Goal: Task Accomplishment & Management: Manage account settings

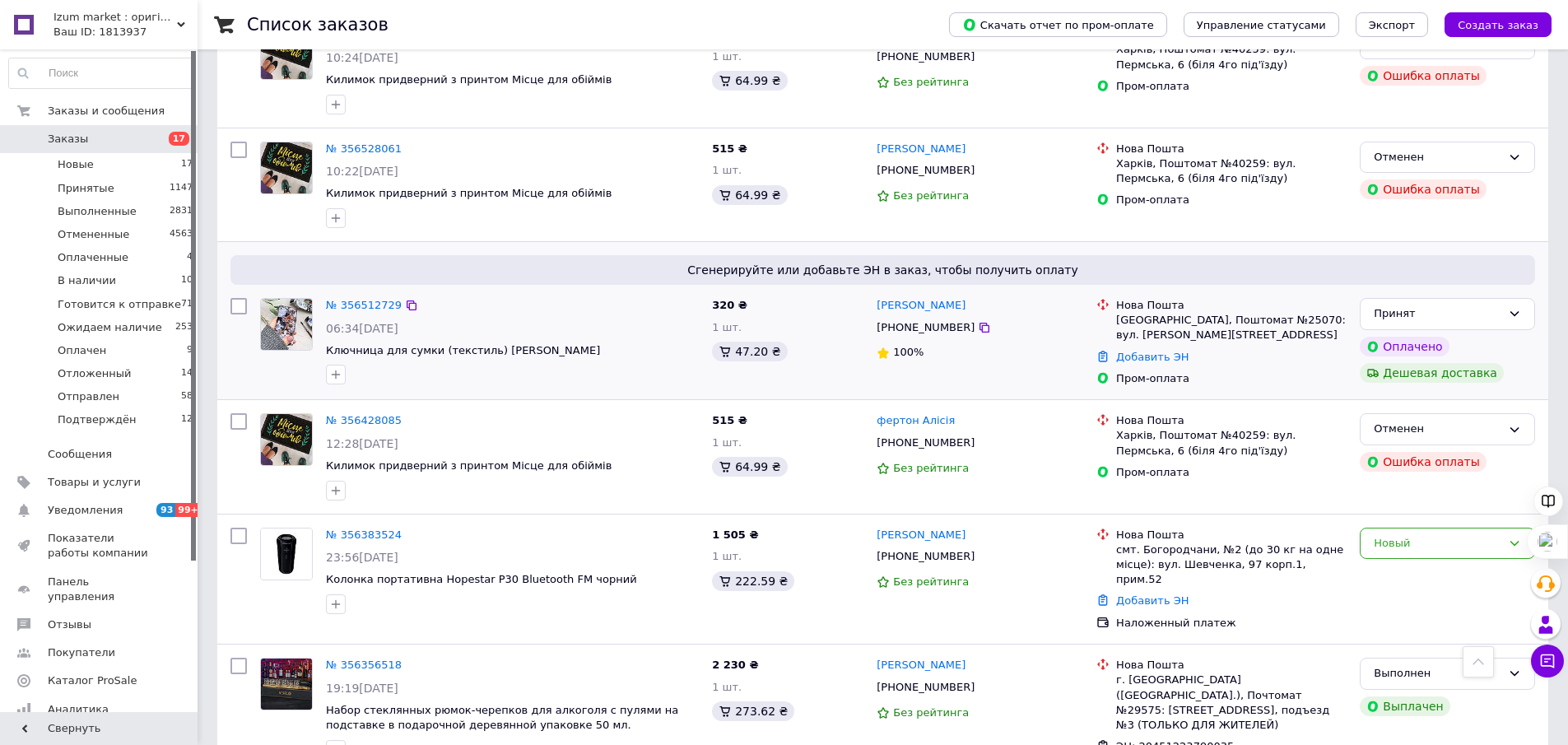
scroll to position [2219, 0]
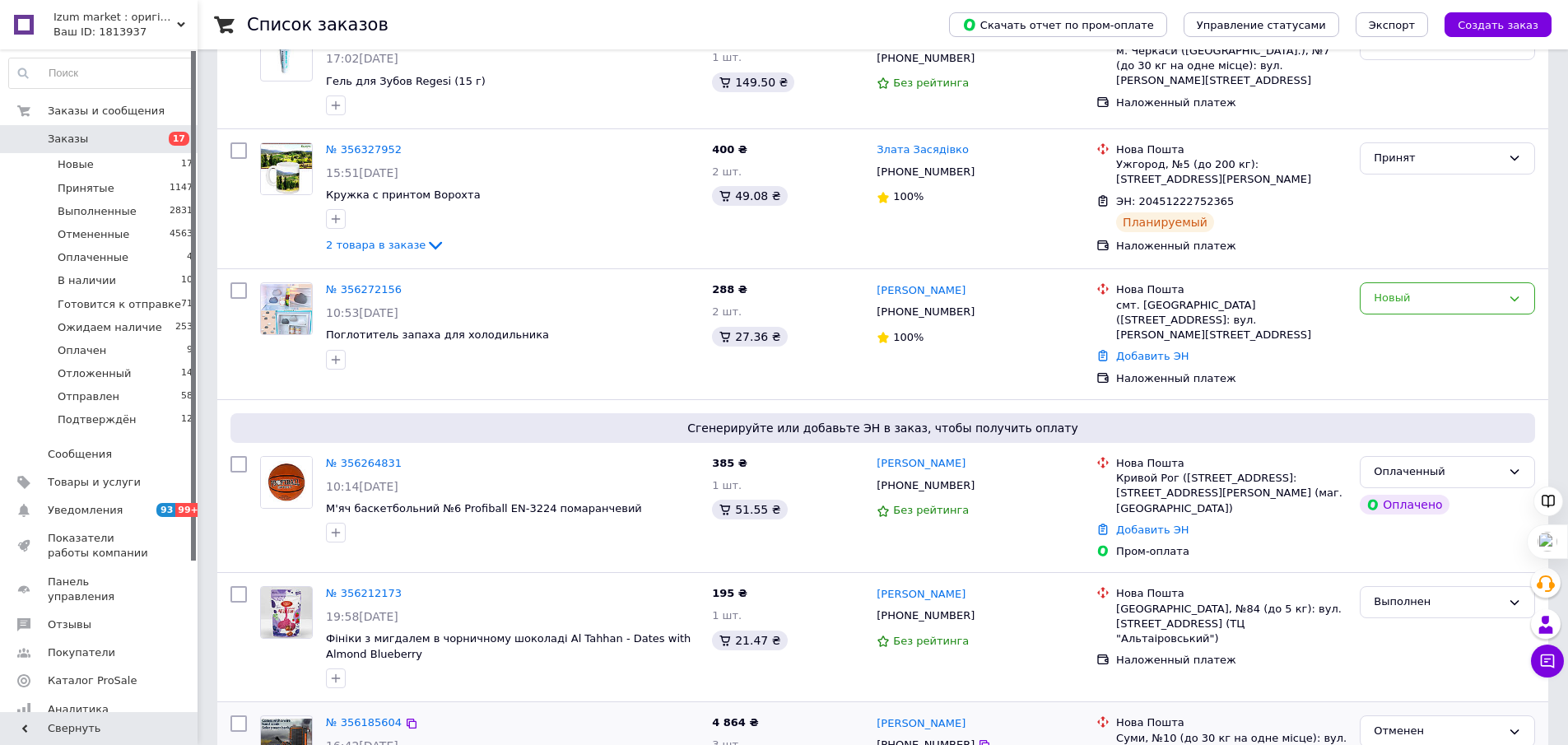
scroll to position [412, 0]
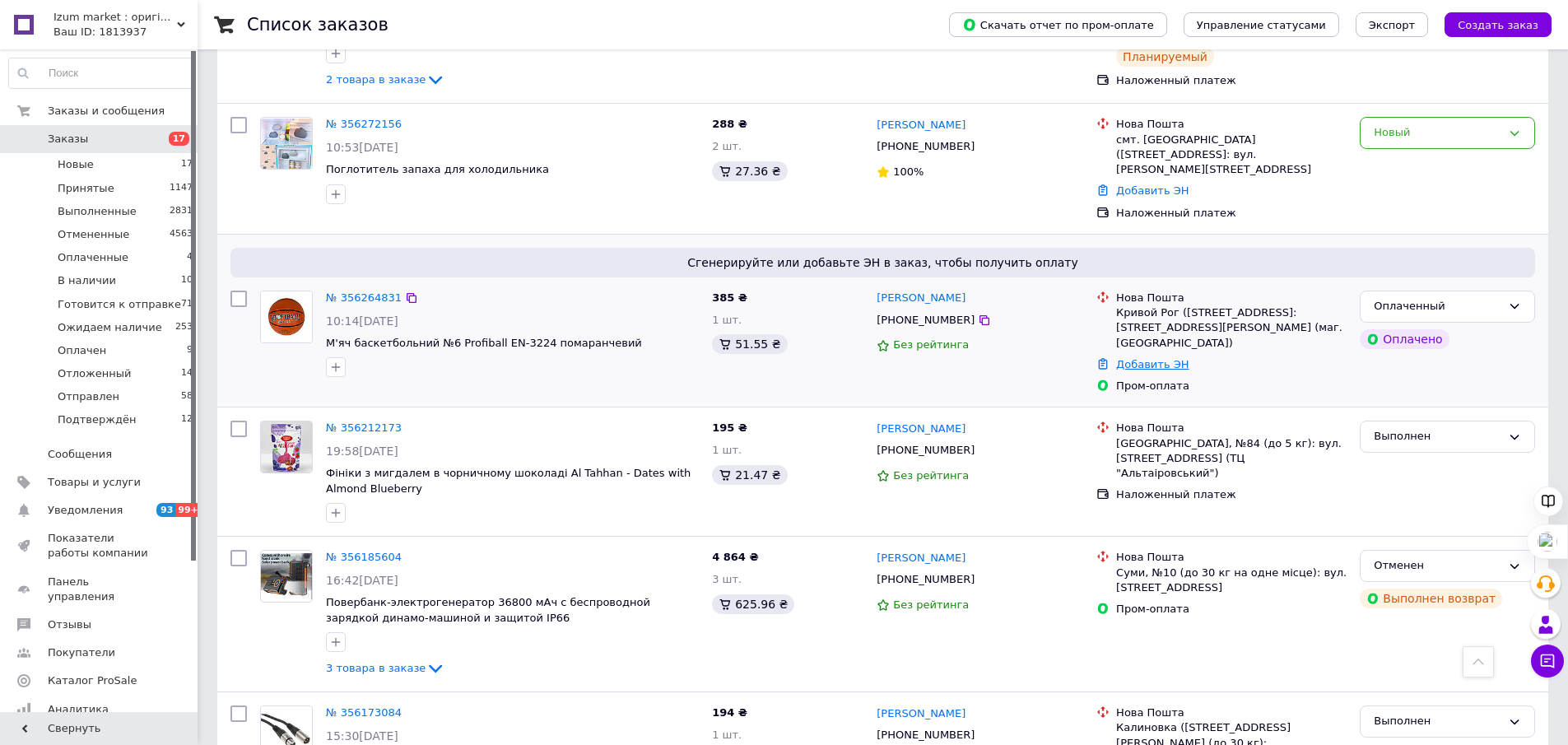
click at [1170, 358] on link "Добавить ЭН" at bounding box center [1152, 364] width 72 height 12
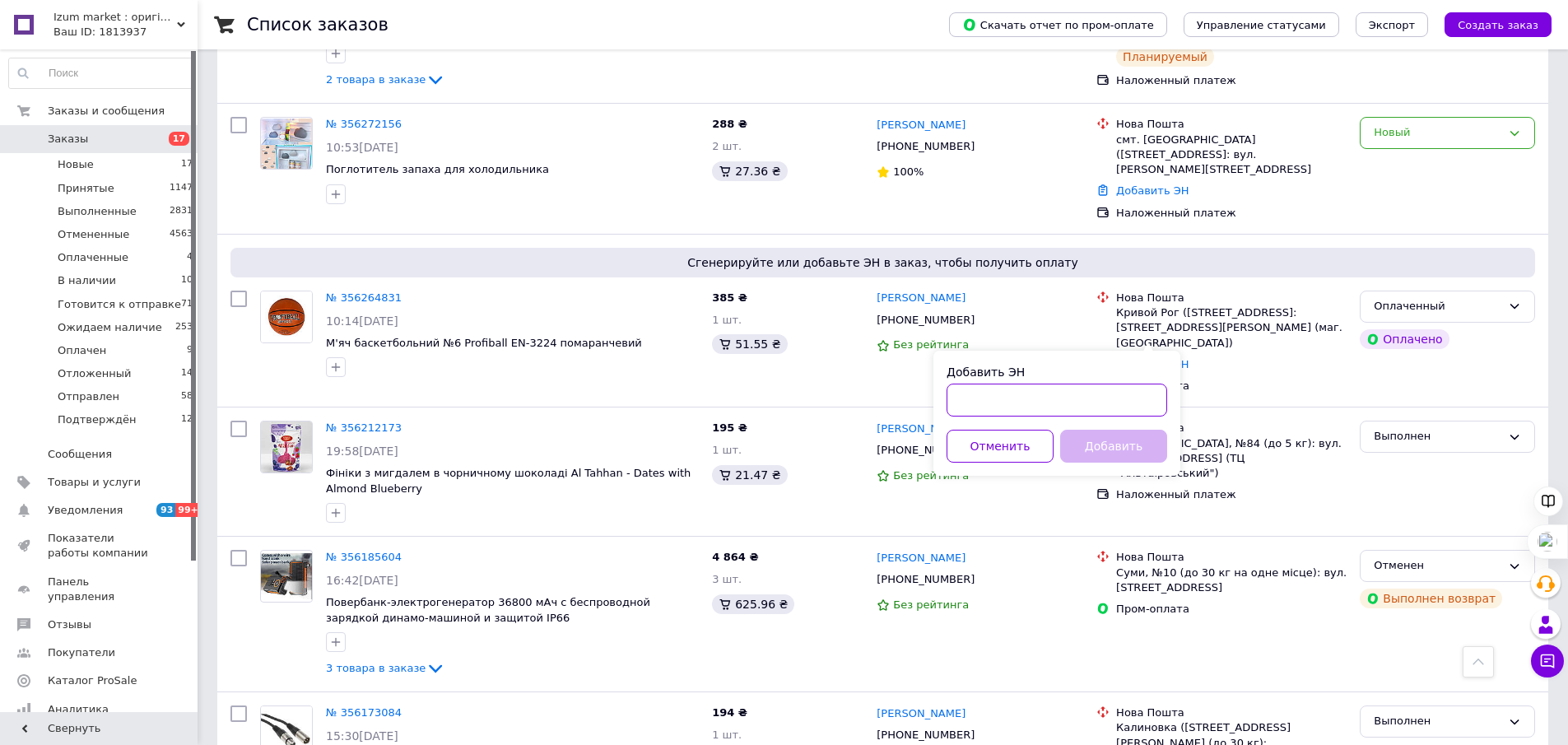
paste input "20451225292706"
type input "20451225292706"
click at [1106, 449] on button "Добавить" at bounding box center [1114, 447] width 107 height 33
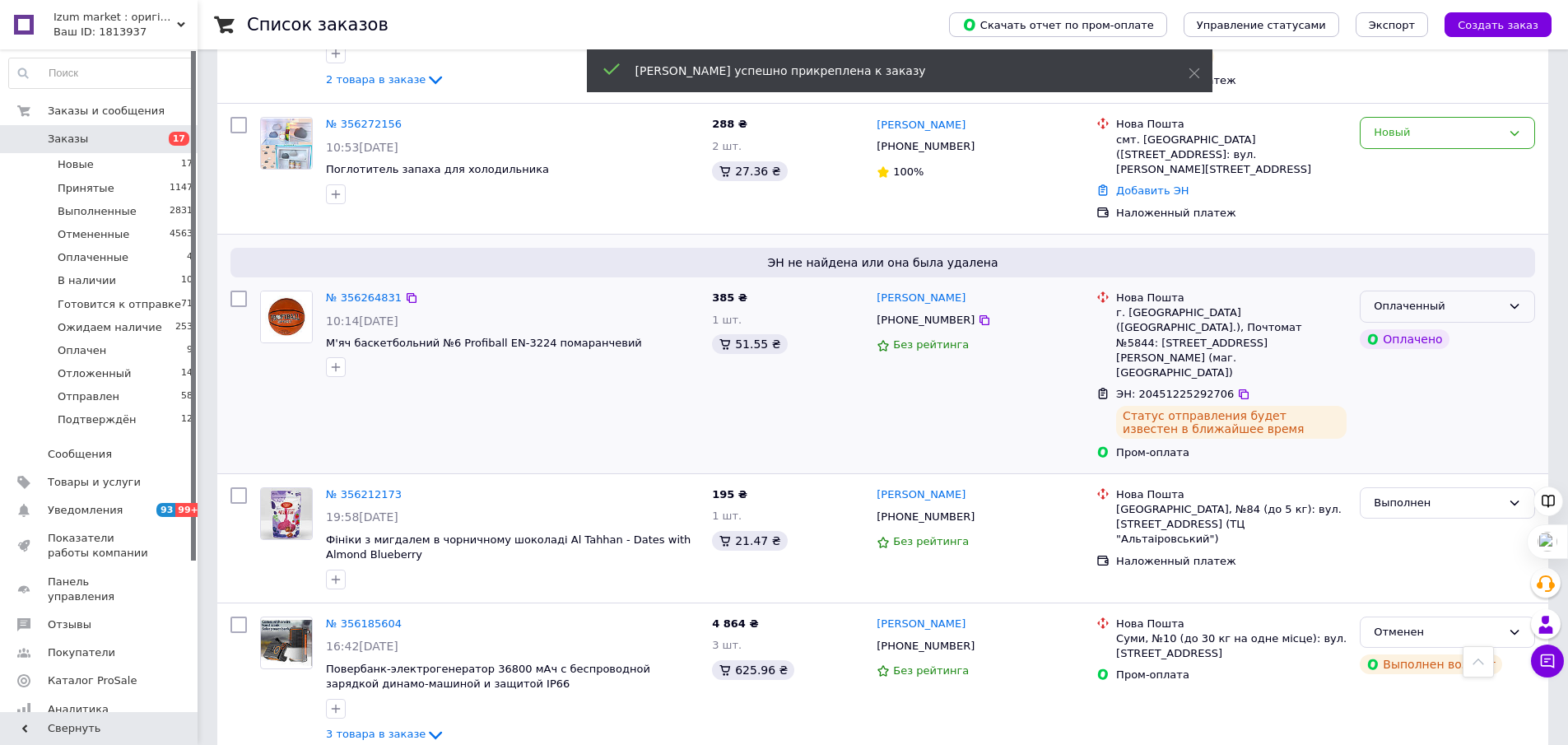
click at [1516, 300] on icon at bounding box center [1515, 307] width 13 height 13
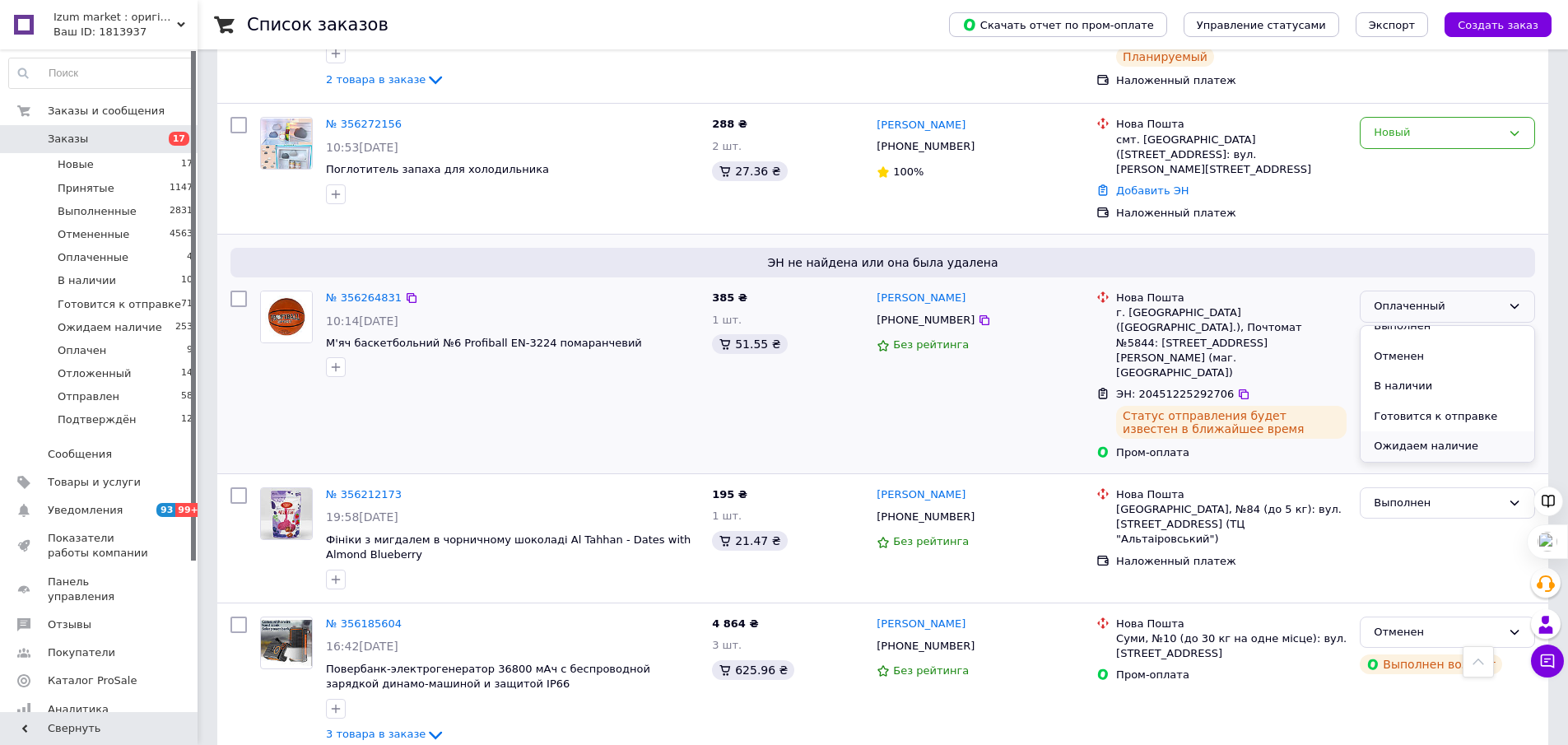
scroll to position [82, 0]
click at [1421, 364] on li "Готовится к отправке" at bounding box center [1447, 379] width 173 height 31
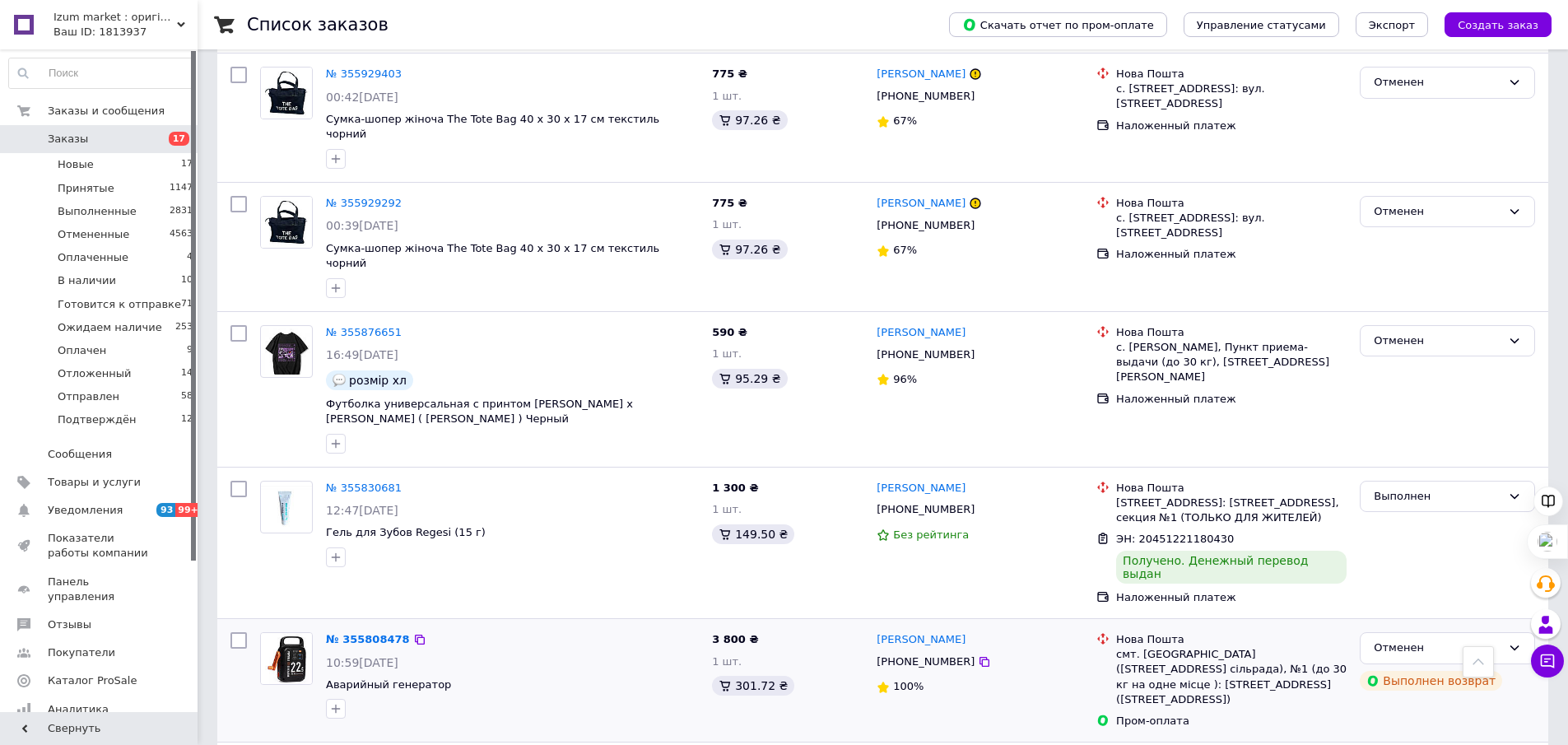
scroll to position [2257, 0]
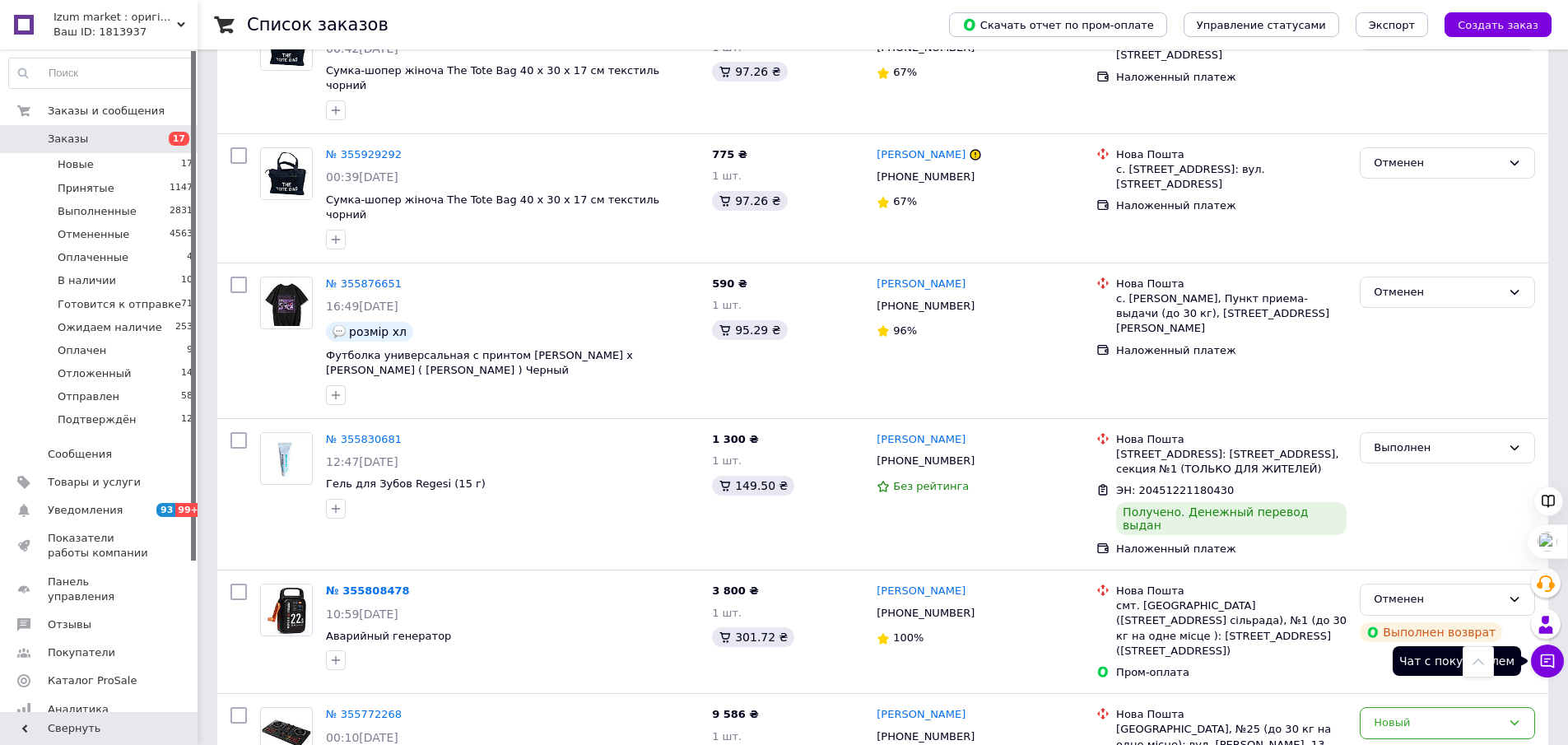
click at [1547, 669] on button "Чат с покупателем" at bounding box center [1548, 662] width 33 height 33
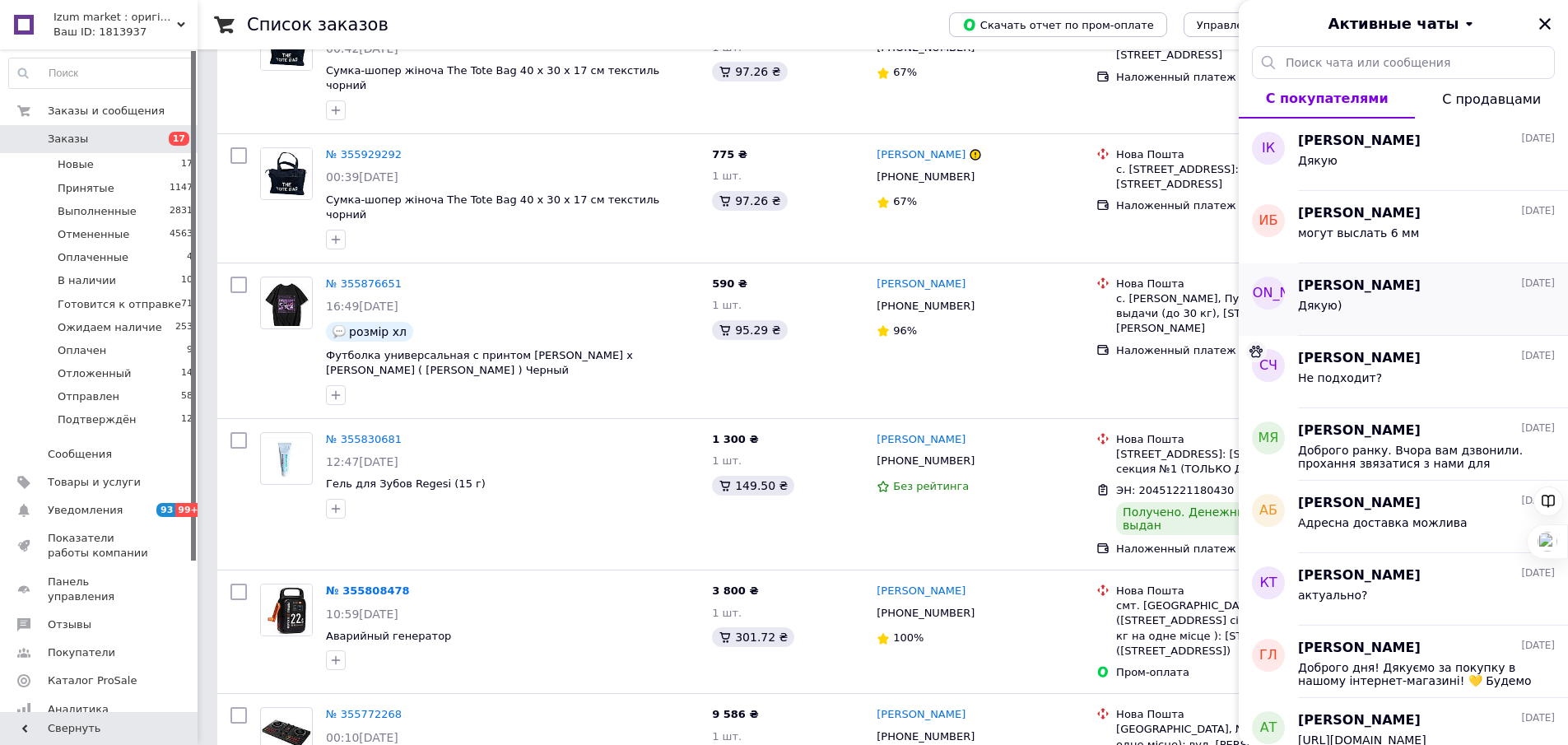
click at [1410, 308] on div "Дякую)" at bounding box center [1426, 309] width 257 height 27
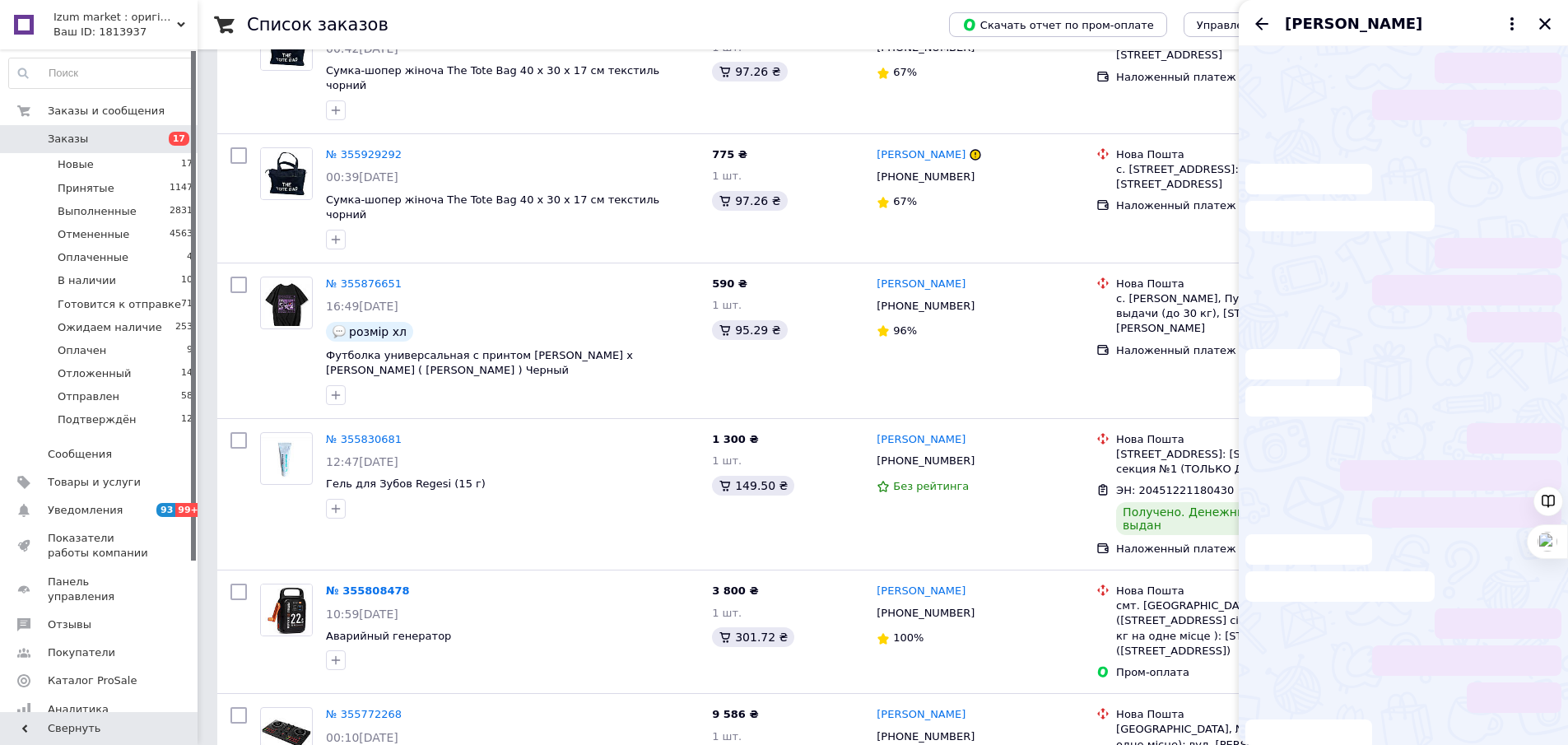
scroll to position [71, 0]
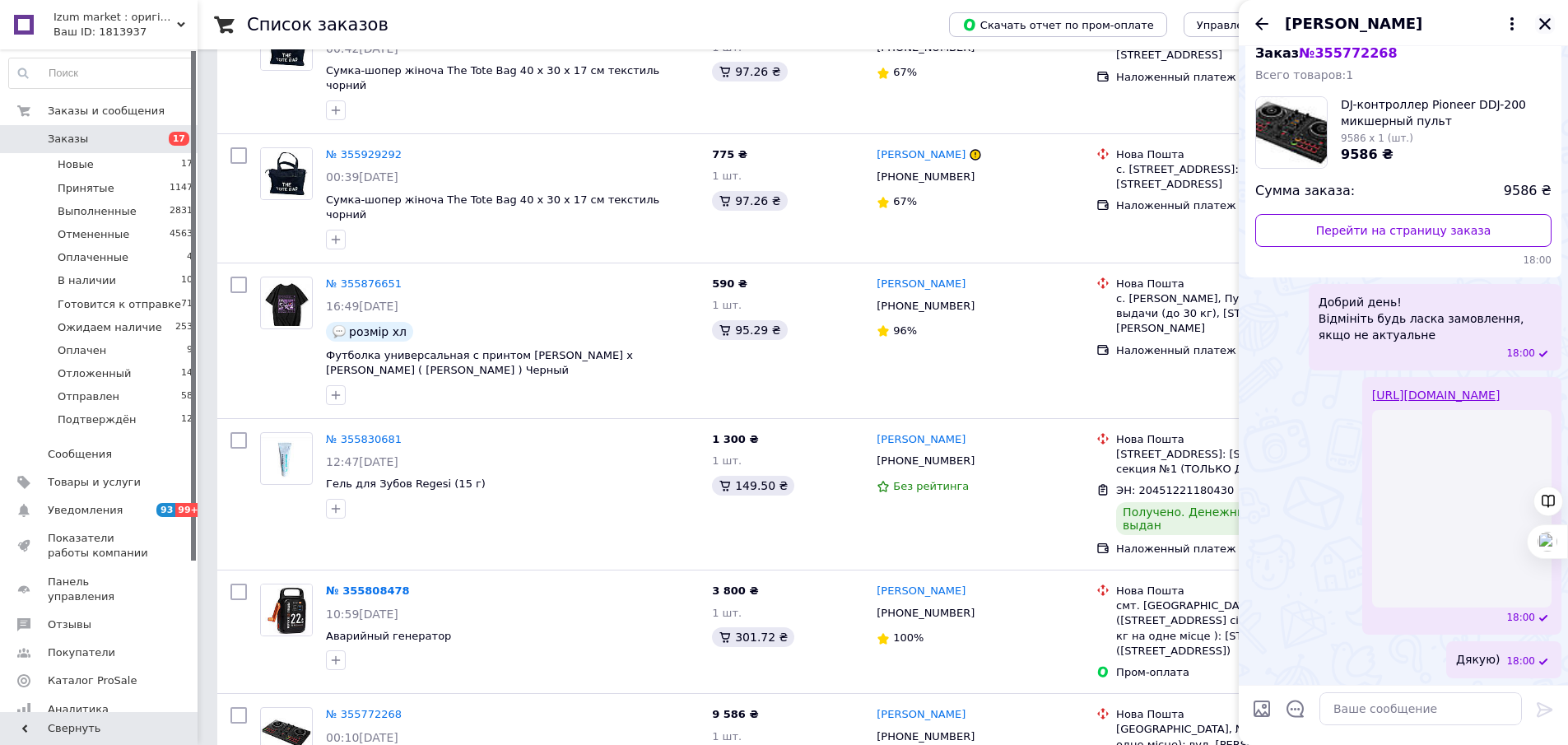
click at [1548, 18] on icon "Закрыть" at bounding box center [1546, 24] width 15 height 15
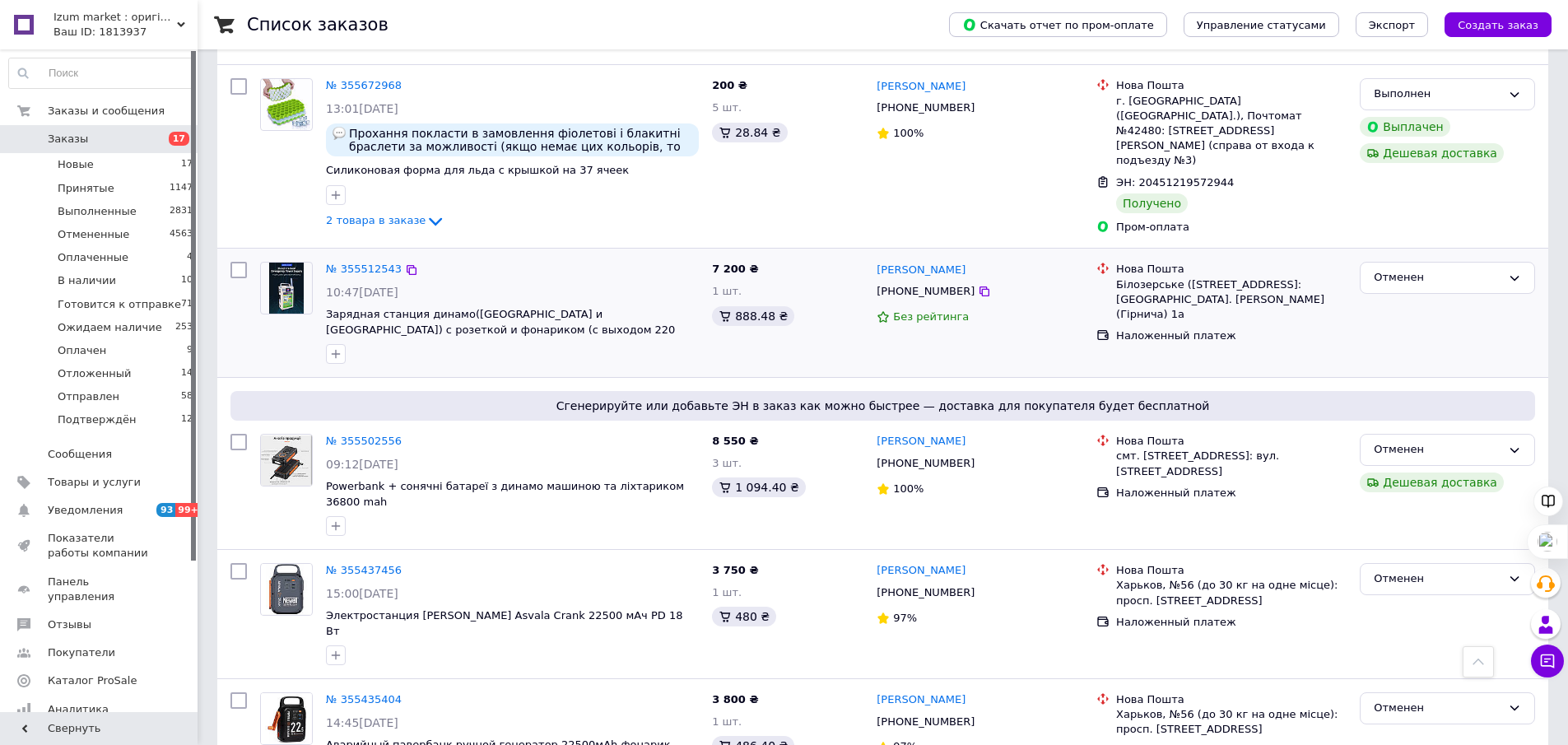
scroll to position [741, 0]
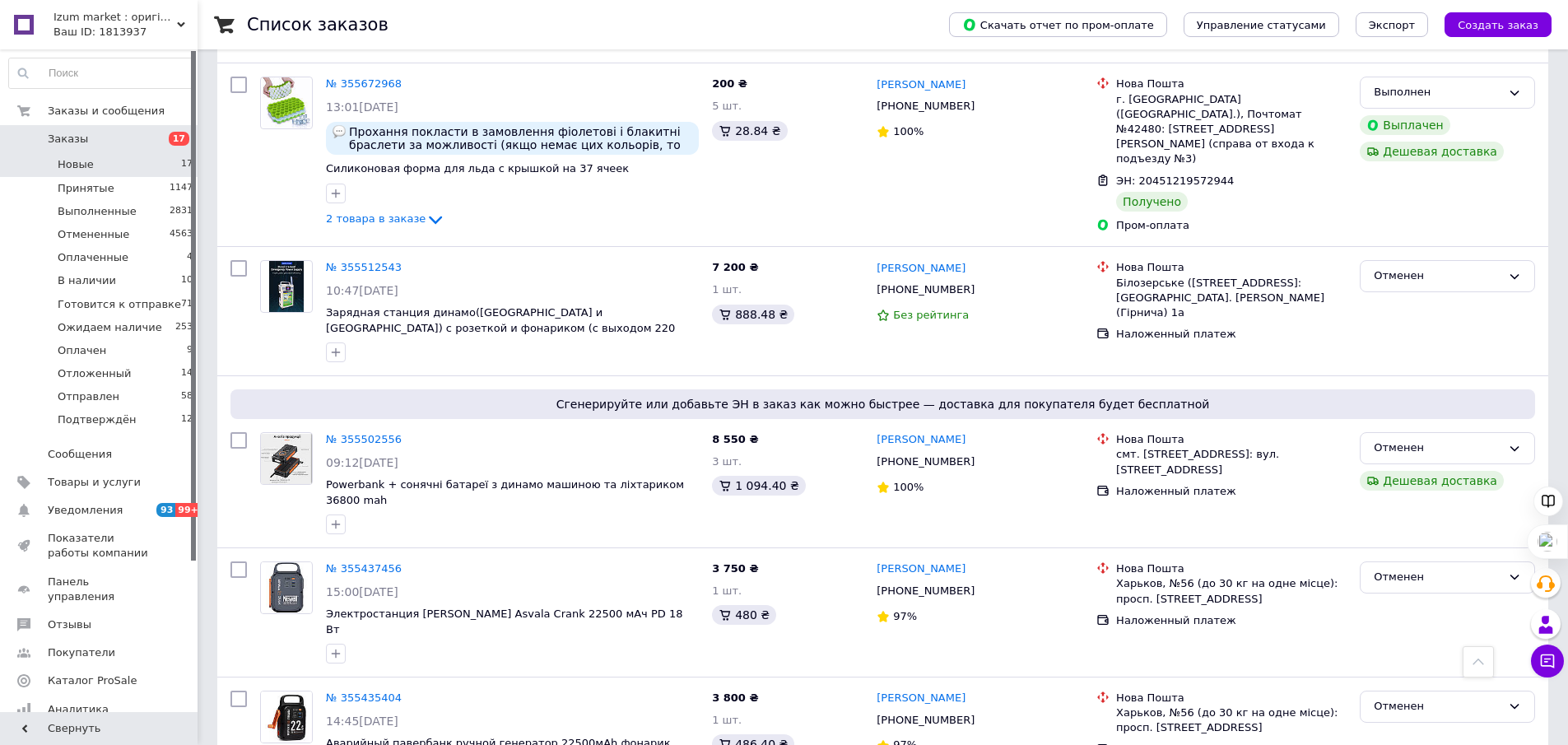
click at [101, 167] on li "Новые 17" at bounding box center [101, 165] width 202 height 23
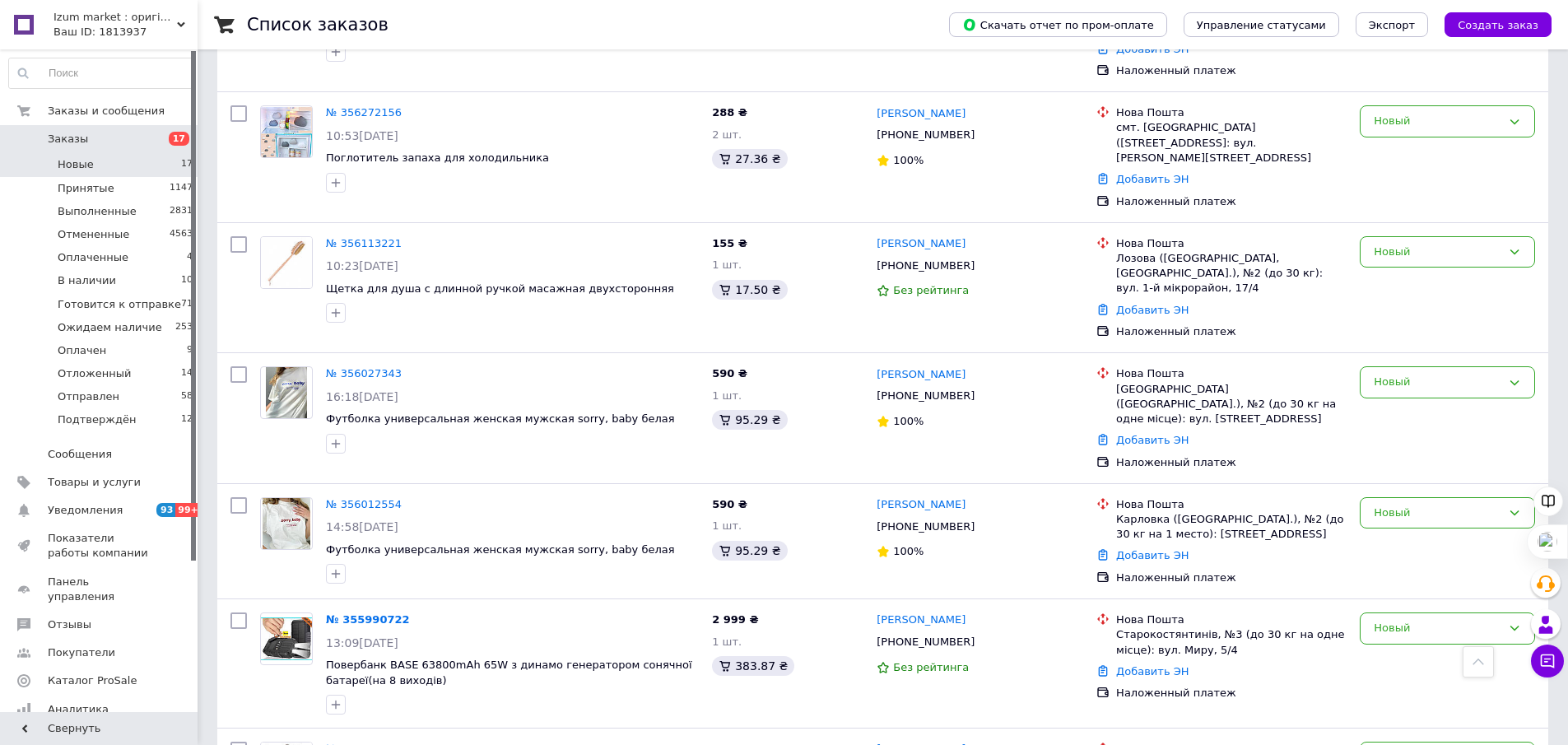
scroll to position [1527, 0]
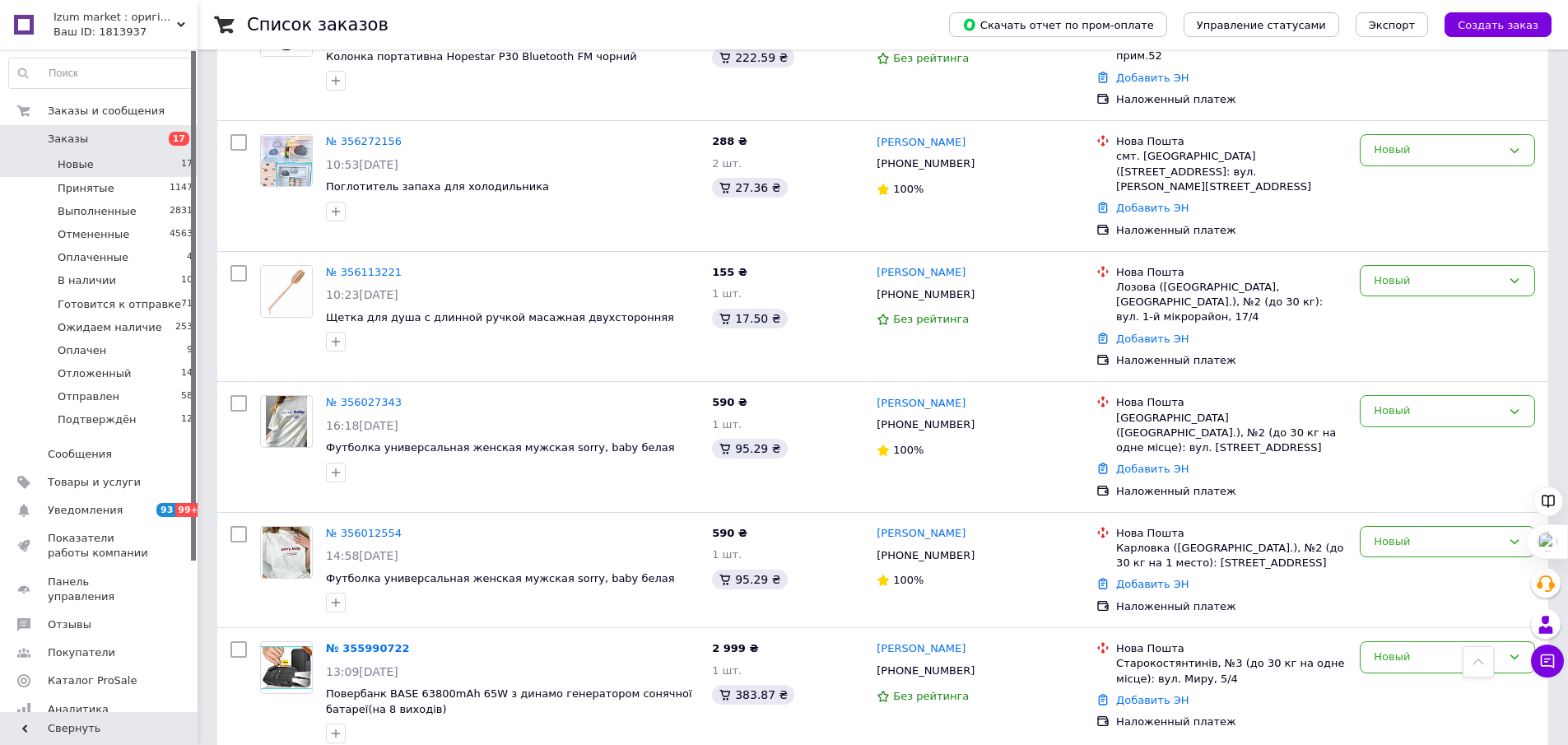
click at [379, 396] on link "№ 356027343" at bounding box center [363, 402] width 76 height 12
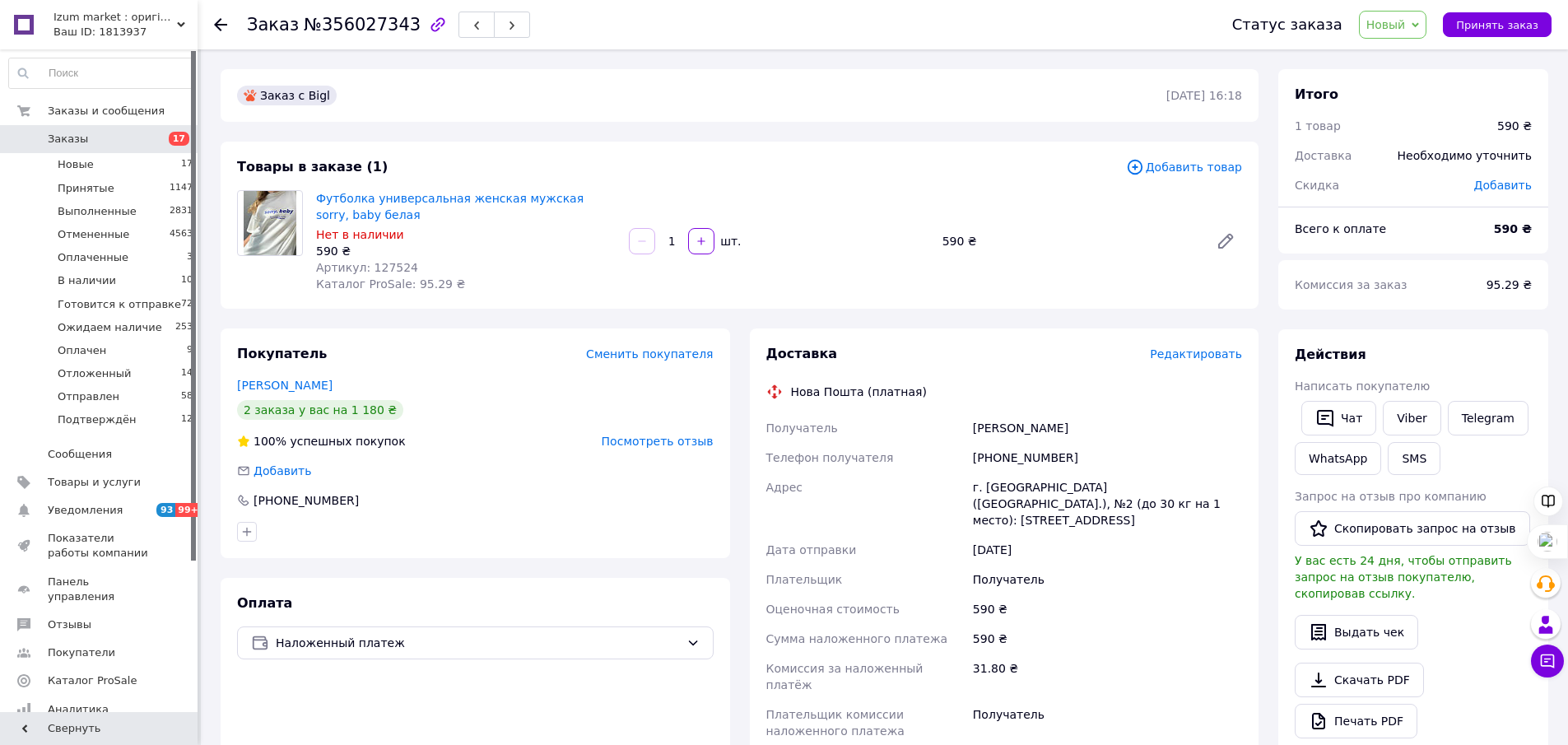
click at [1419, 26] on icon at bounding box center [1416, 25] width 7 height 5
click at [1427, 104] on li "Отменен" at bounding box center [1430, 108] width 140 height 25
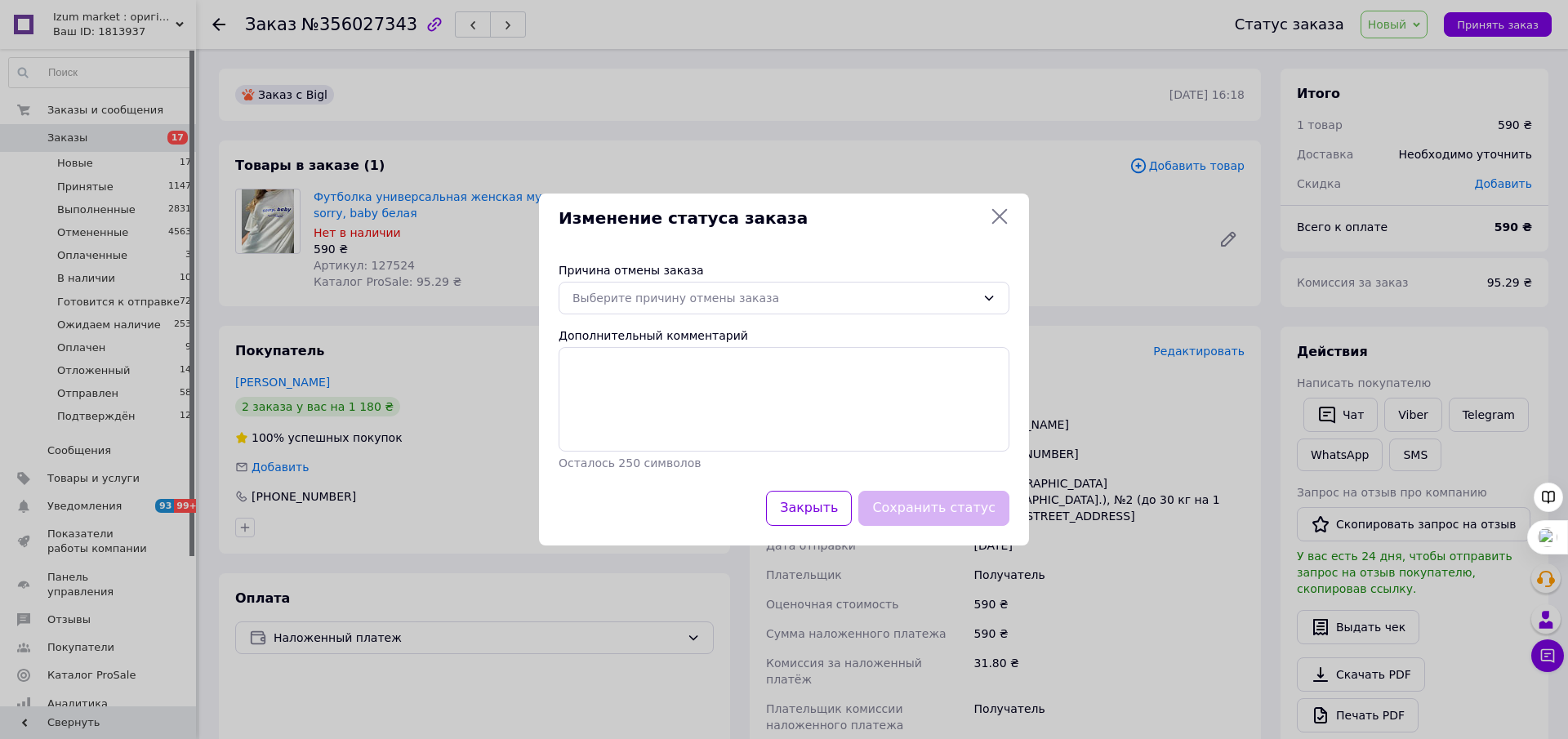
click at [1012, 296] on div "Причина отмены заказа Выберите причину отмены заказа Дополнительный комментарий…" at bounding box center [784, 366] width 490 height 248
click at [987, 296] on icon at bounding box center [989, 298] width 13 height 13
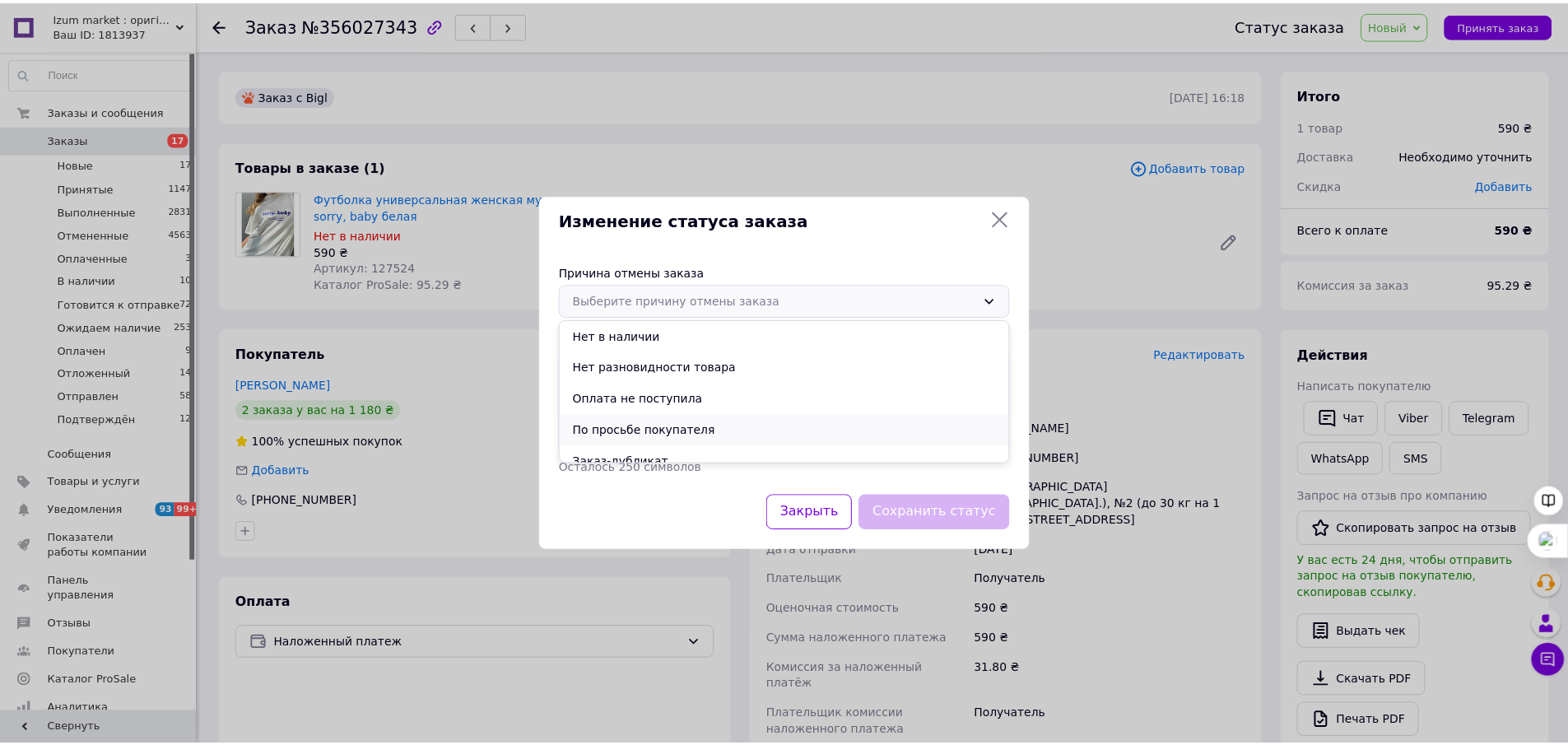
scroll to position [77, 0]
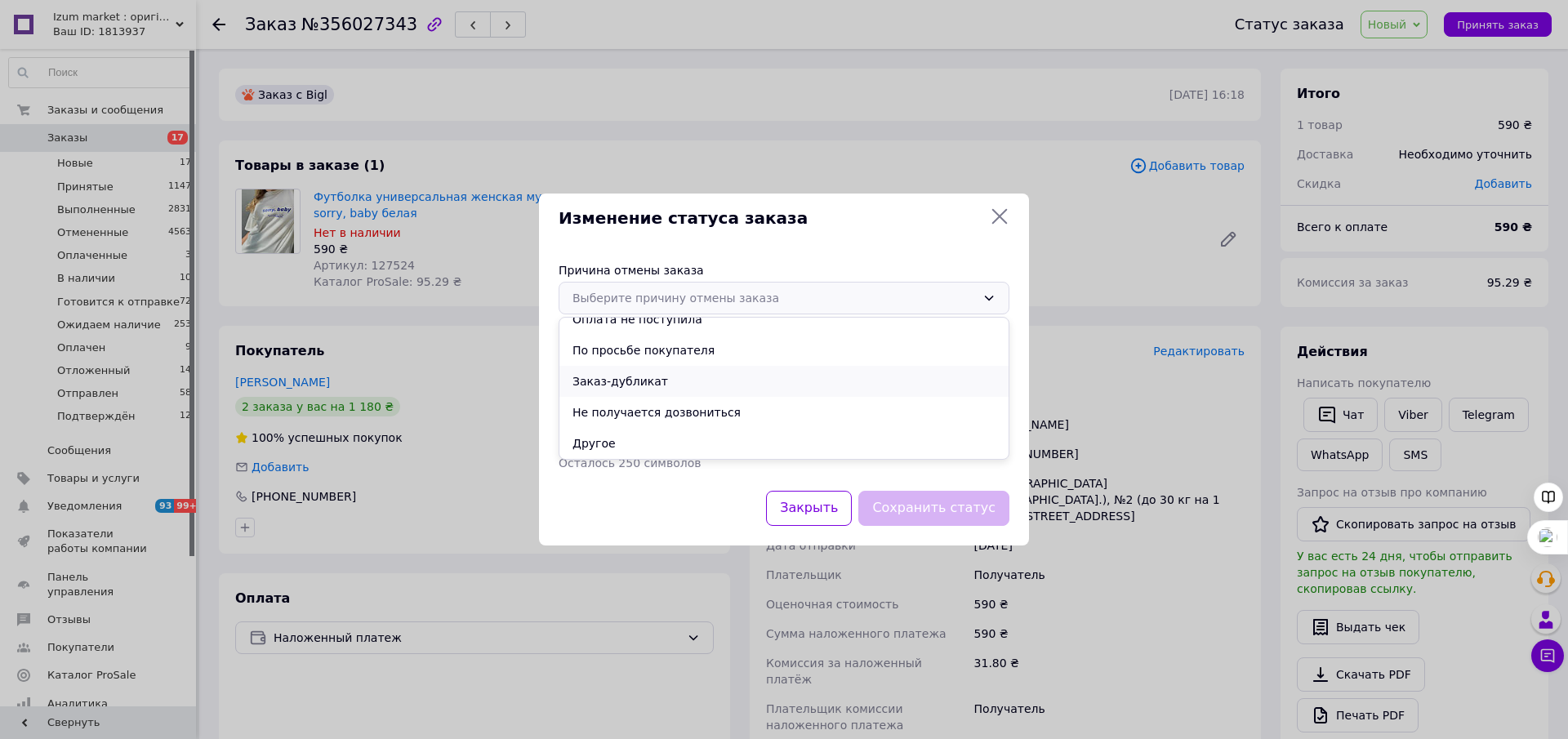
click at [668, 375] on li "Заказ-дубликат" at bounding box center [784, 382] width 449 height 31
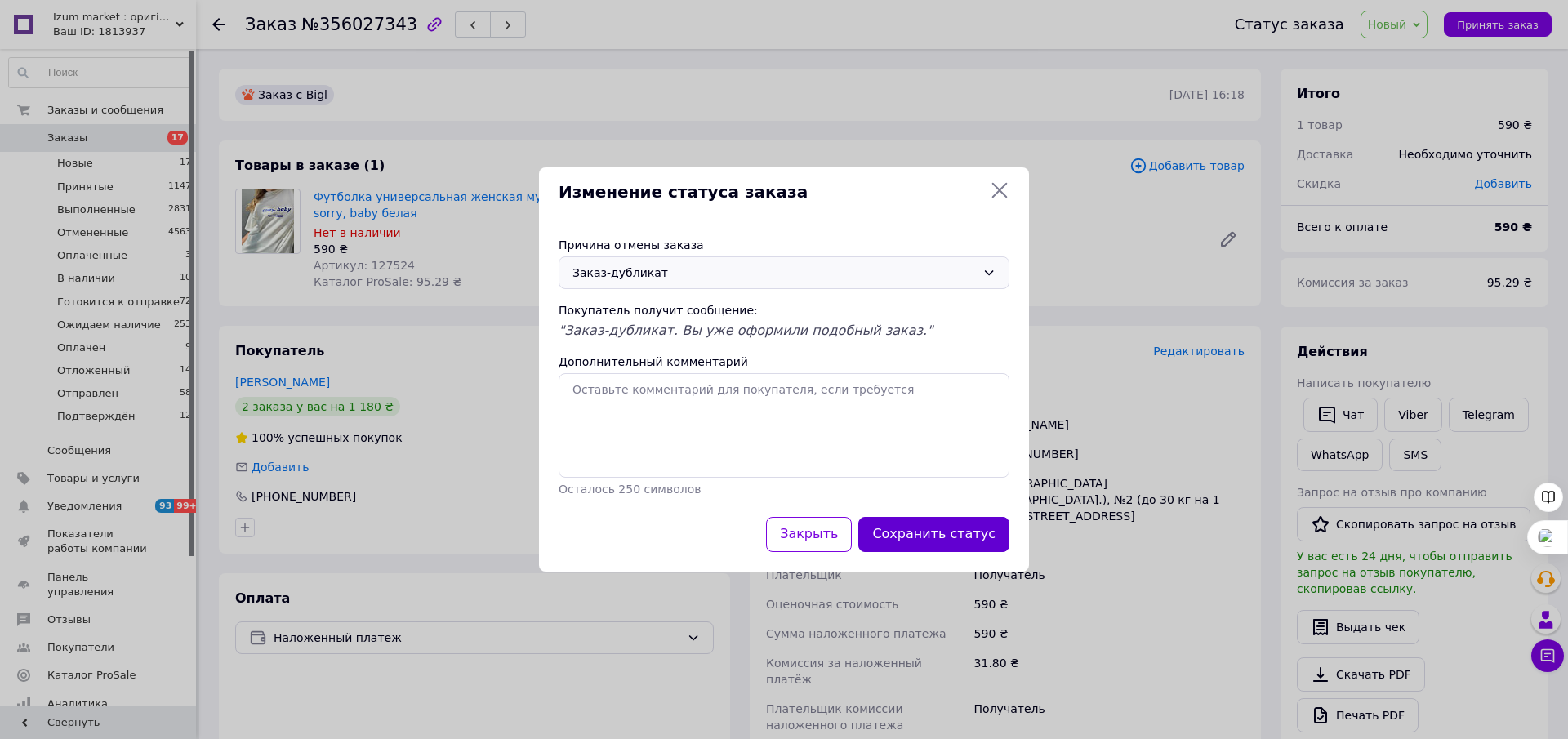
click at [967, 537] on button "Сохранить статус" at bounding box center [934, 534] width 151 height 35
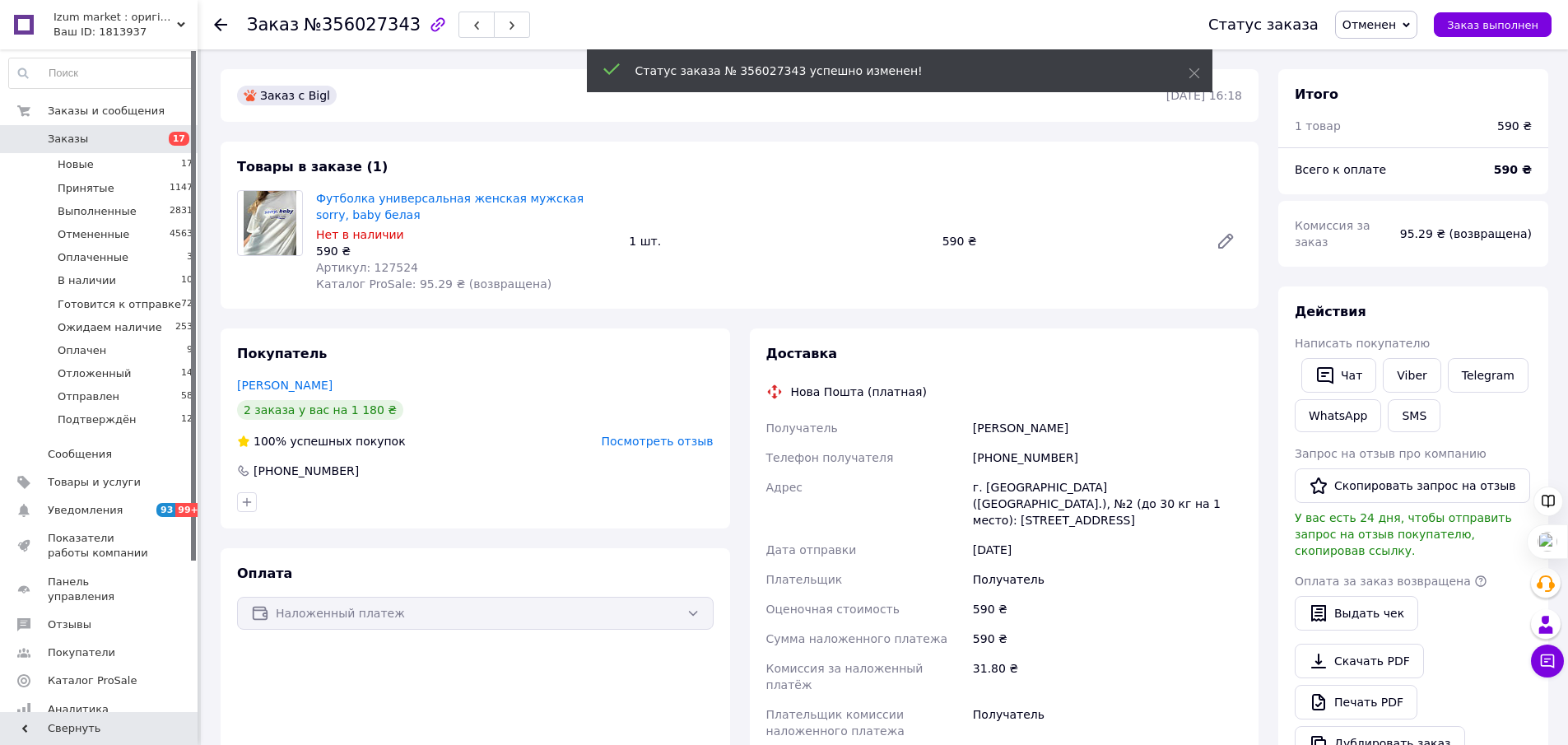
click at [80, 132] on span "Заказы" at bounding box center [67, 139] width 40 height 15
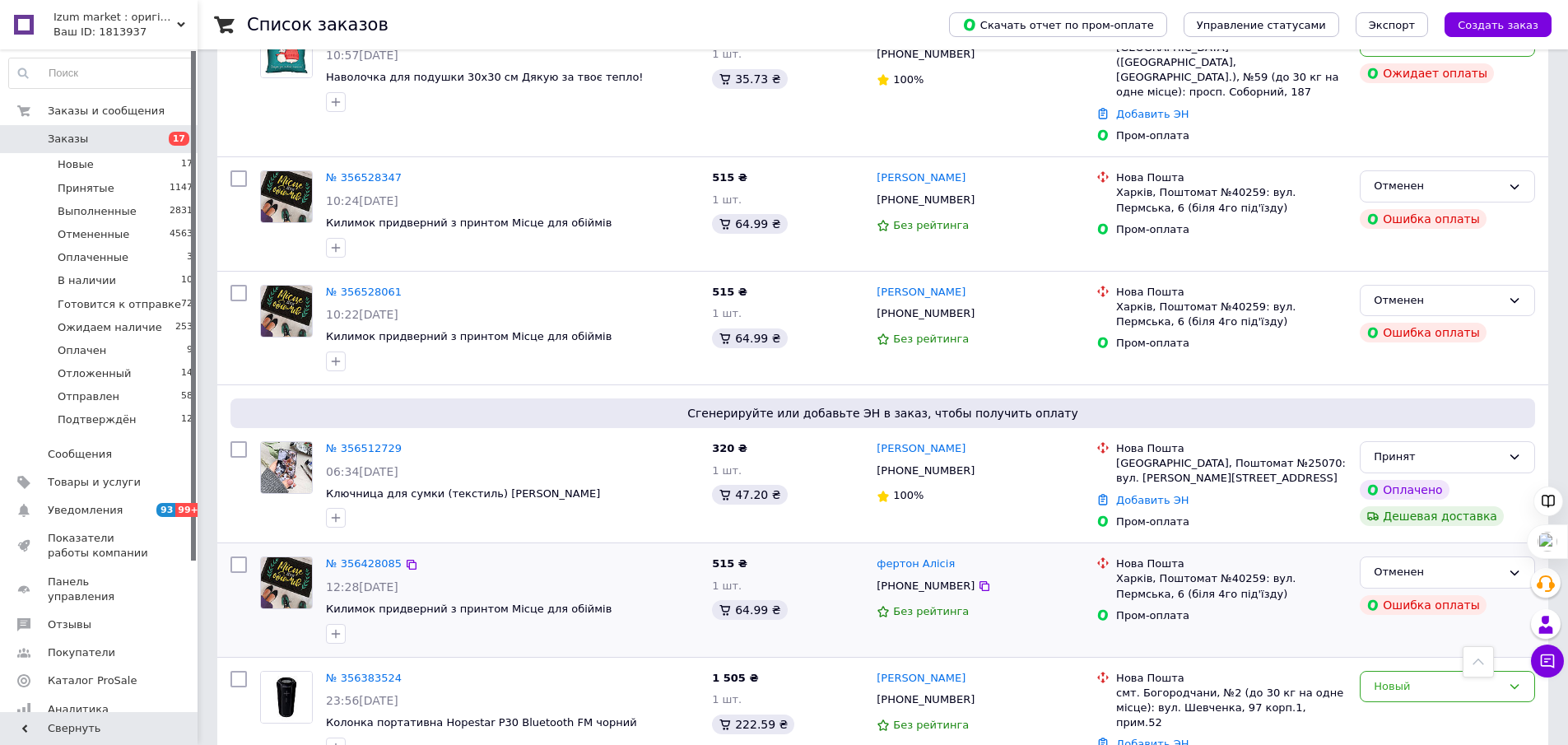
scroll to position [2219, 0]
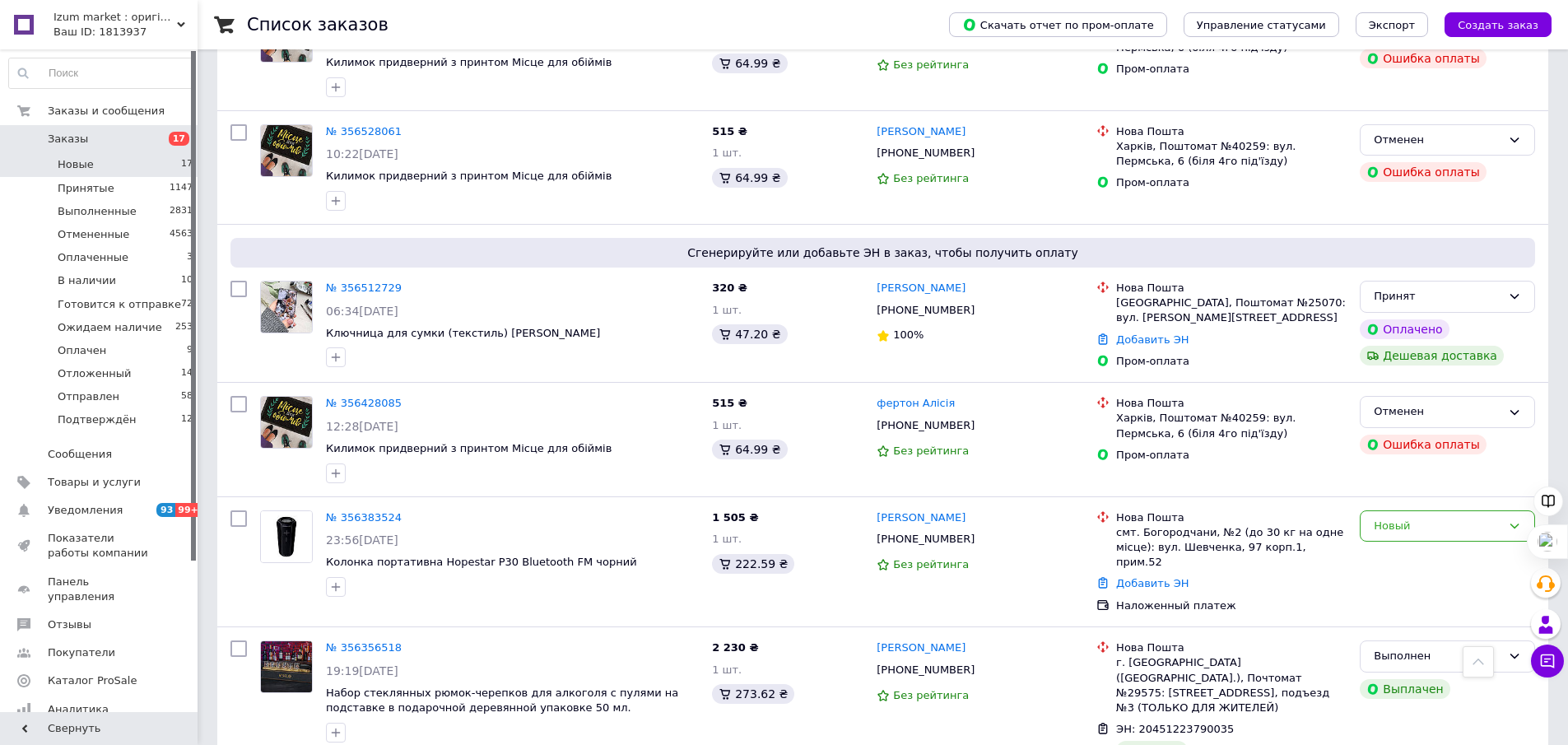
click at [102, 168] on li "Новые 17" at bounding box center [101, 165] width 202 height 23
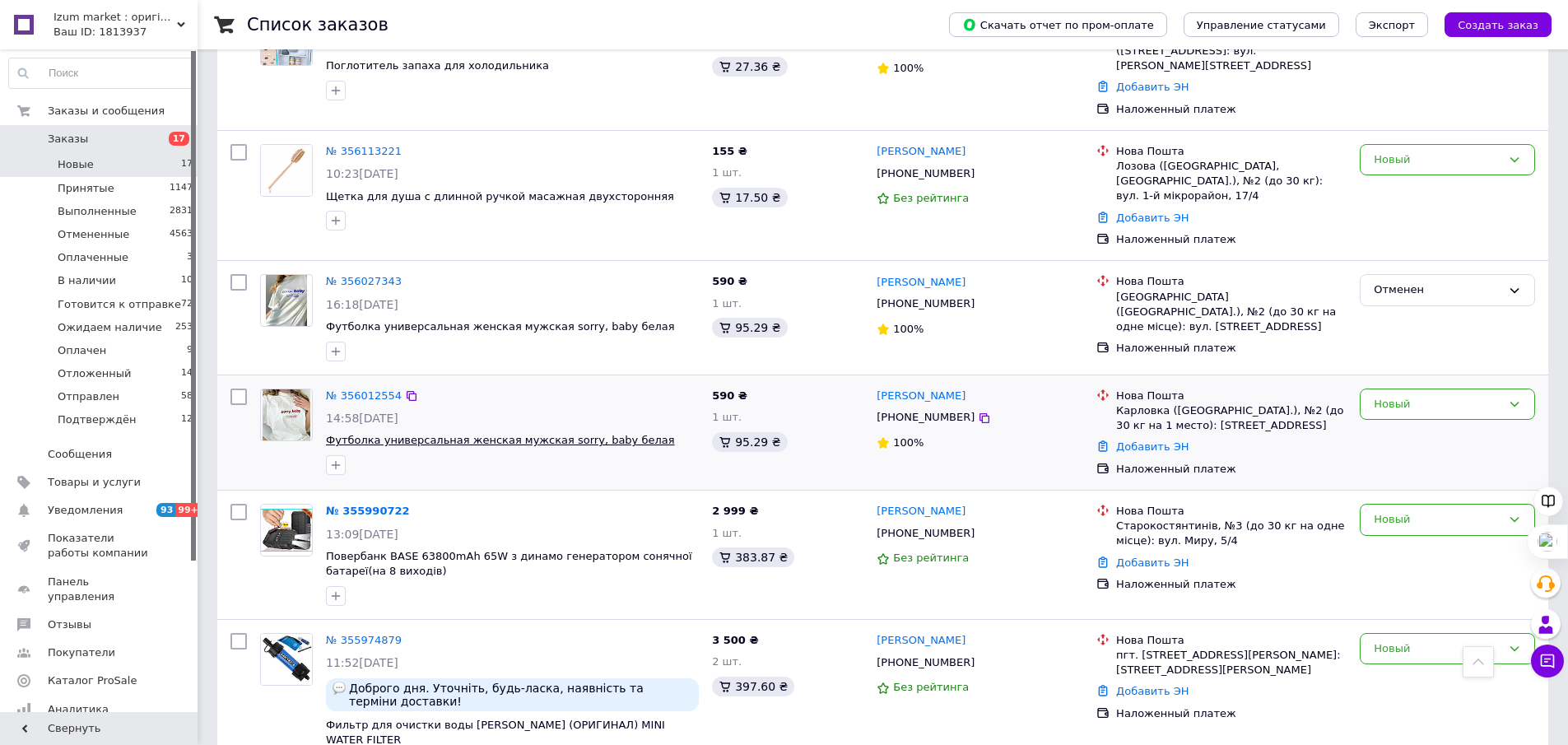
scroll to position [1608, 0]
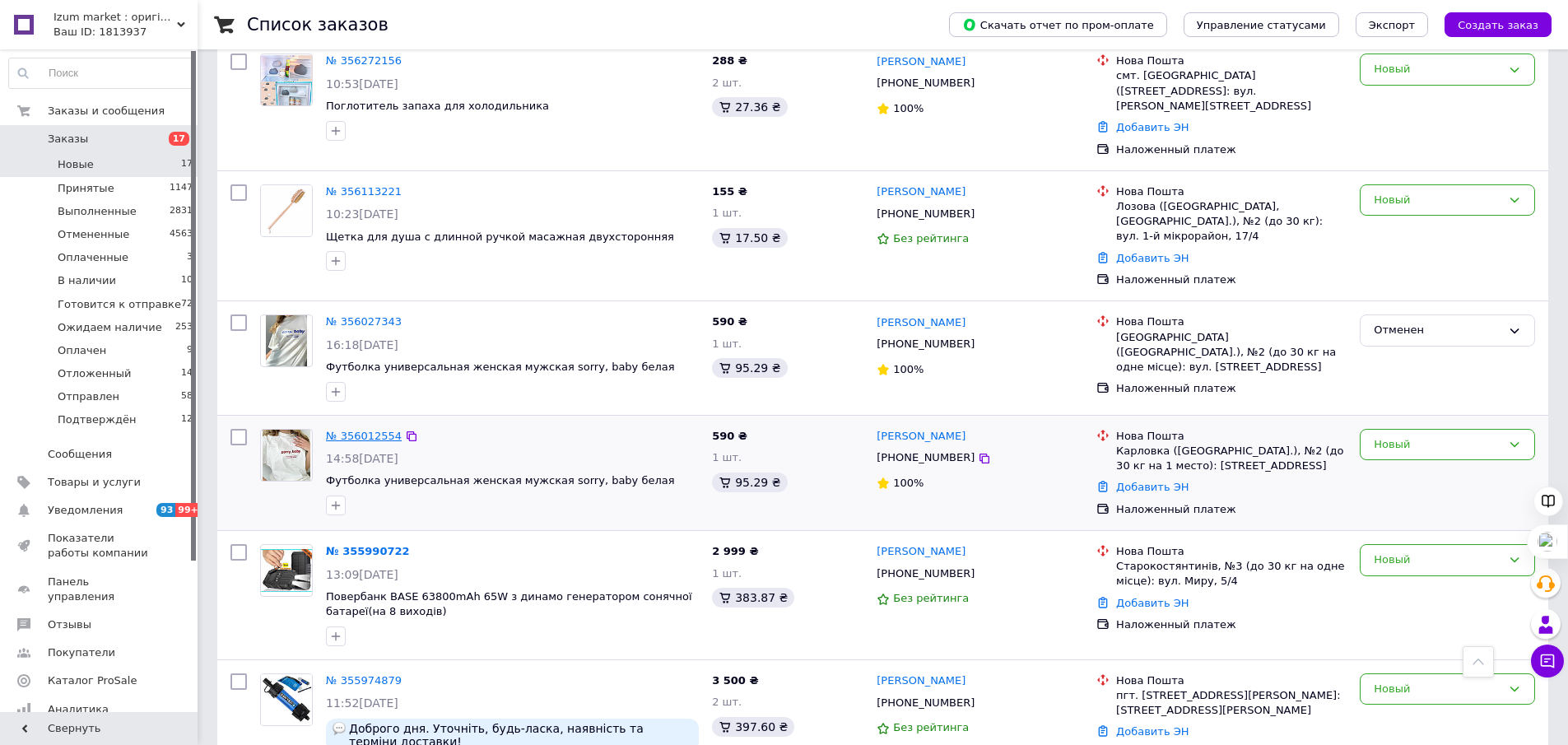
click at [373, 430] on link "№ 356012554" at bounding box center [363, 436] width 76 height 12
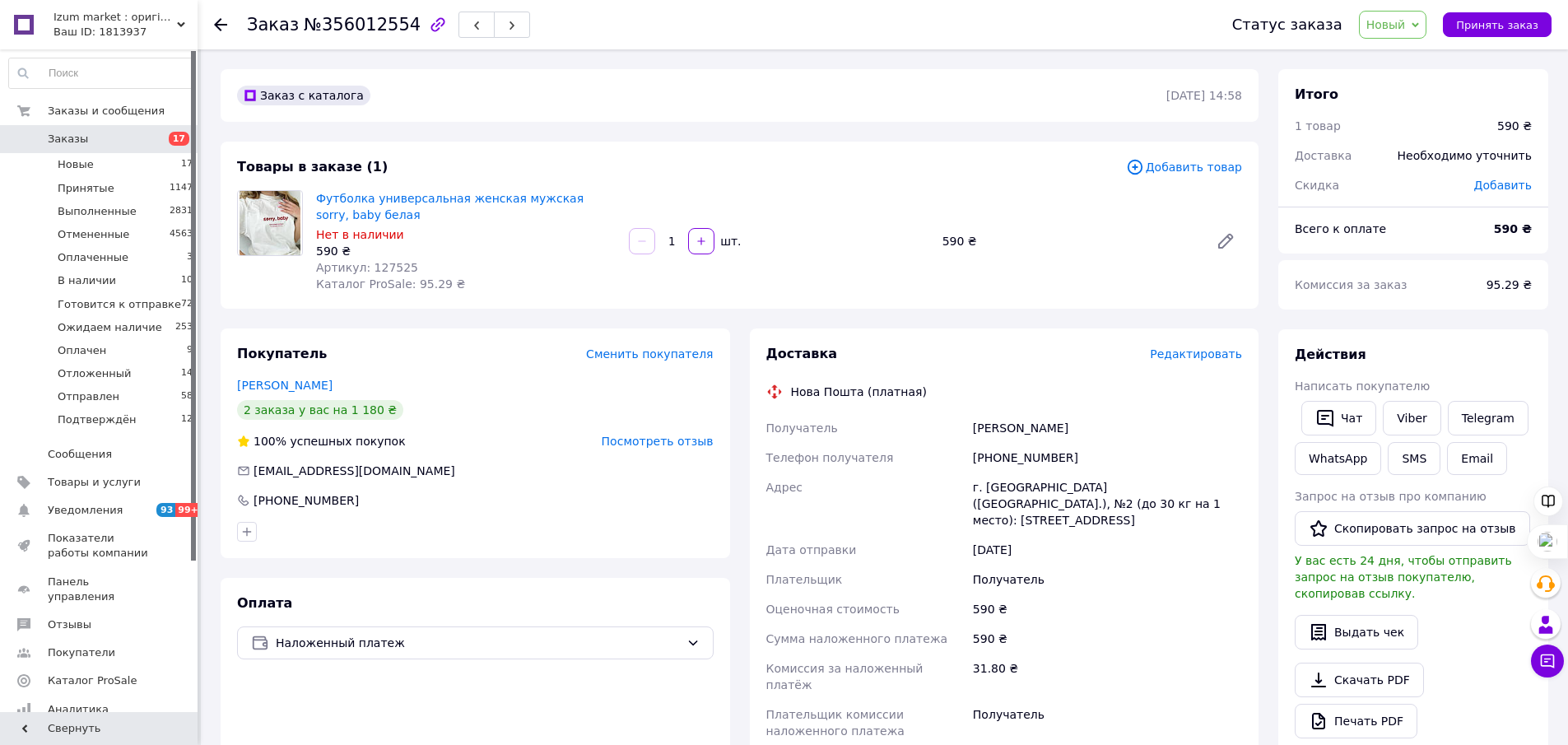
click at [1427, 27] on span "Новый" at bounding box center [1393, 25] width 68 height 28
click at [1420, 105] on li "Отменен" at bounding box center [1430, 108] width 140 height 25
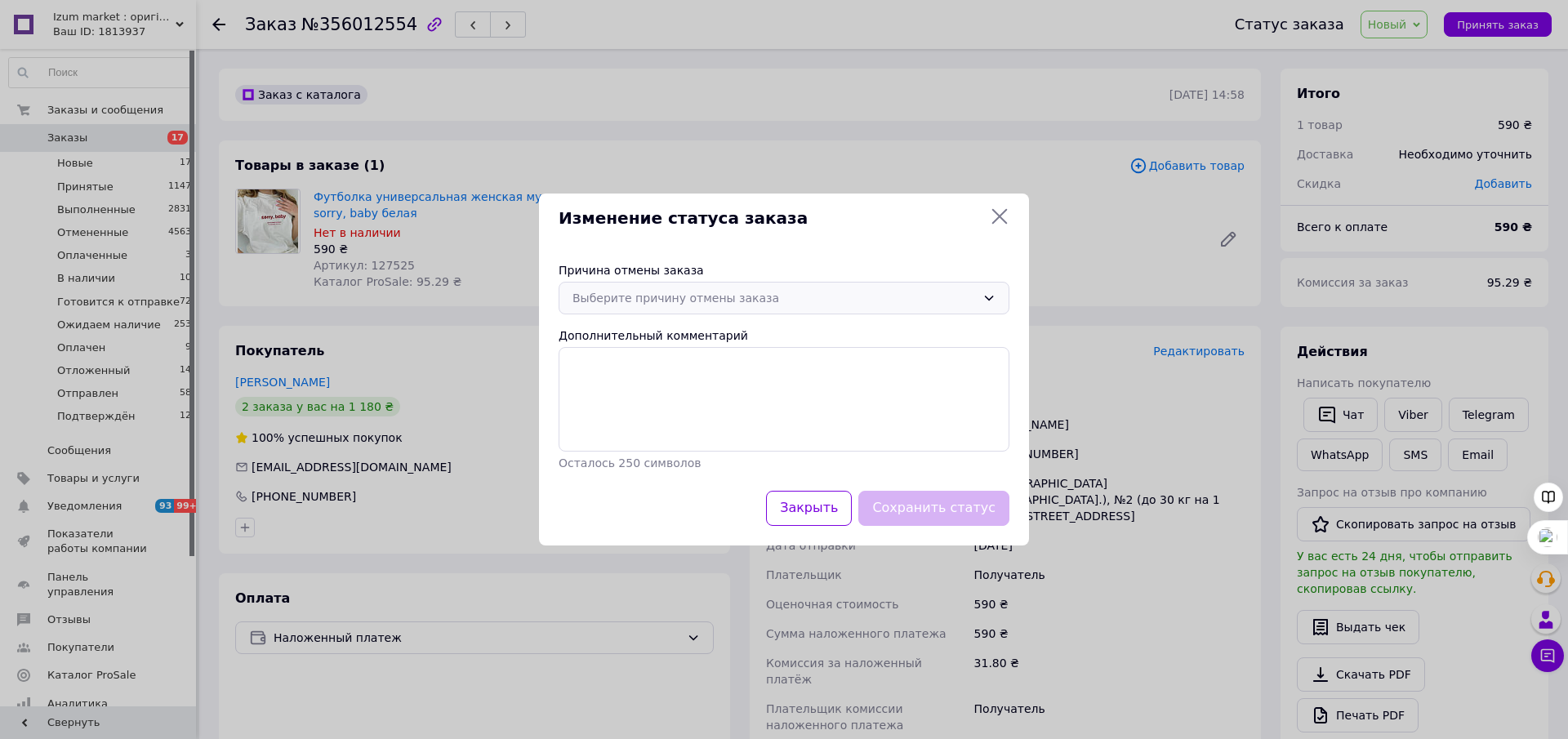
click at [992, 294] on icon at bounding box center [989, 298] width 13 height 13
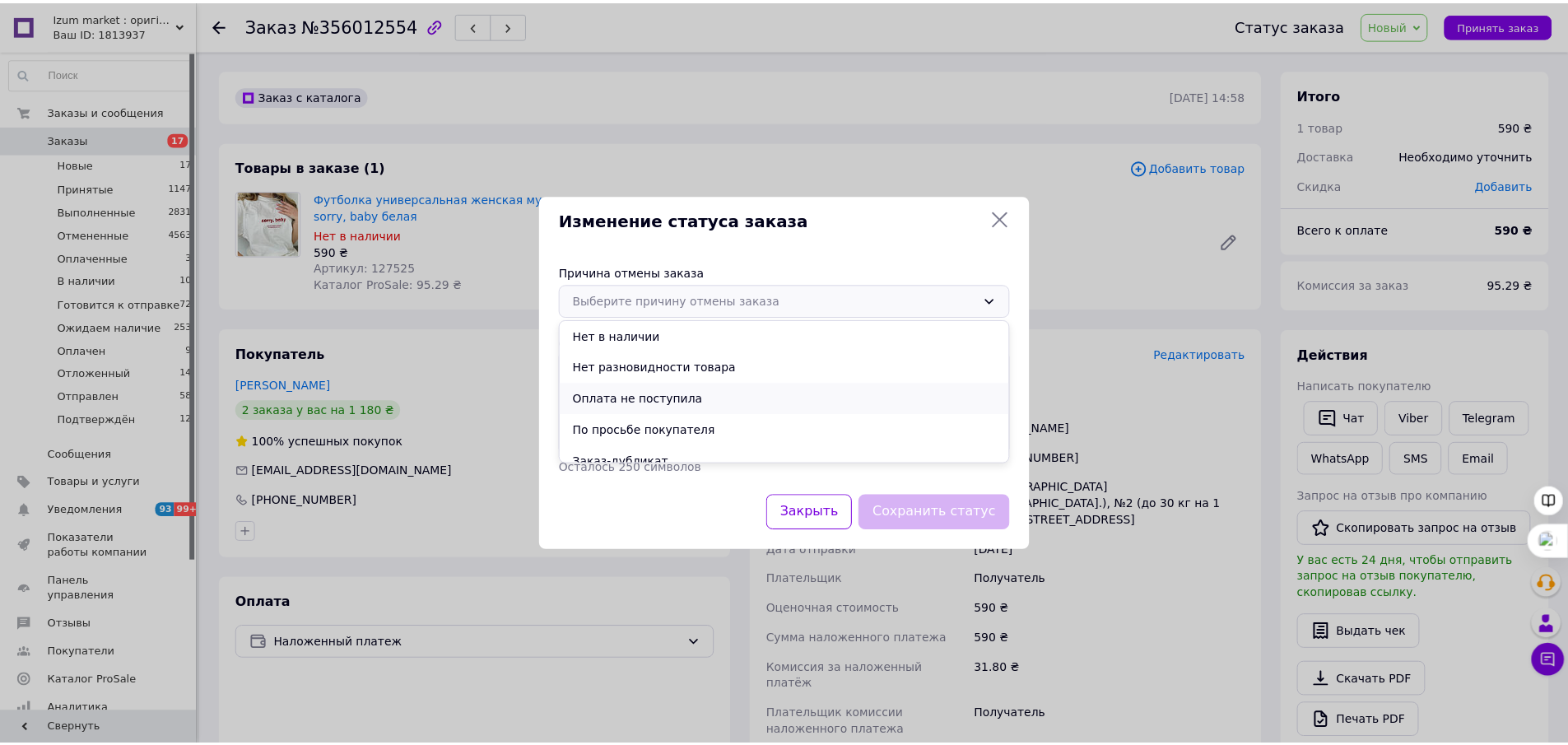
scroll to position [77, 0]
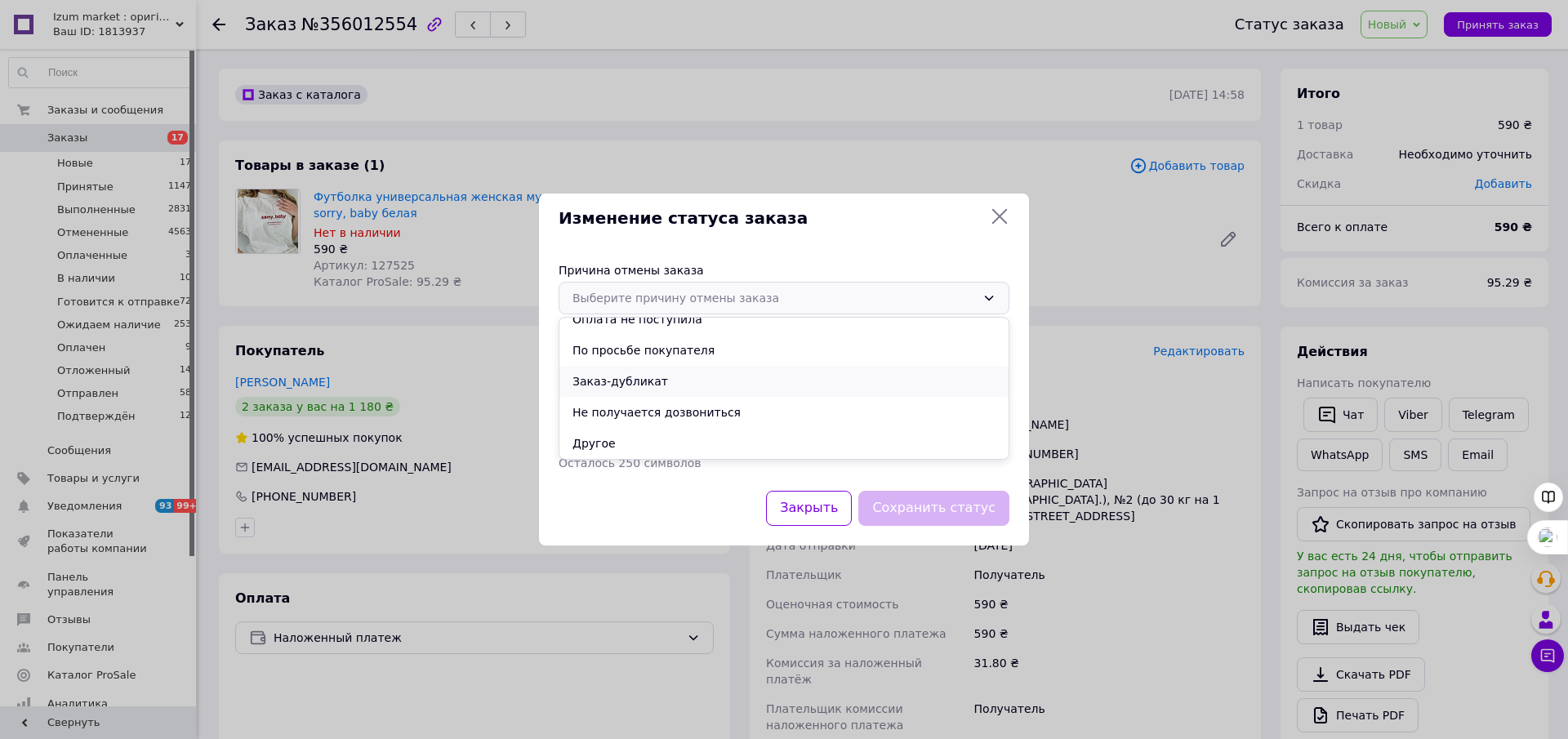
click at [662, 378] on li "Заказ-дубликат" at bounding box center [784, 382] width 449 height 31
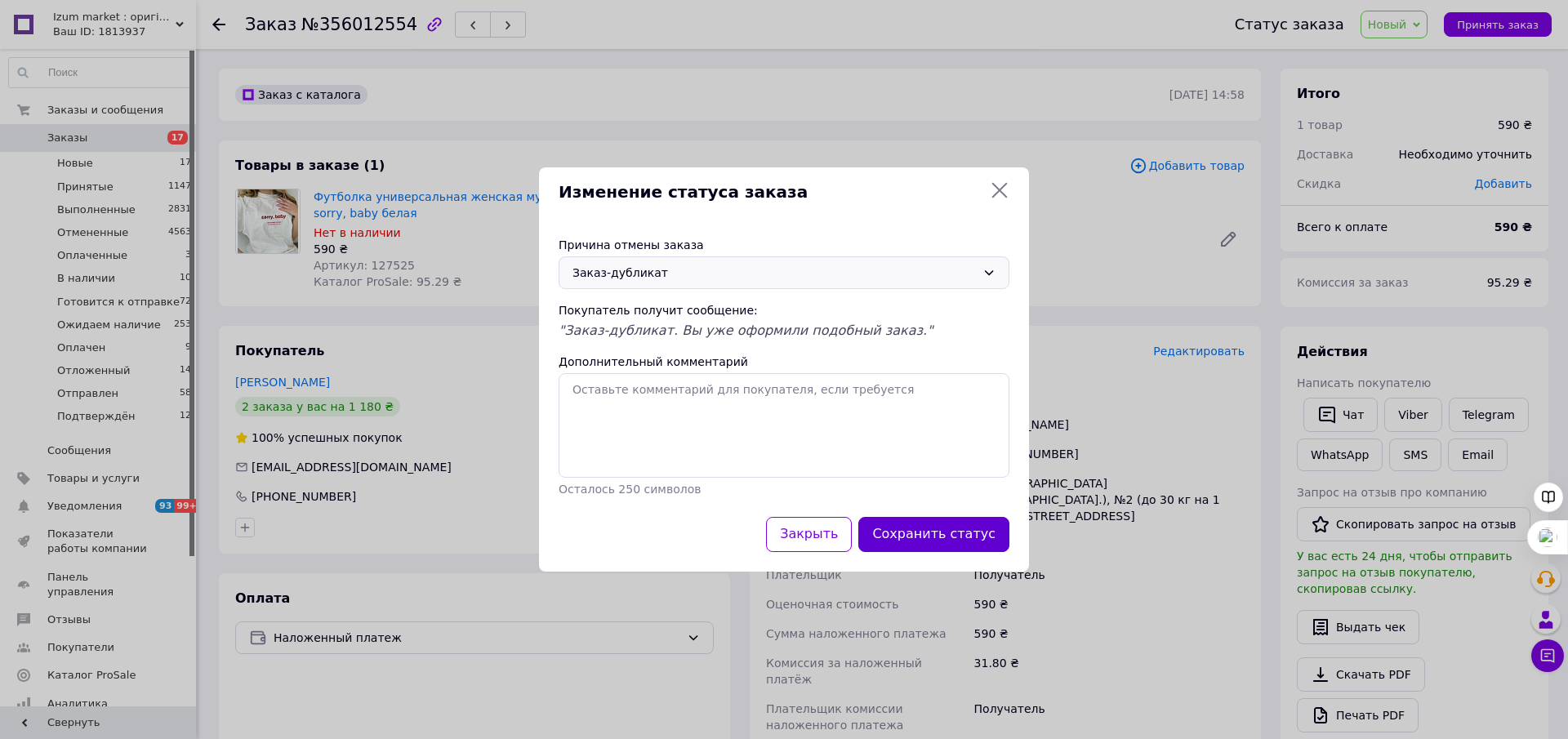
click at [932, 529] on button "Сохранить статус" at bounding box center [934, 534] width 151 height 35
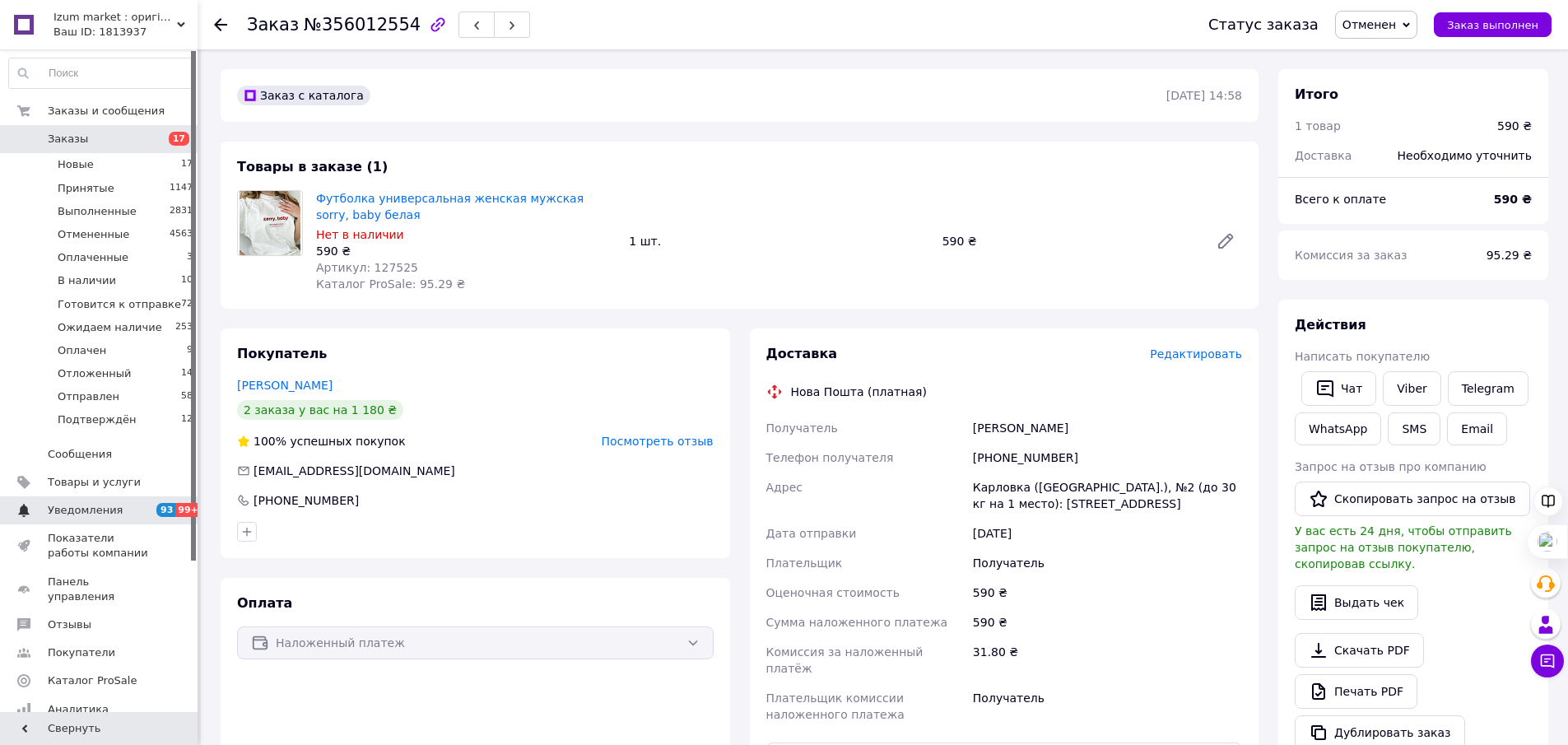
click at [116, 503] on span "Уведомления" at bounding box center [99, 511] width 104 height 15
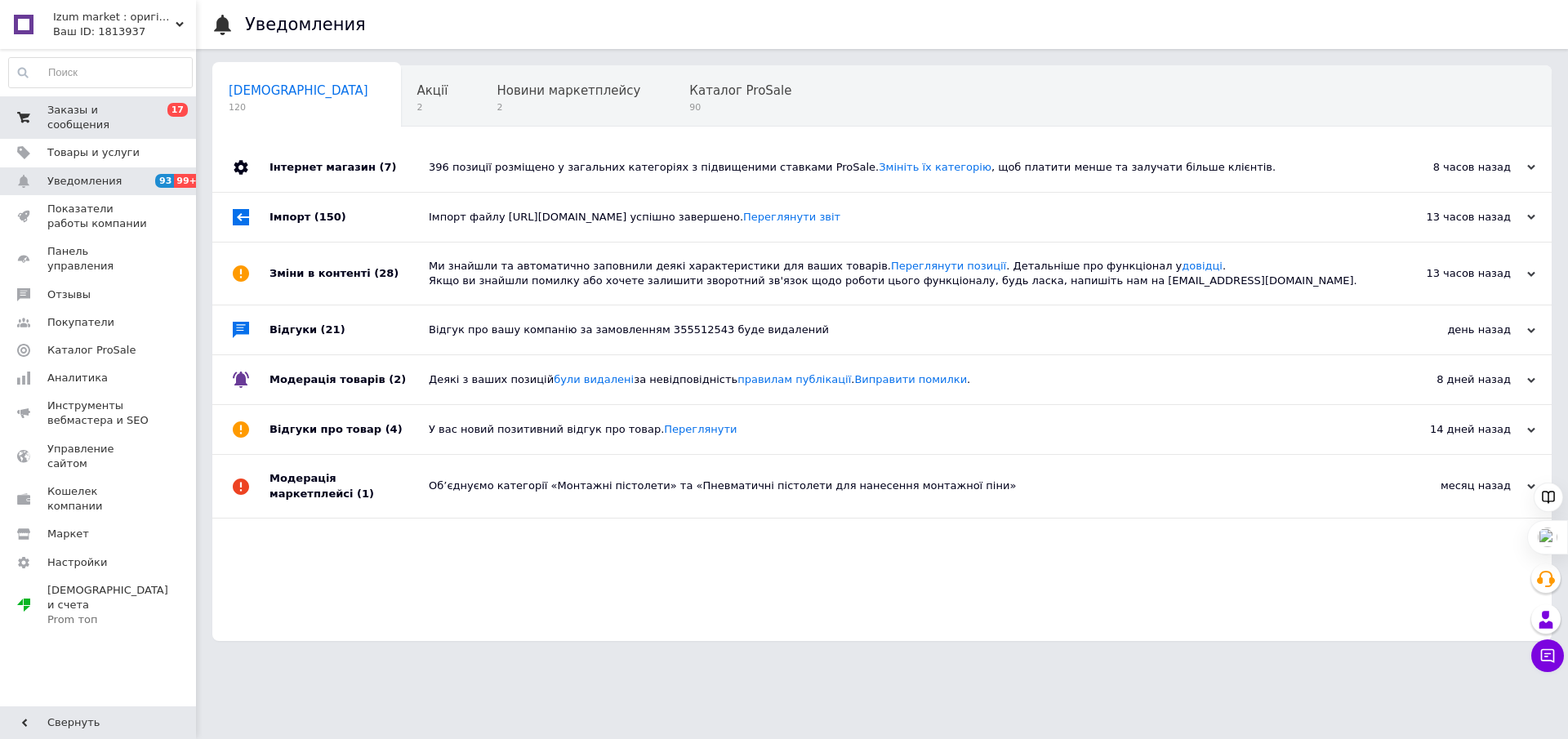
click at [169, 114] on span "0 17" at bounding box center [174, 118] width 45 height 30
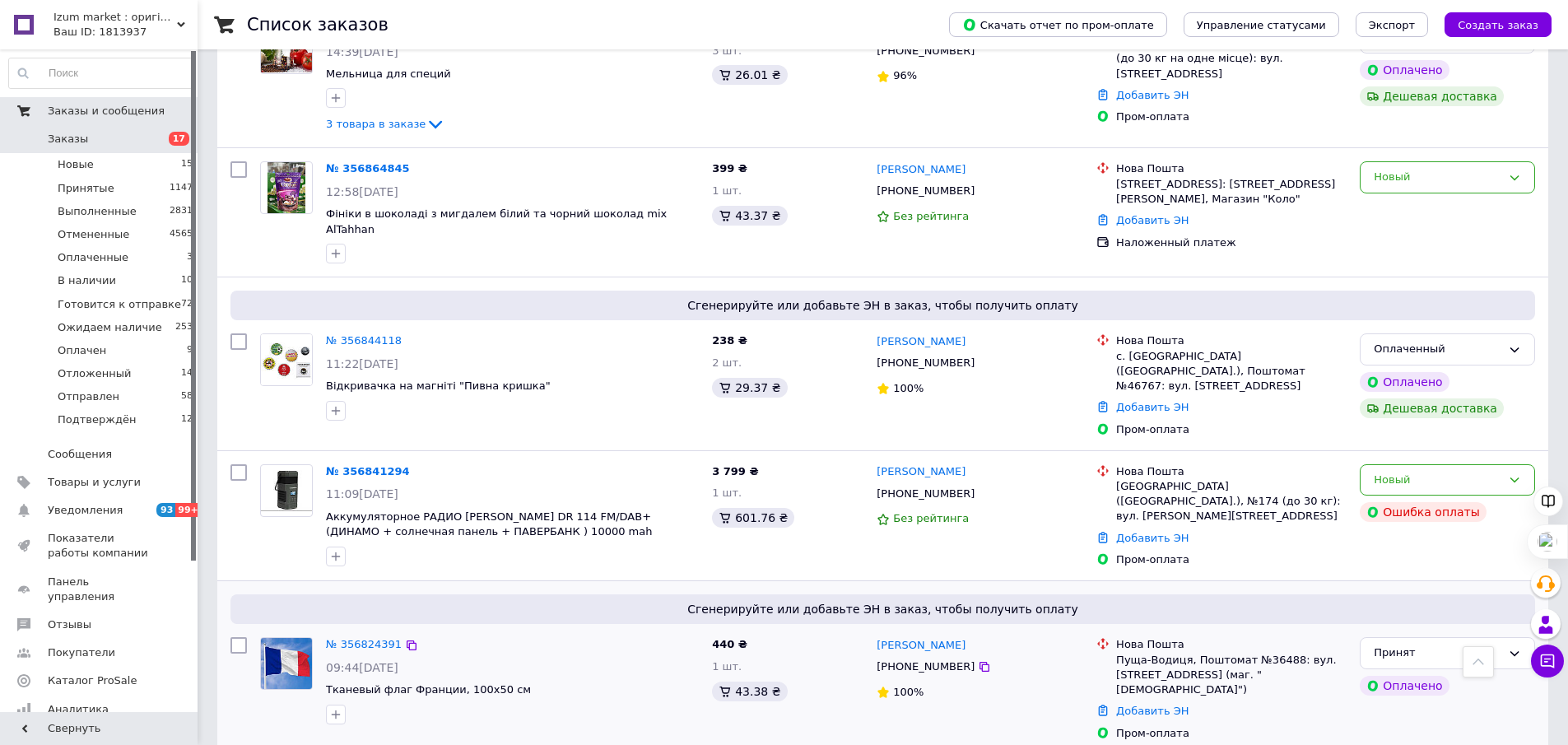
scroll to position [494, 0]
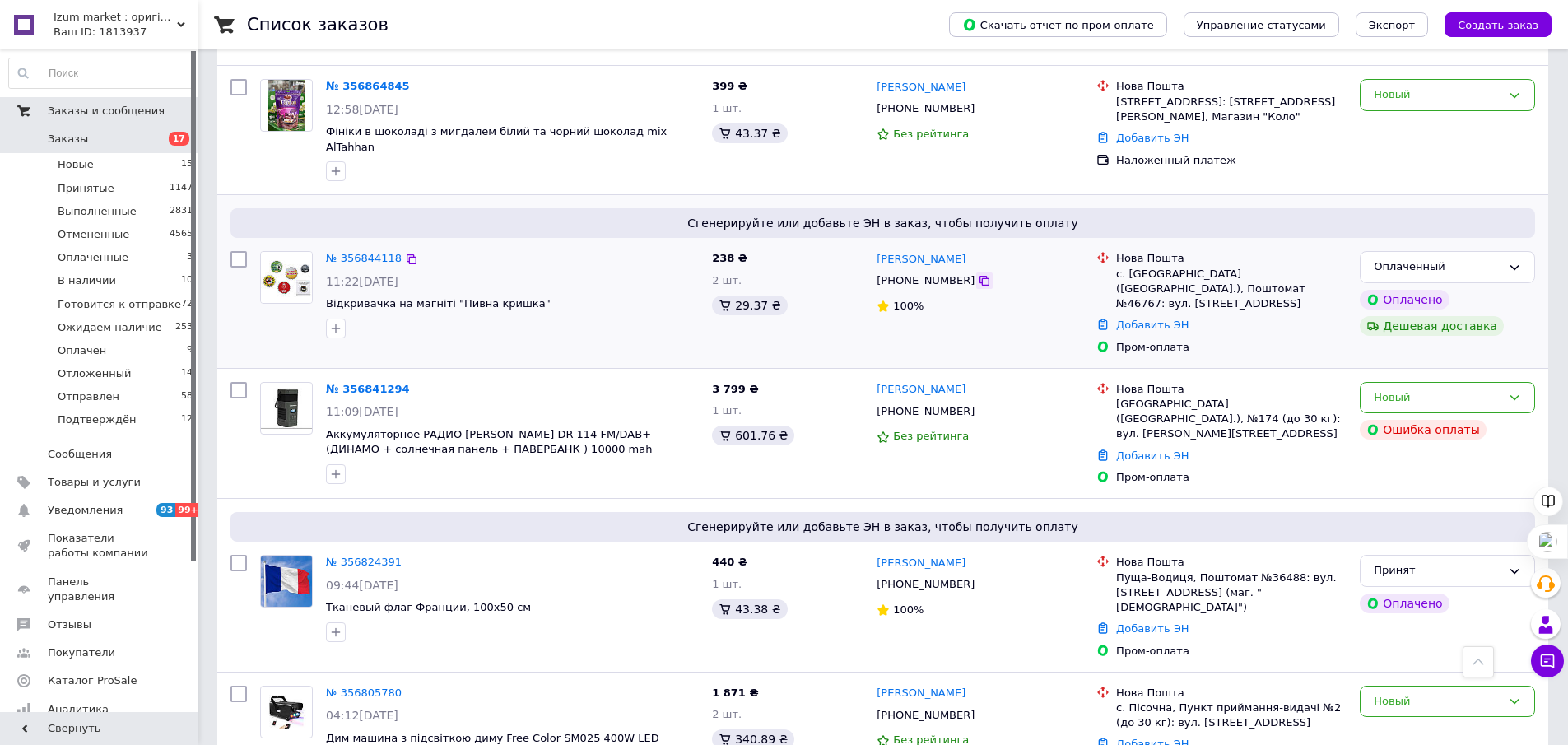
click at [978, 274] on icon at bounding box center [985, 281] width 13 height 13
drag, startPoint x: 553, startPoint y: 292, endPoint x: 325, endPoint y: 289, distance: 228.0
click at [325, 289] on div "№ 356844118 11:22[DATE] Відкривачка на магніті "Пивна кришка"" at bounding box center [512, 294] width 386 height 100
copy span "Відкривачка на магніті "Пивна кришка""
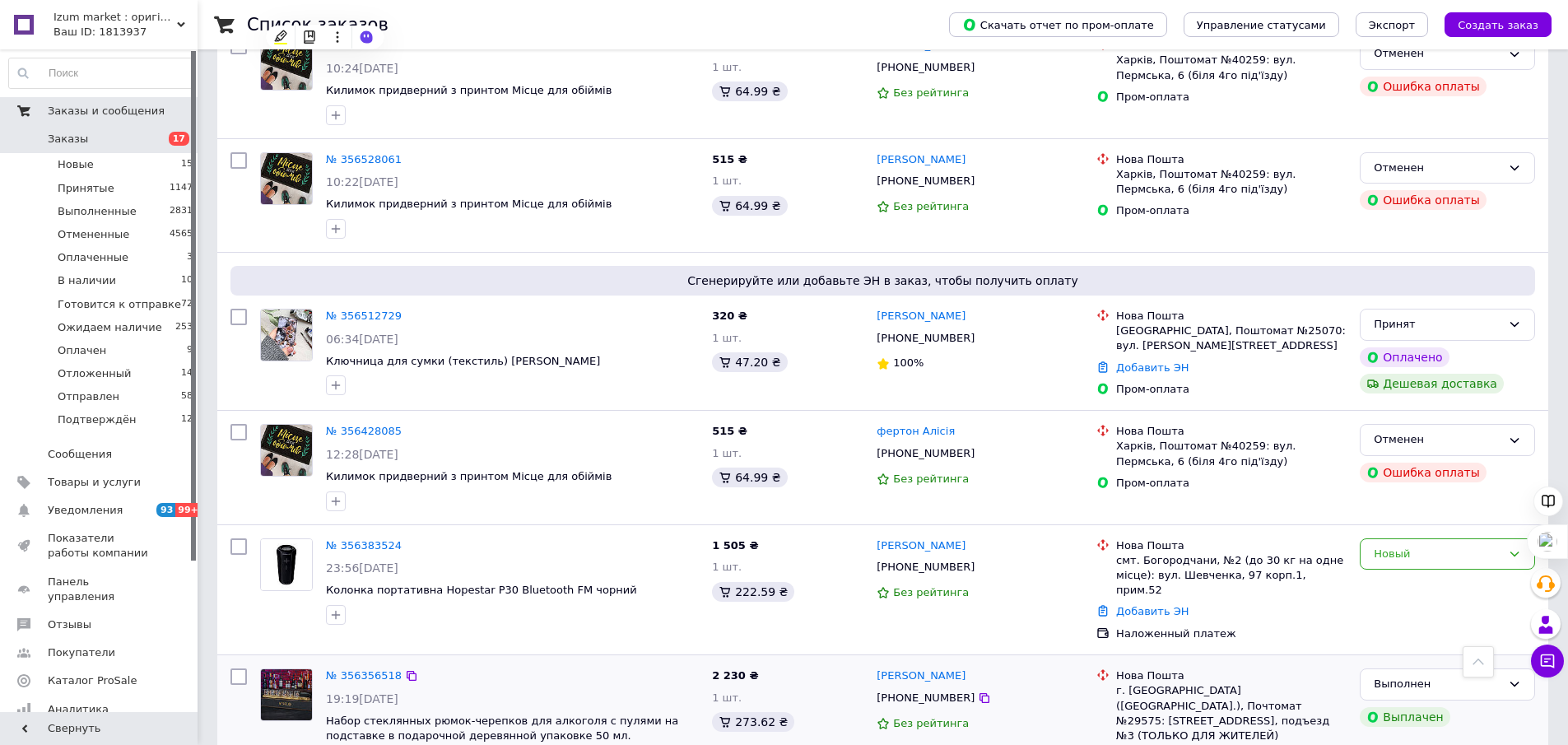
scroll to position [2219, 0]
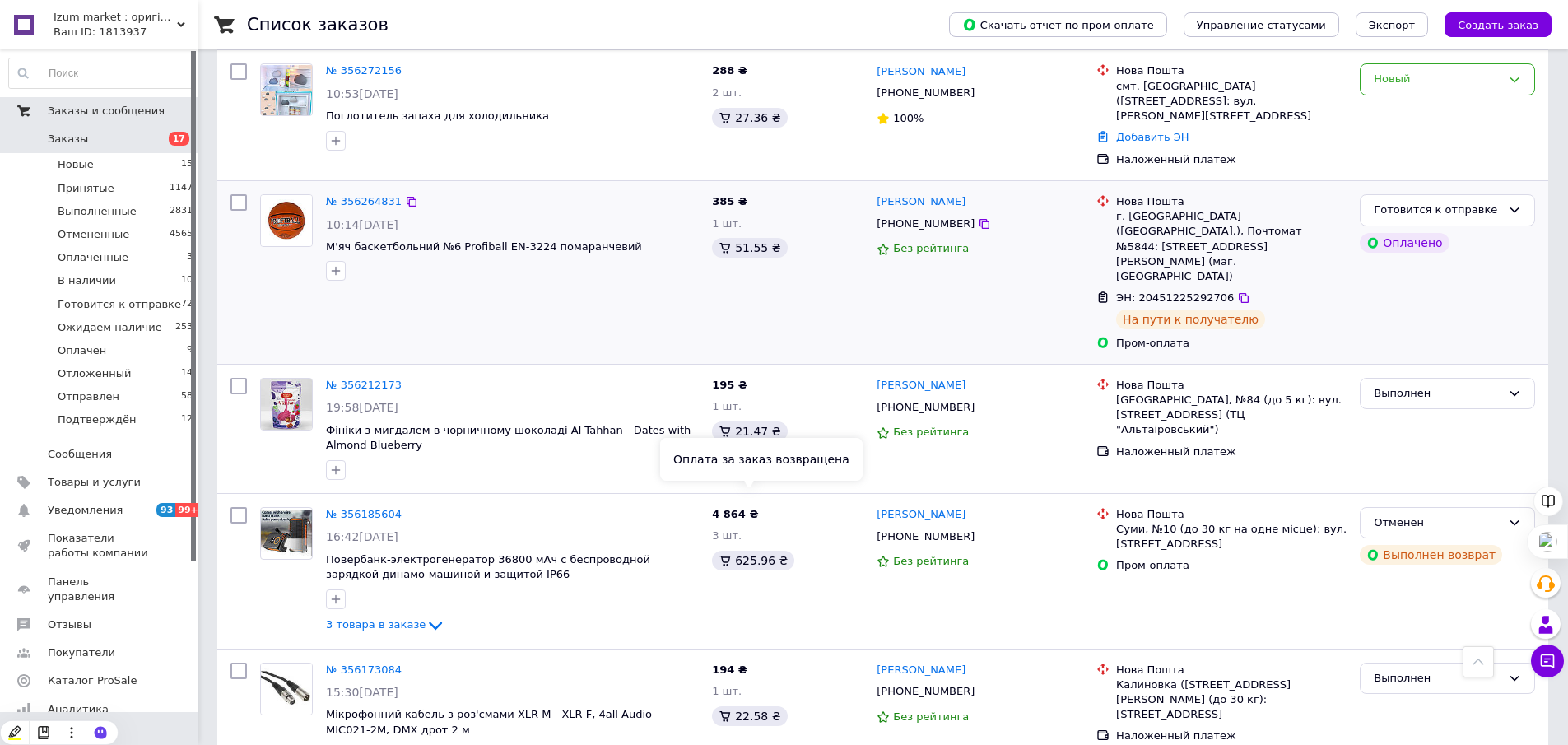
scroll to position [494, 0]
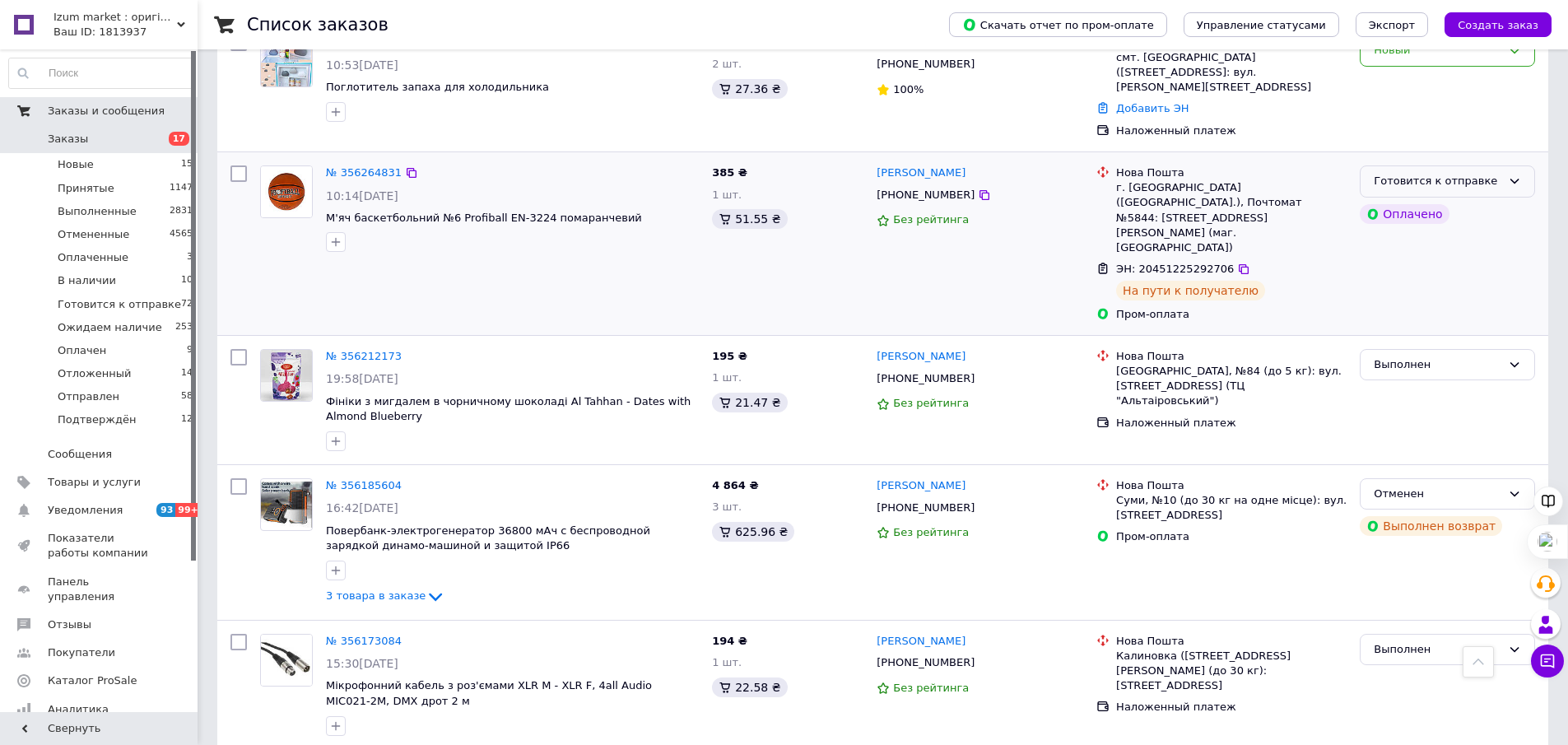
click at [1518, 178] on icon at bounding box center [1515, 181] width 9 height 5
click at [1425, 277] on li "Отправлен" at bounding box center [1447, 292] width 173 height 31
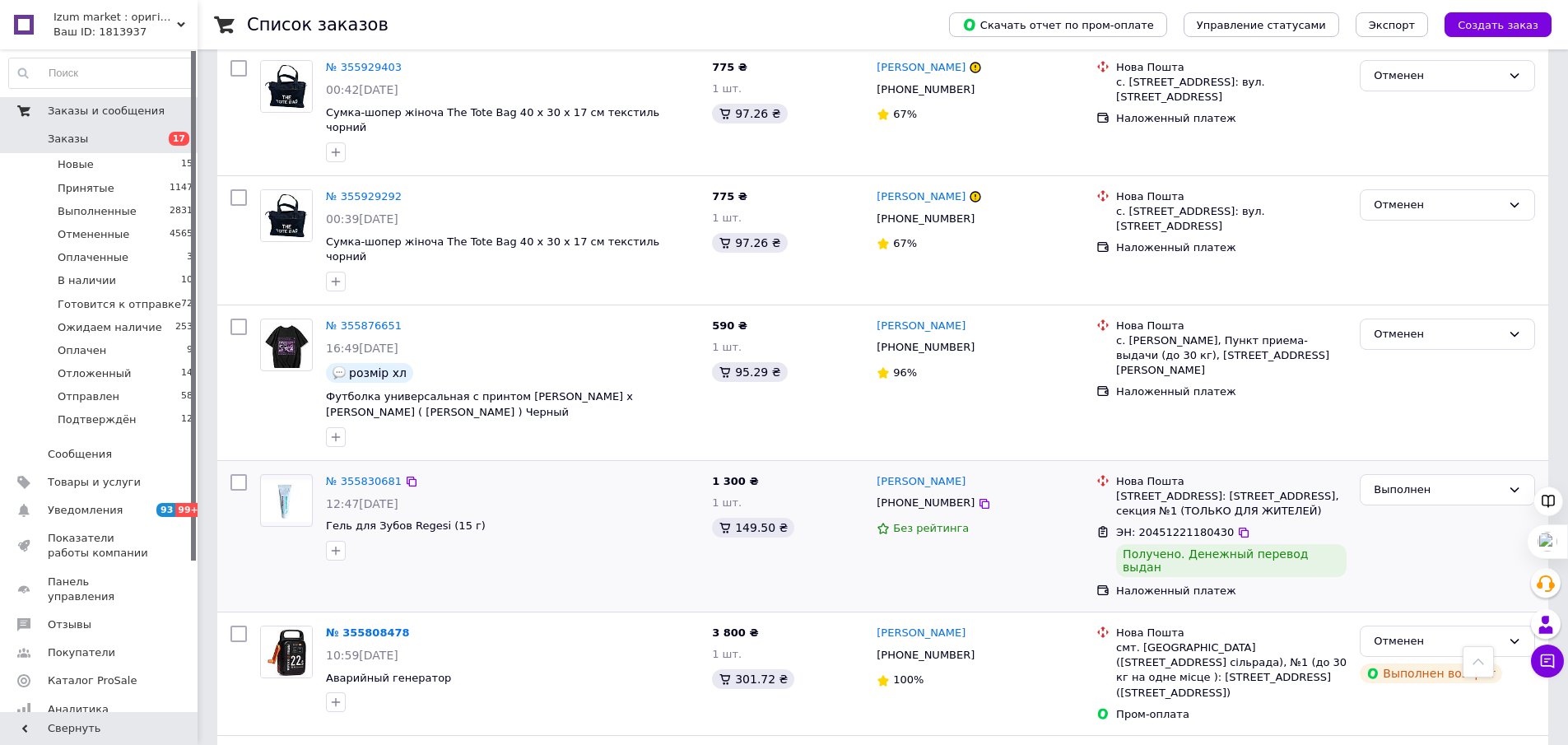
scroll to position [2197, 0]
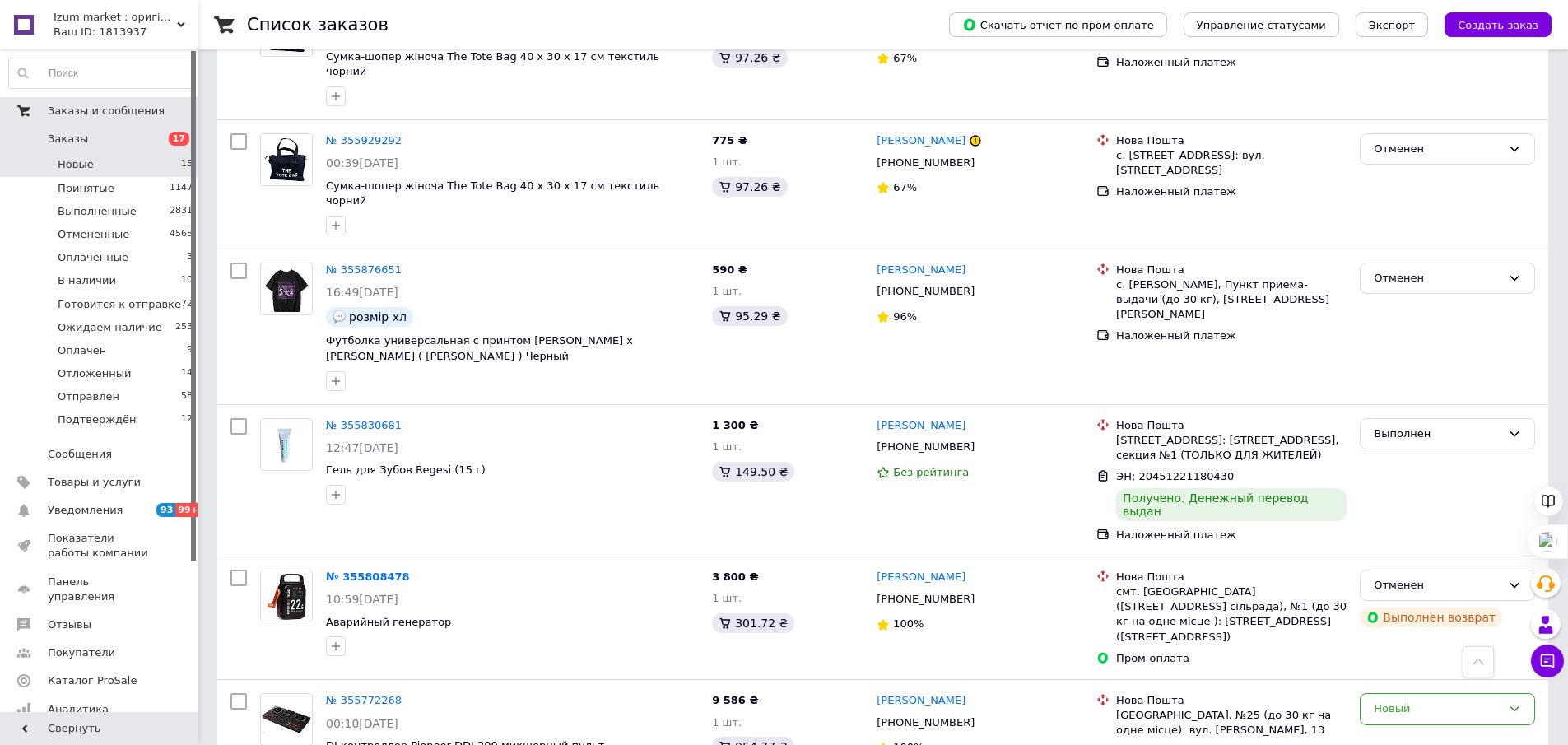
click at [115, 162] on li "Новые 15" at bounding box center [101, 165] width 202 height 23
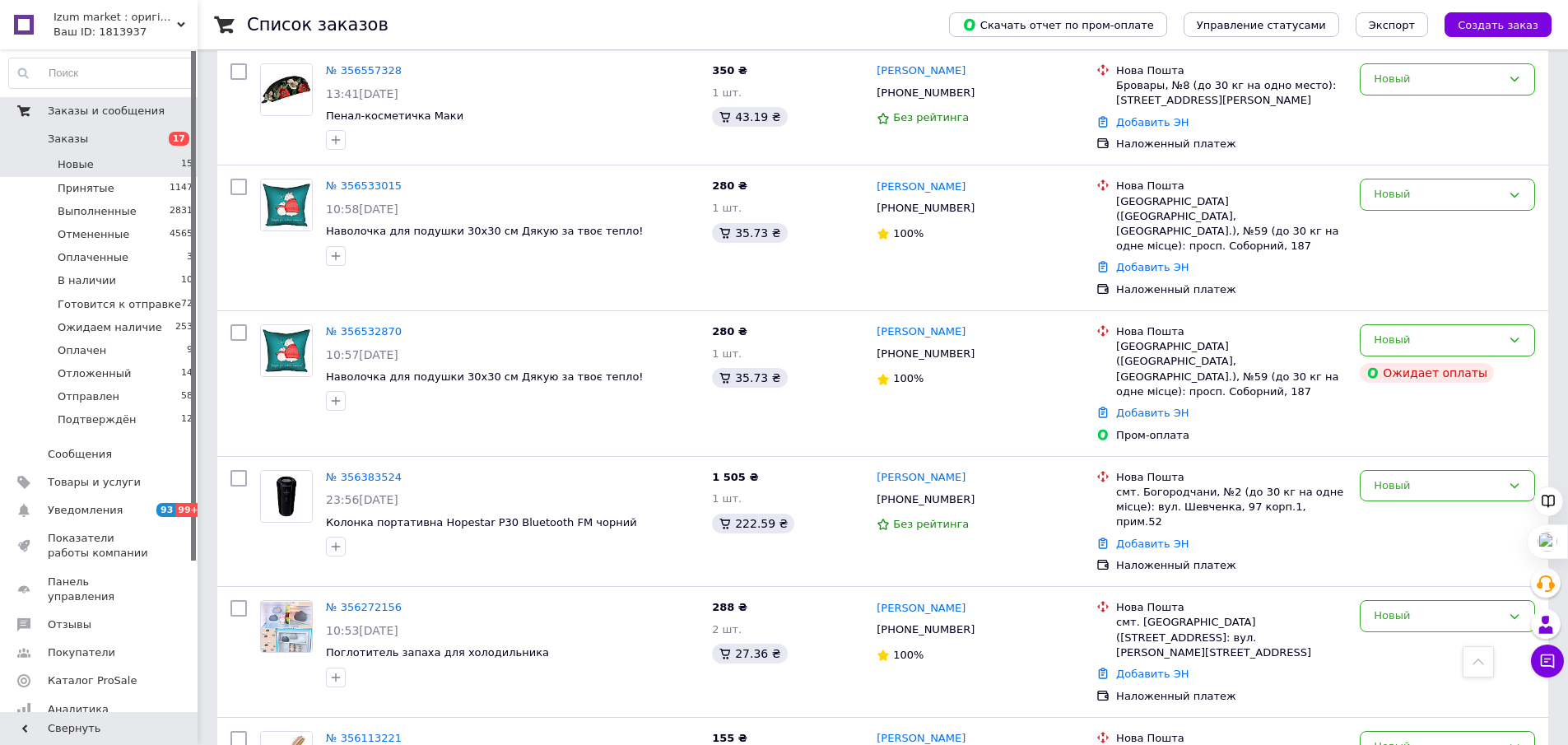
scroll to position [1071, 0]
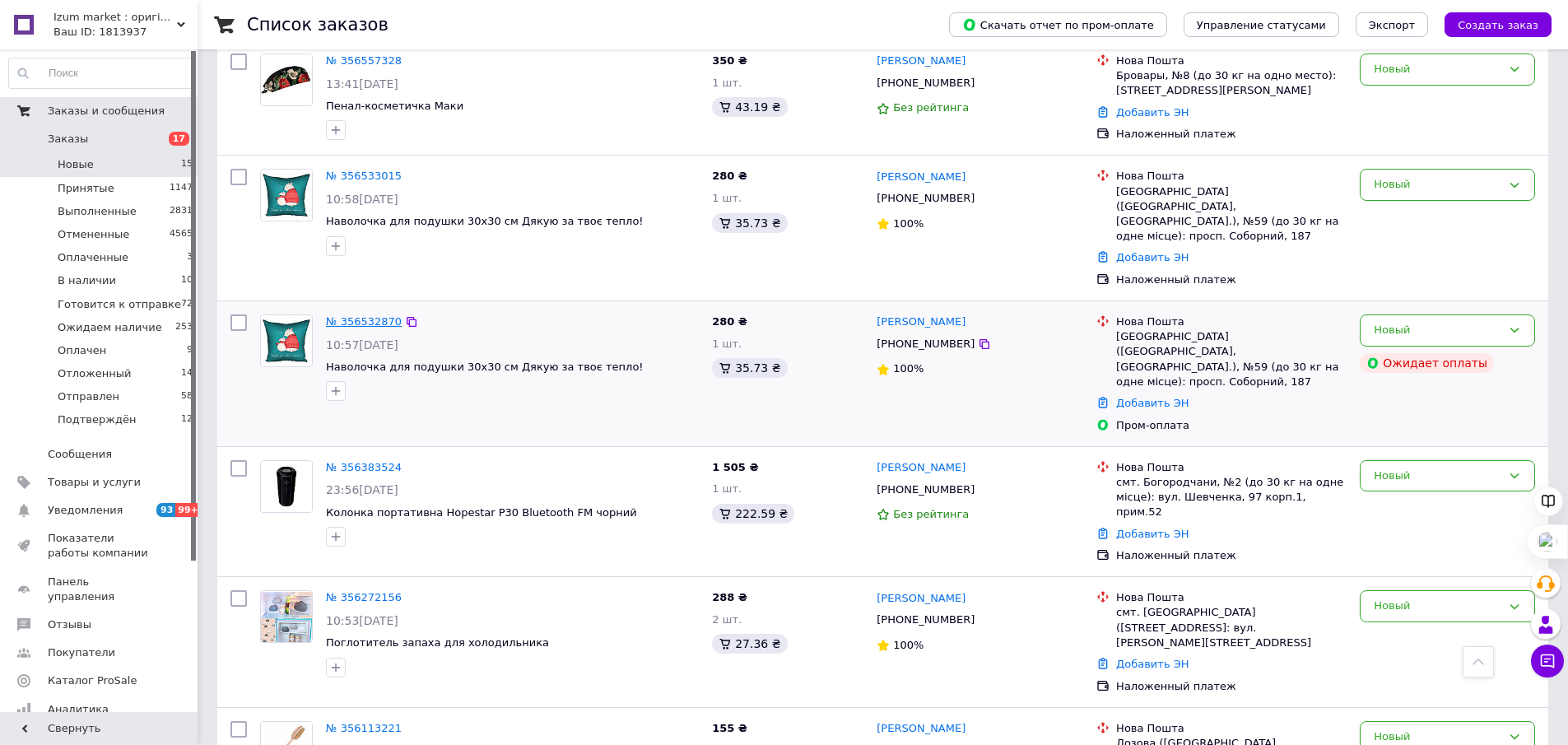
click at [381, 315] on link "№ 356532870" at bounding box center [363, 321] width 76 height 12
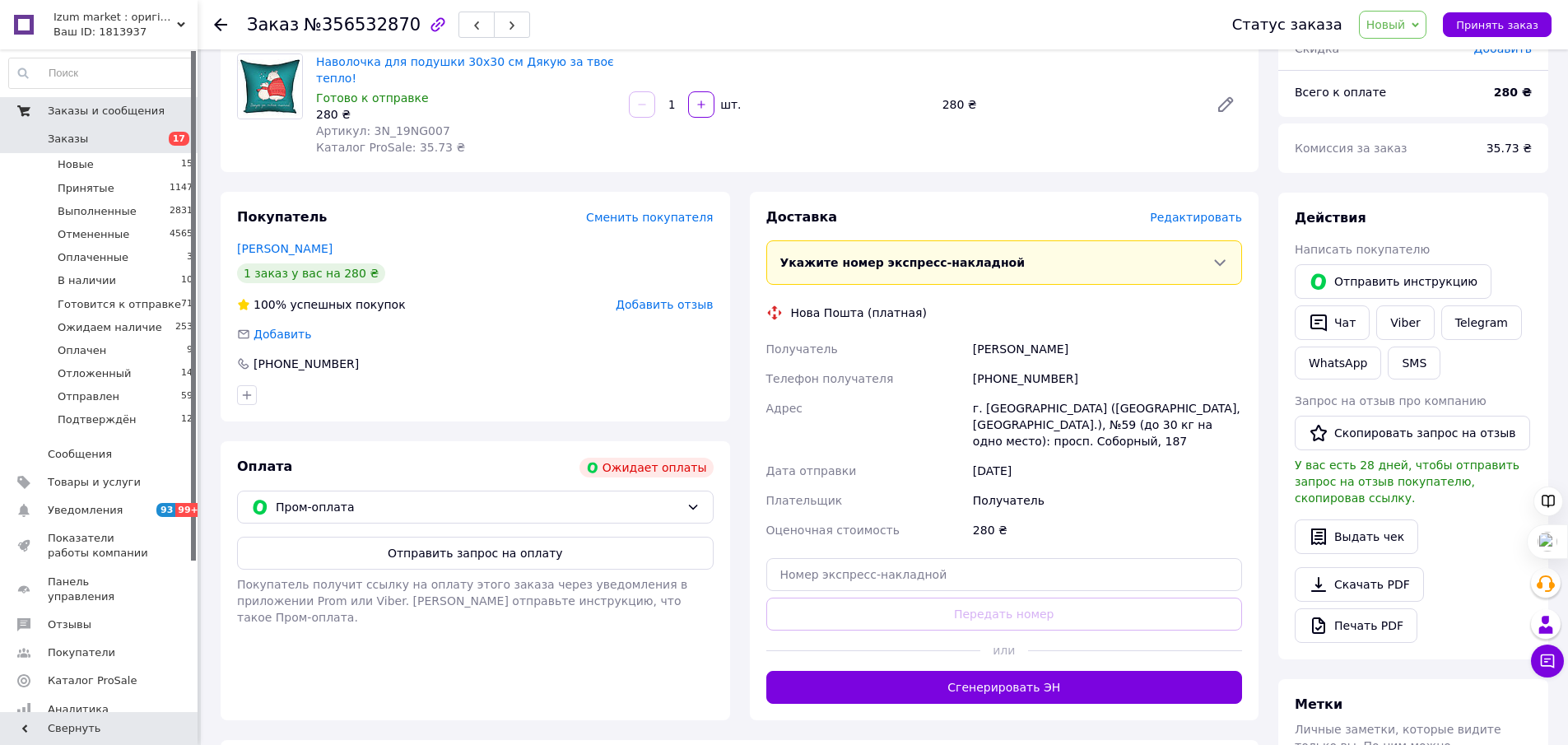
scroll to position [107, 0]
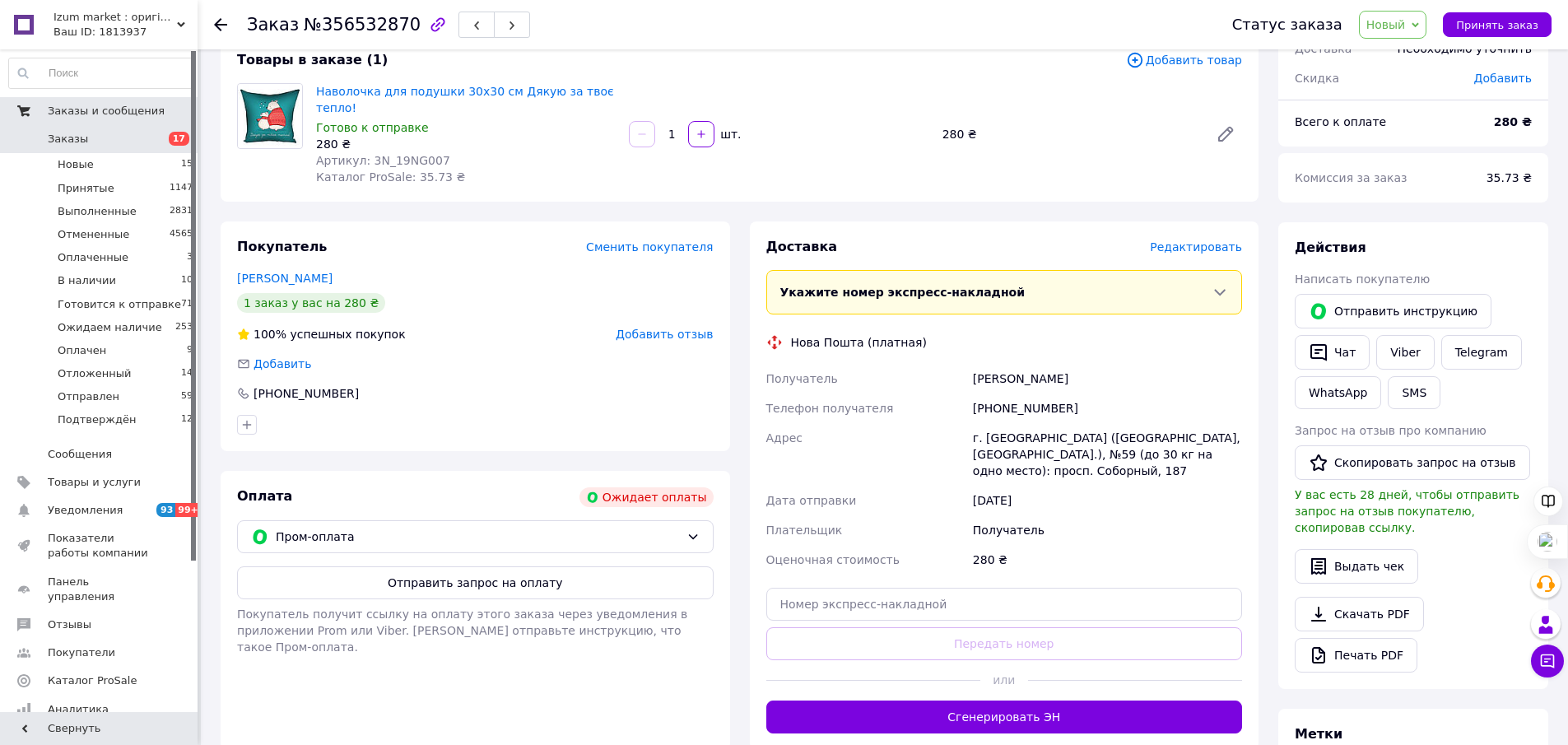
click at [148, 143] on span "Заказы" at bounding box center [99, 139] width 104 height 15
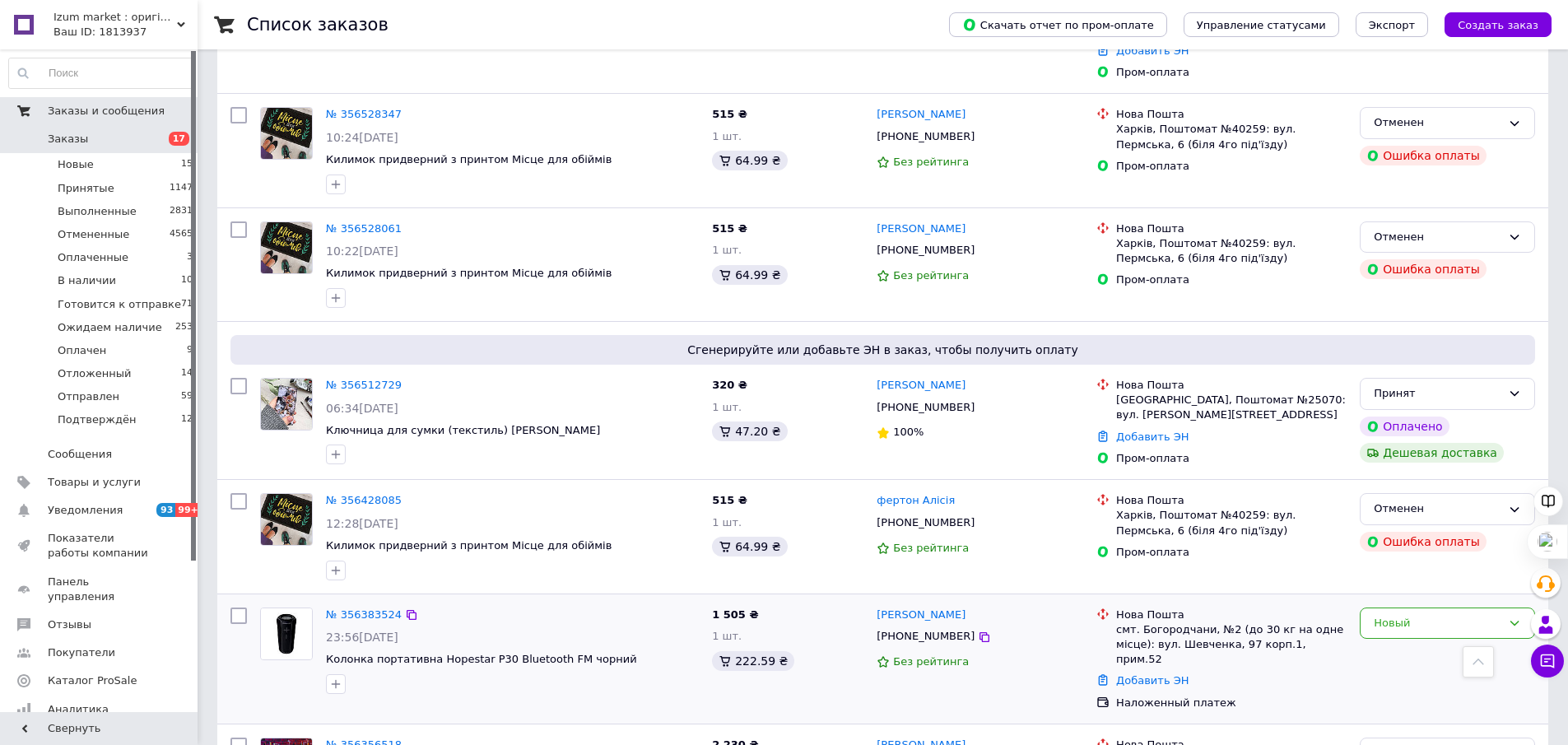
scroll to position [2219, 0]
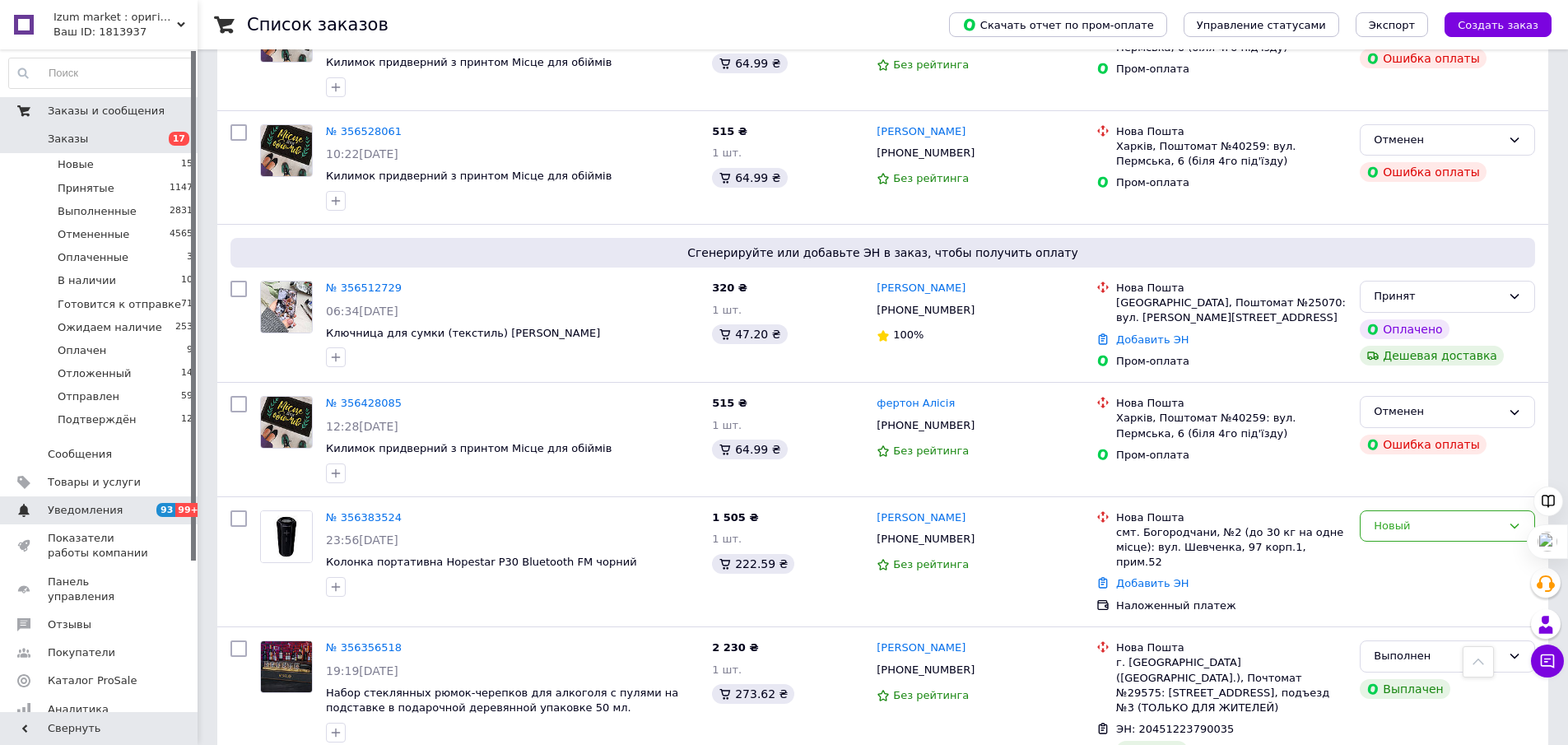
click at [137, 506] on span "Уведомления" at bounding box center [99, 511] width 104 height 15
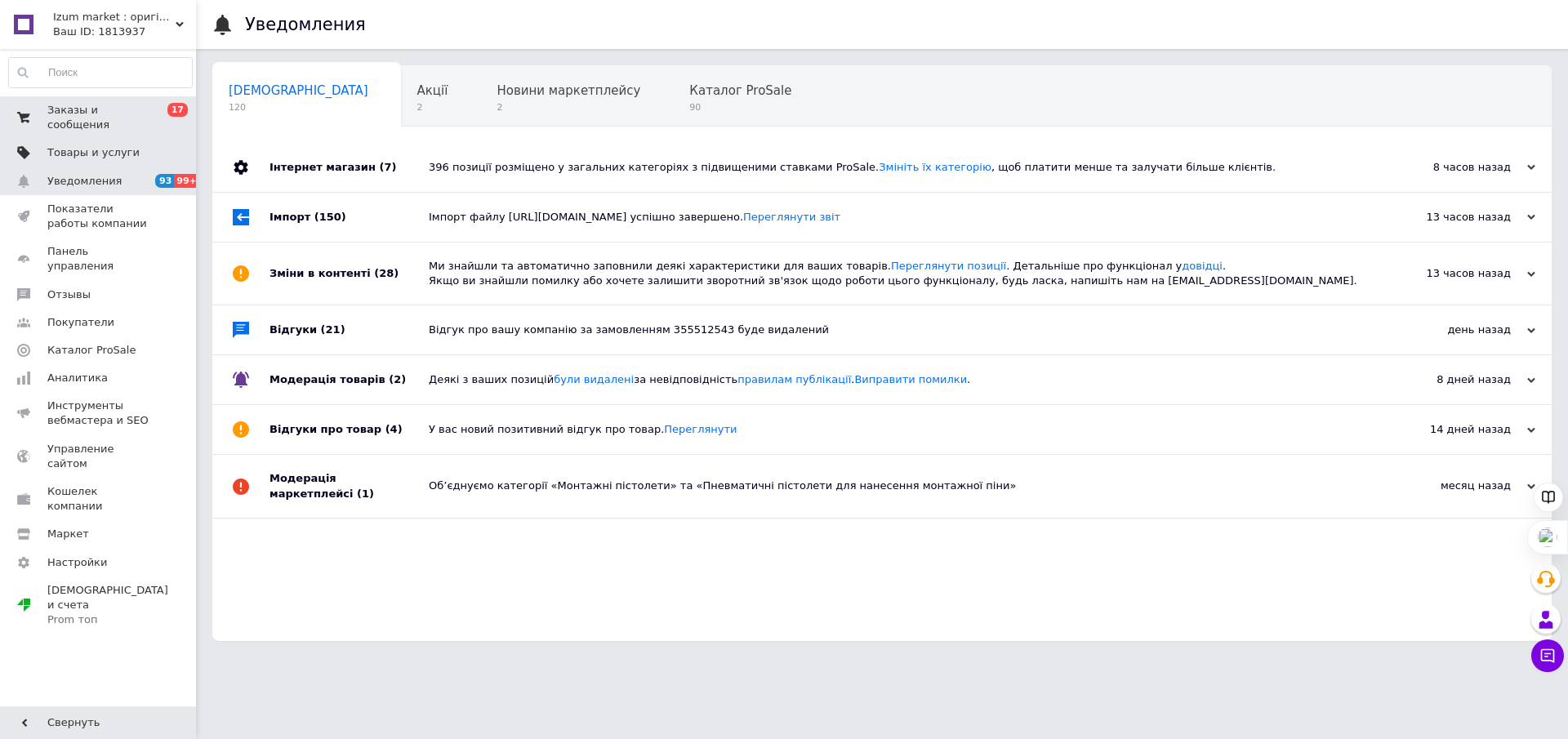
click at [127, 145] on span "Товары и услуги" at bounding box center [98, 153] width 103 height 15
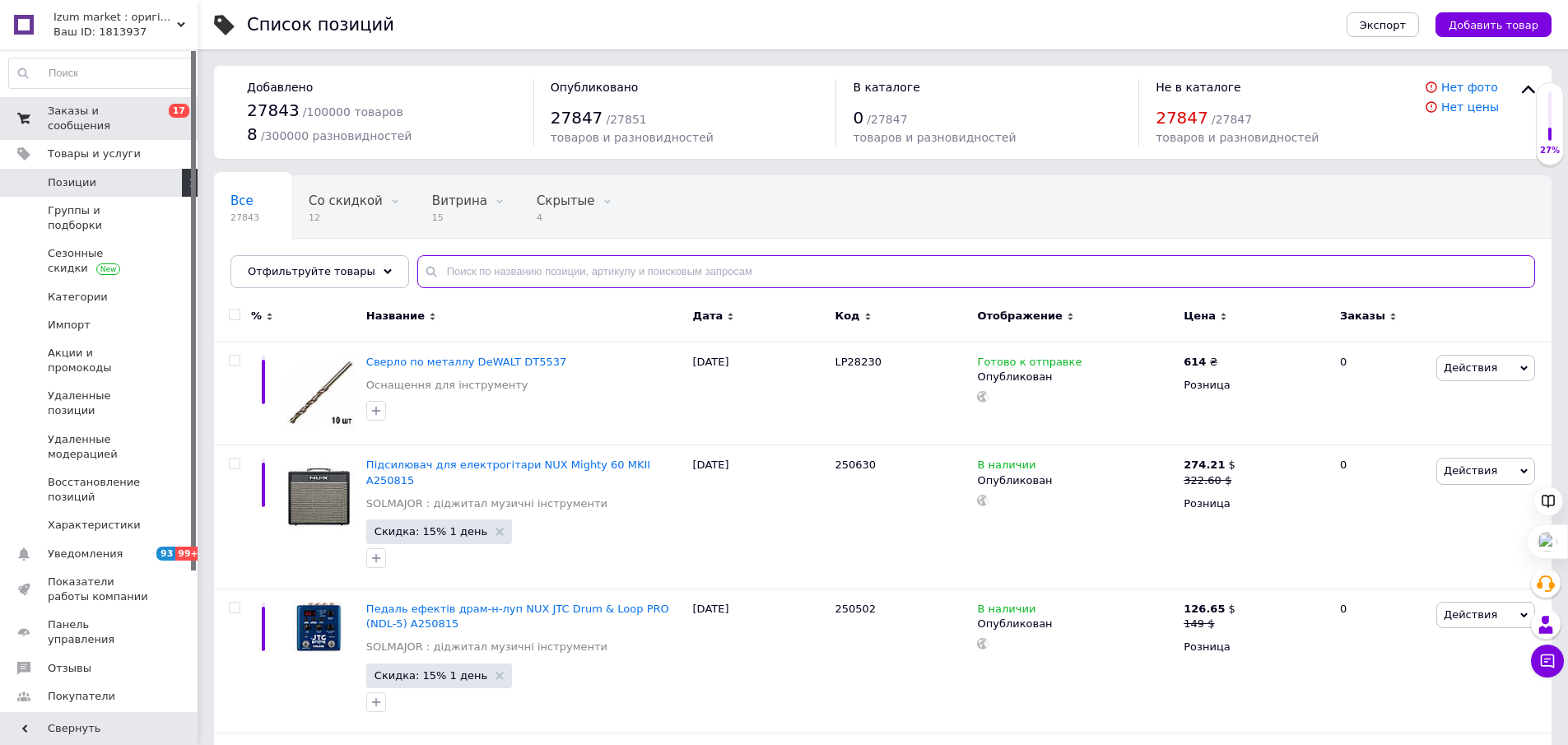
click at [477, 272] on input "text" at bounding box center [976, 272] width 1118 height 33
type input "d"
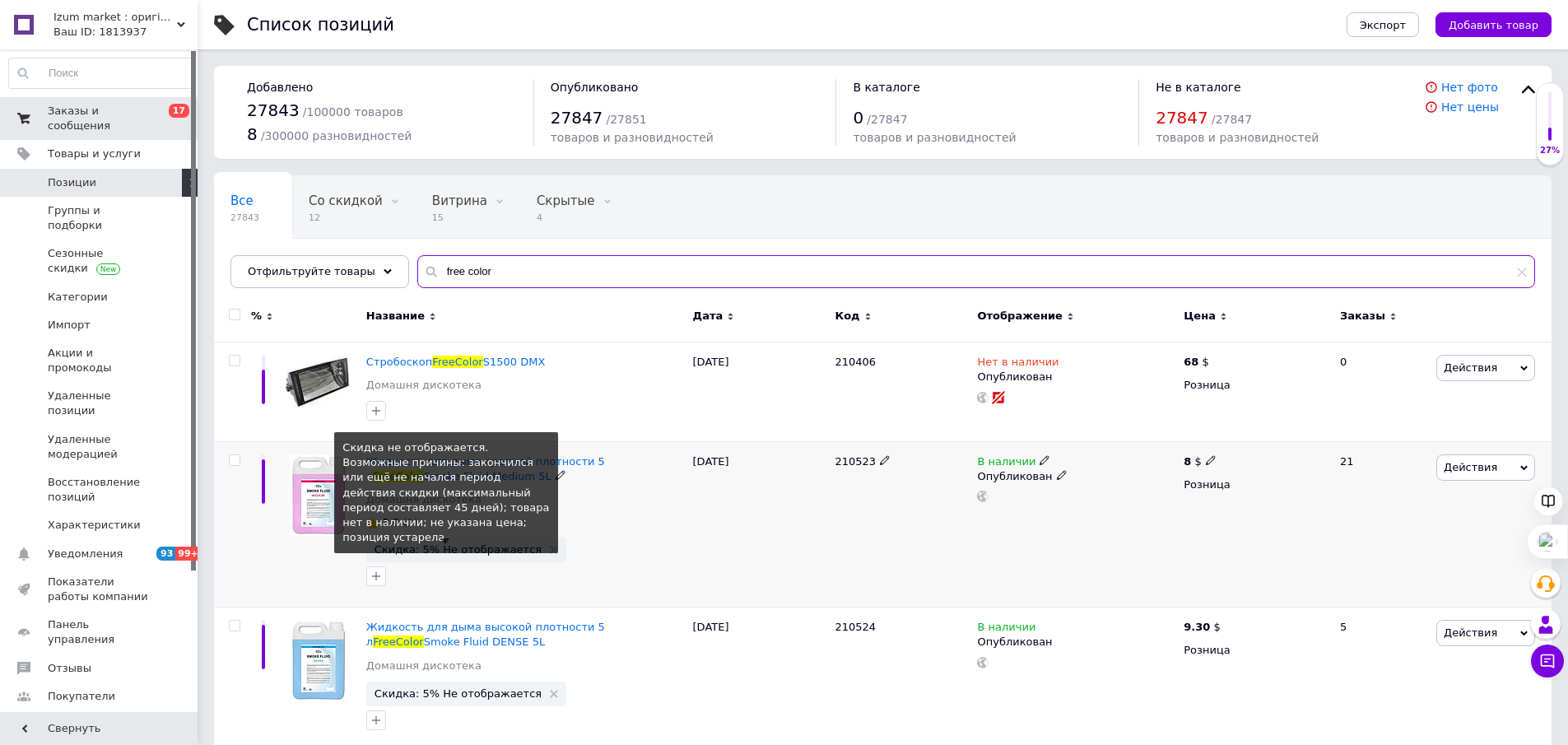
type input "free color"
click at [482, 551] on span "Скидка: 5% Не отображается" at bounding box center [458, 549] width 167 height 11
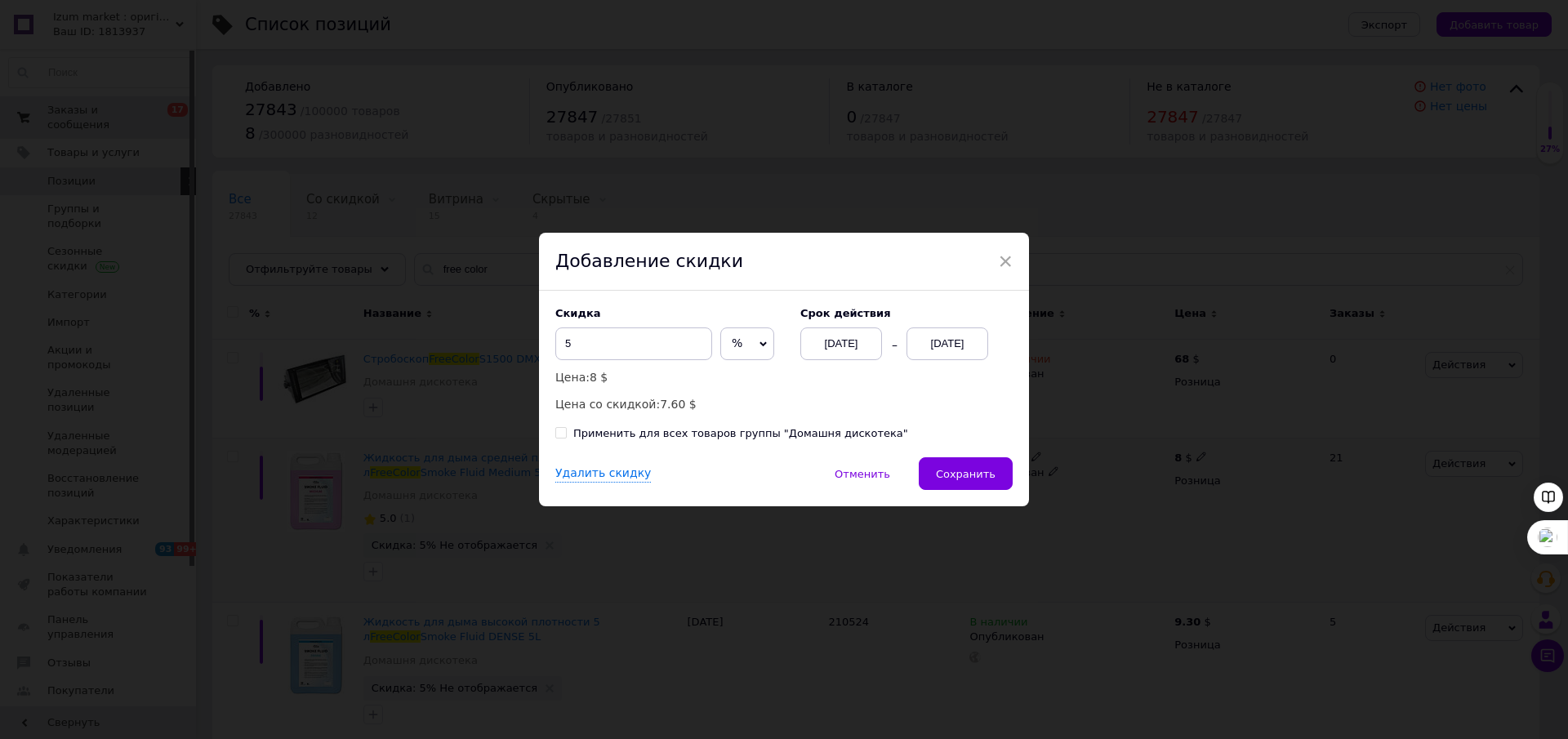
click at [555, 432] on input "Применить для всех товаров группы "Домашня дискотека"" at bounding box center [560, 432] width 11 height 11
checkbox input "true"
click at [986, 472] on span "Сохранить" at bounding box center [965, 474] width 60 height 12
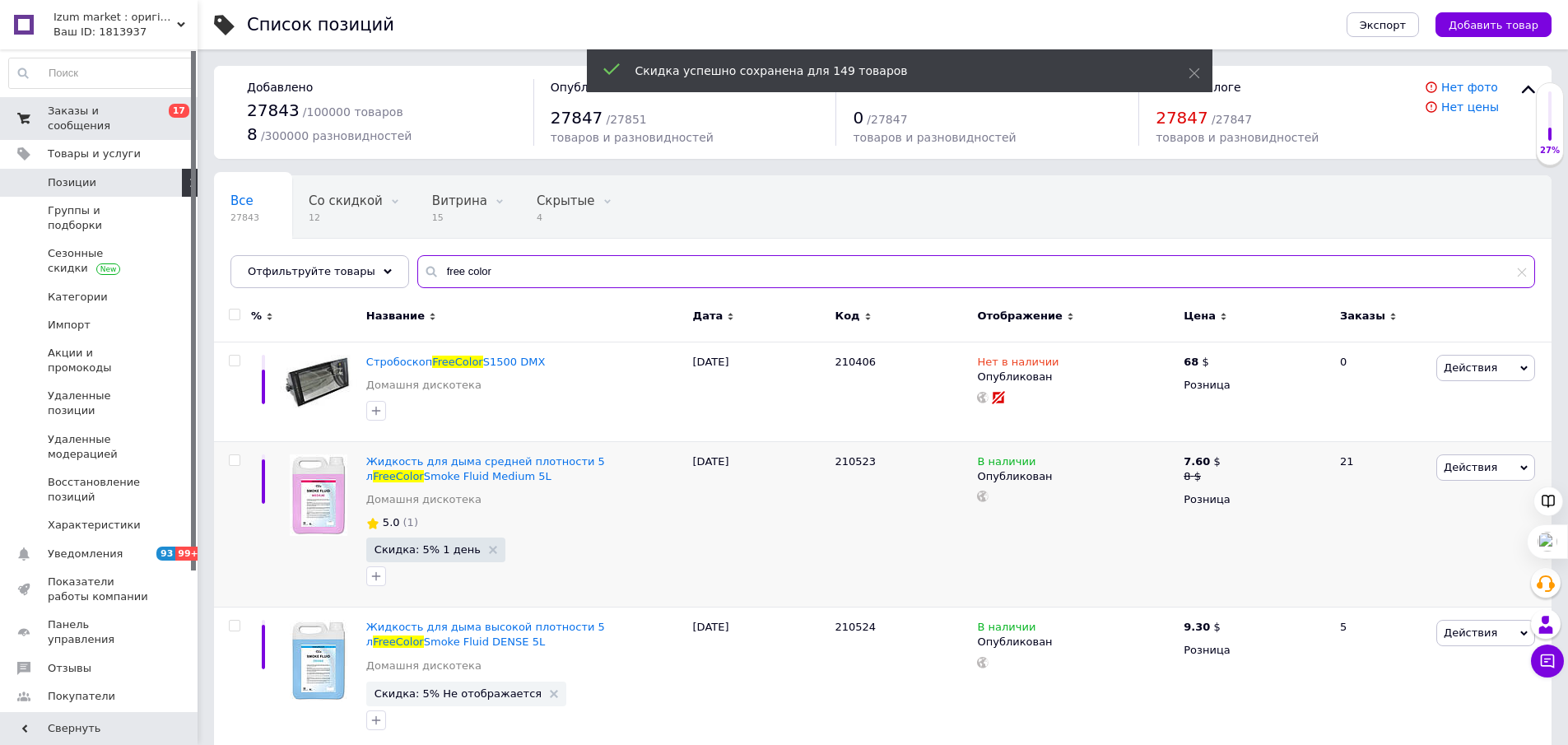
drag, startPoint x: 435, startPoint y: 266, endPoint x: 403, endPoint y: 266, distance: 32.0
click at [417, 266] on div "free color" at bounding box center [976, 272] width 1118 height 33
click at [431, 266] on input "free color" at bounding box center [976, 272] width 1118 height 33
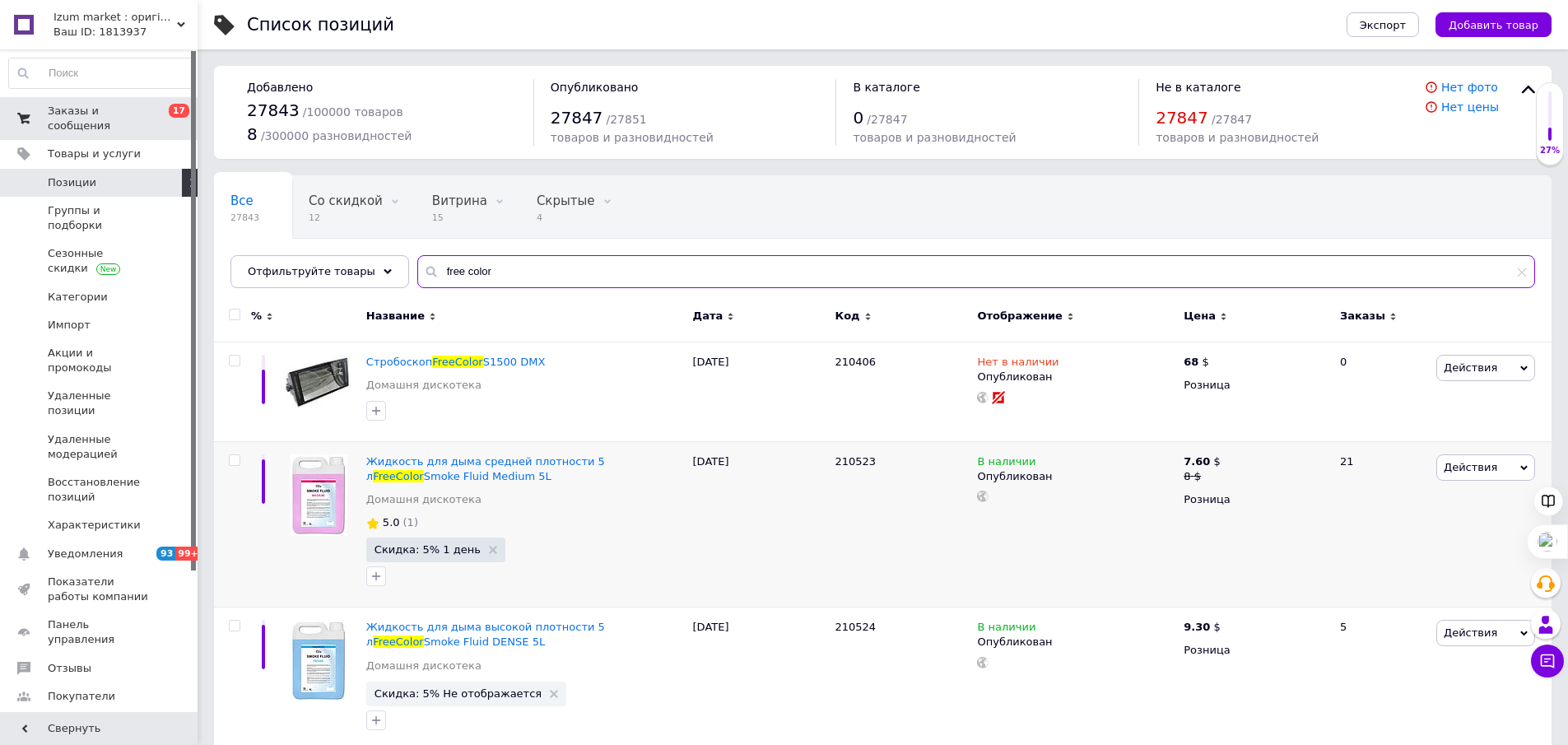
click at [431, 266] on input "free color" at bounding box center [976, 272] width 1118 height 33
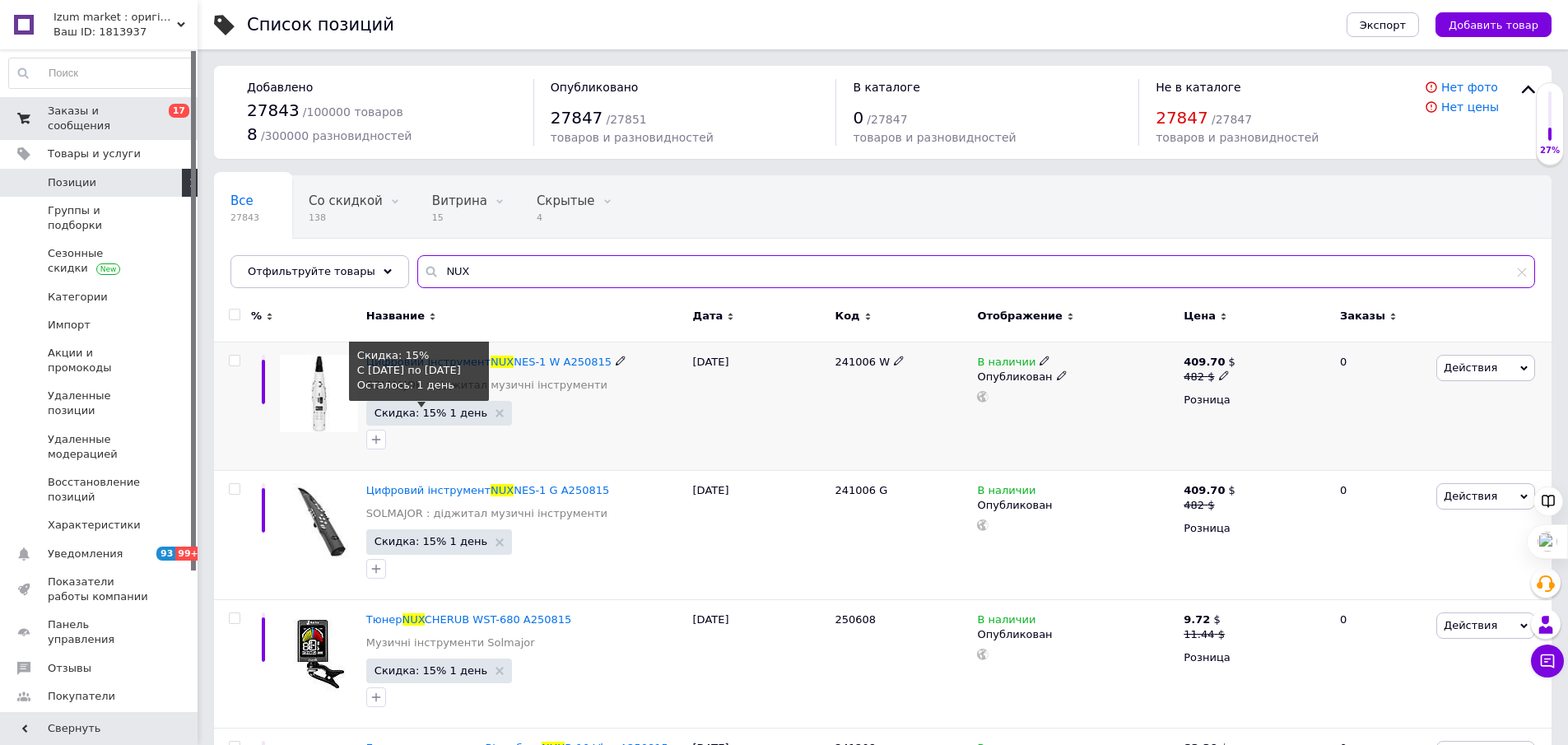
type input "NUX"
click at [434, 418] on span "Скидка: 15% 1 день" at bounding box center [431, 412] width 112 height 11
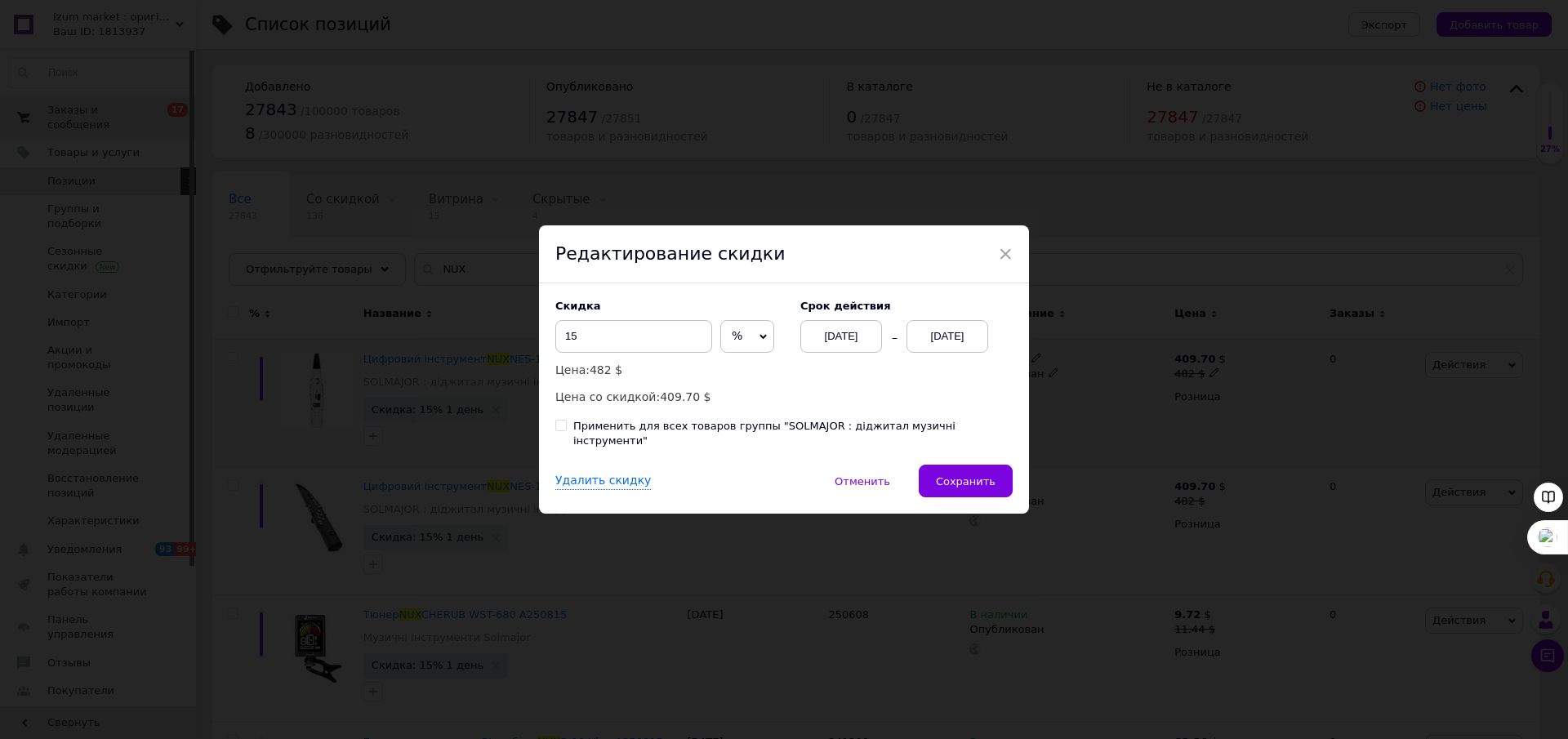
click at [560, 431] on input "Применить для всех товаров группы "SOLMAJOR : діджитал музичні інструменти"" at bounding box center [560, 425] width 11 height 11
checkbox input "true"
click at [964, 475] on span "Сохранить" at bounding box center [965, 481] width 60 height 12
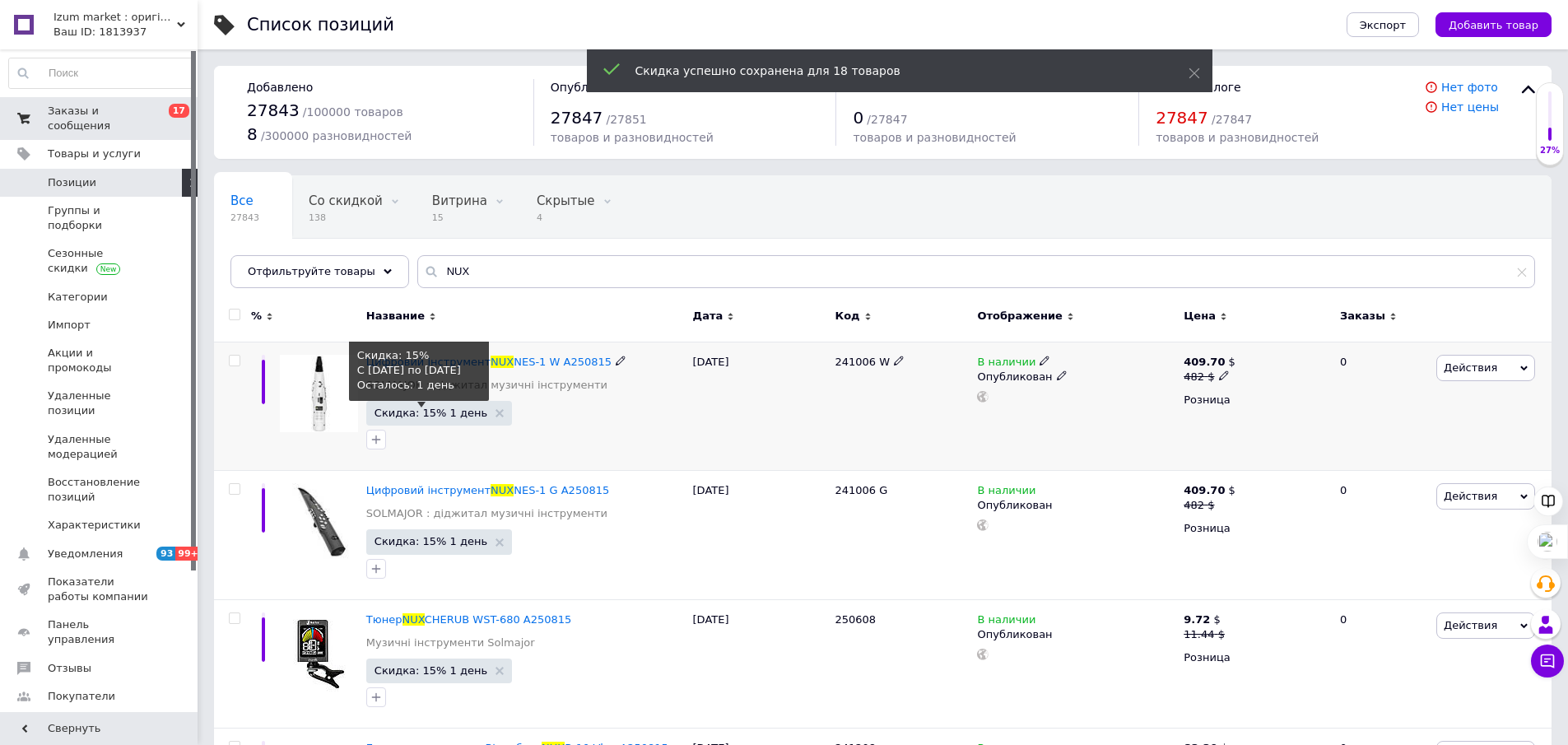
click at [450, 416] on span "Скидка: 15% 1 день" at bounding box center [431, 412] width 112 height 11
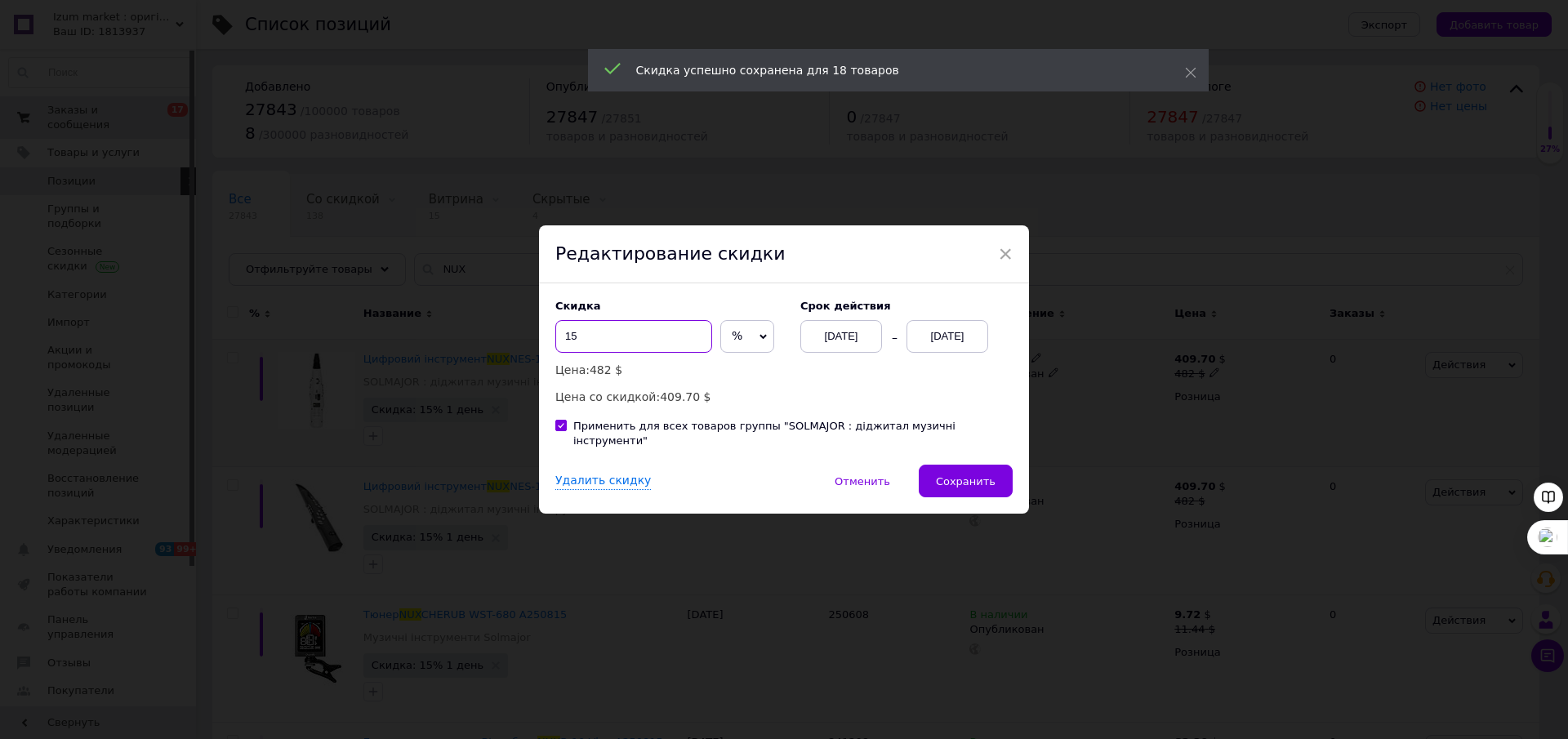
drag, startPoint x: 573, startPoint y: 345, endPoint x: 559, endPoint y: 341, distance: 14.6
click at [560, 346] on input "15" at bounding box center [634, 336] width 157 height 33
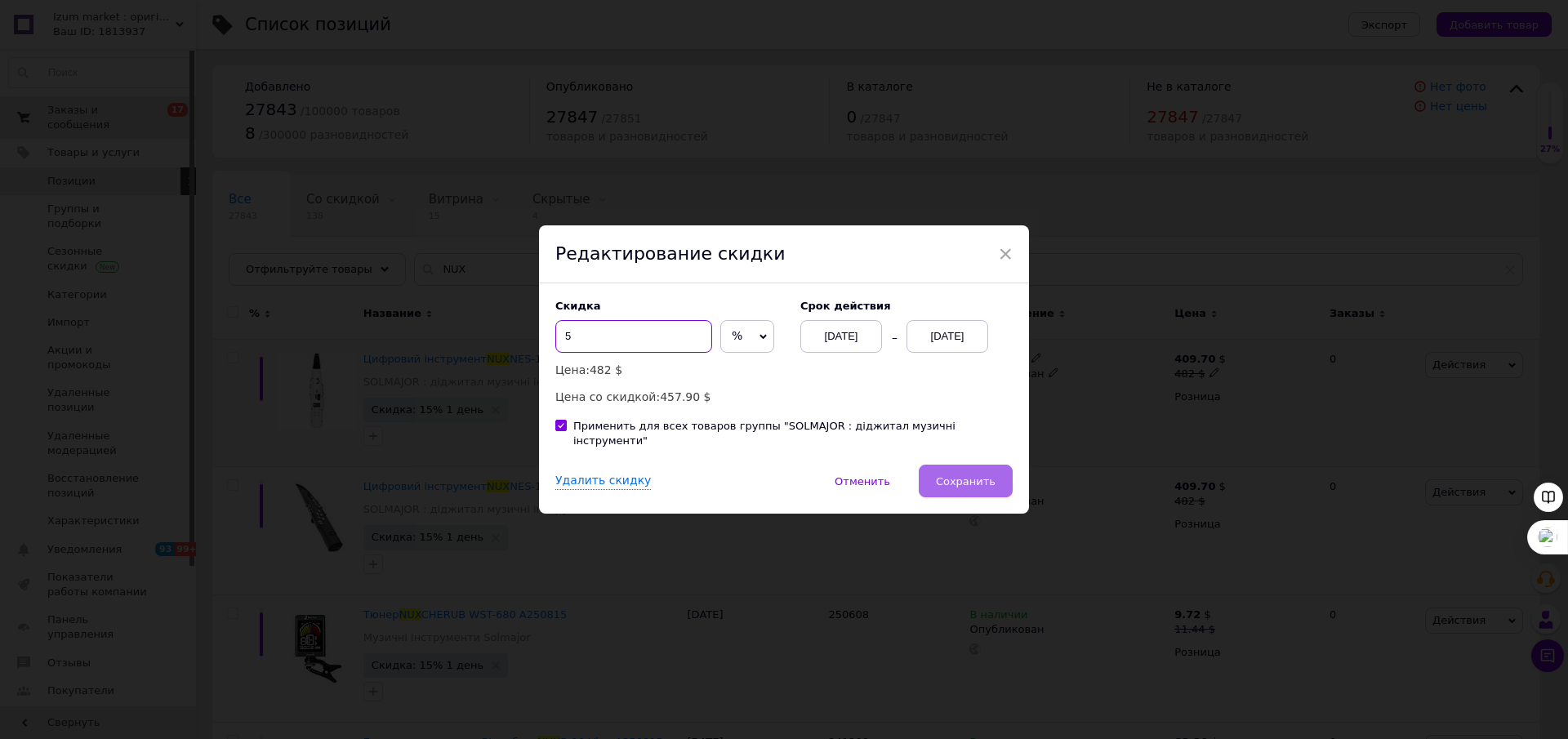
type input "5"
click at [985, 476] on span "Сохранить" at bounding box center [965, 481] width 60 height 12
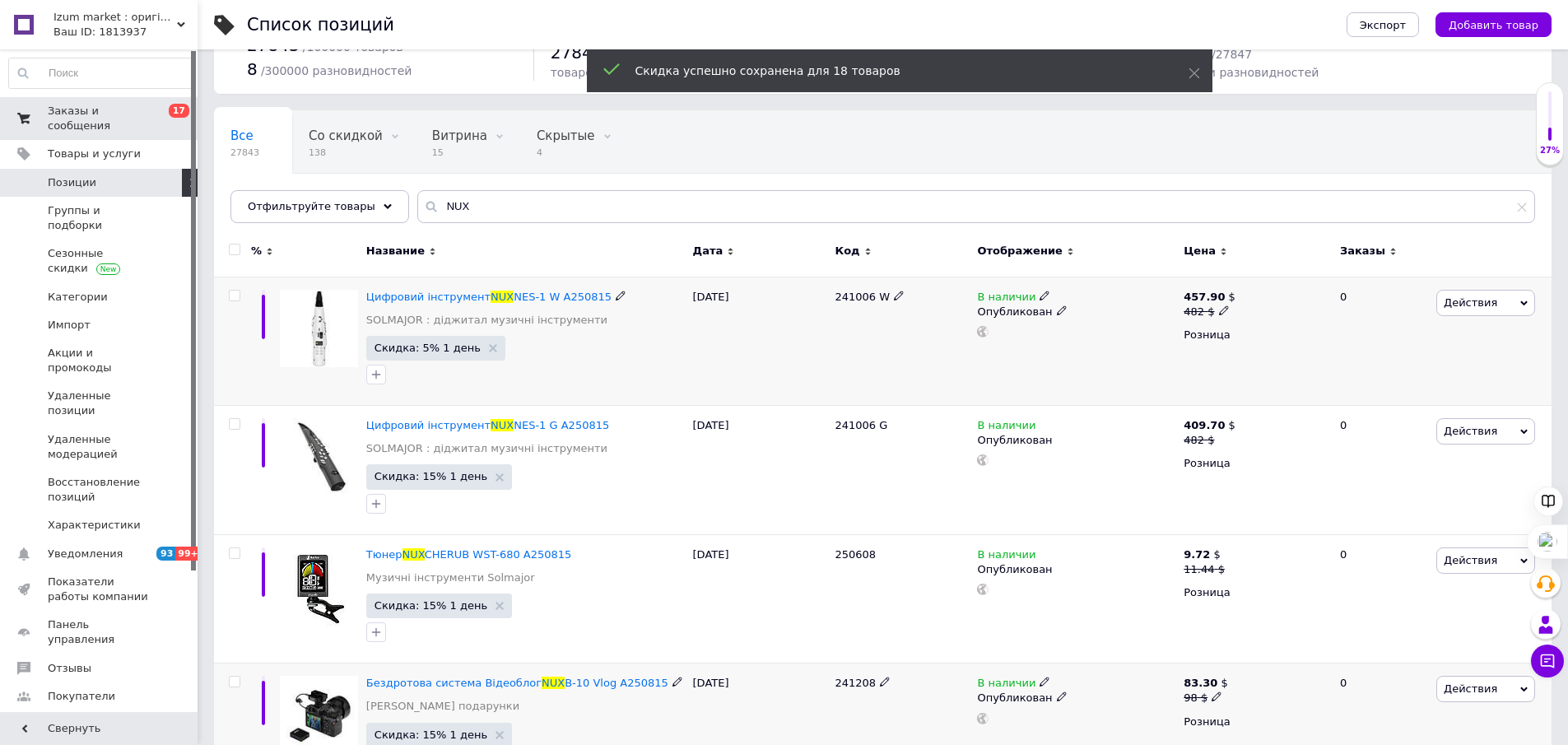
scroll to position [165, 0]
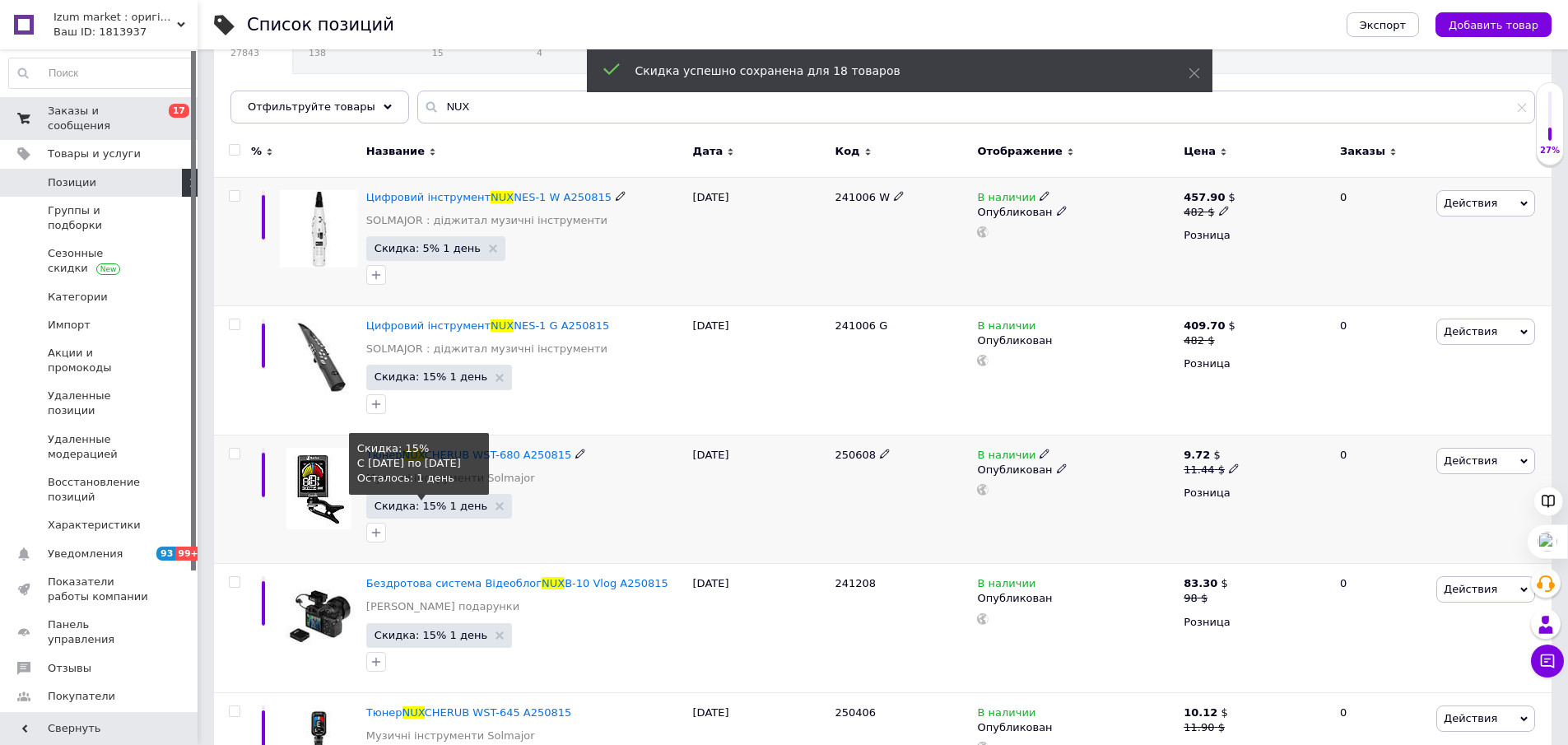
click at [444, 512] on span "Скидка: 15% 1 день" at bounding box center [431, 506] width 112 height 11
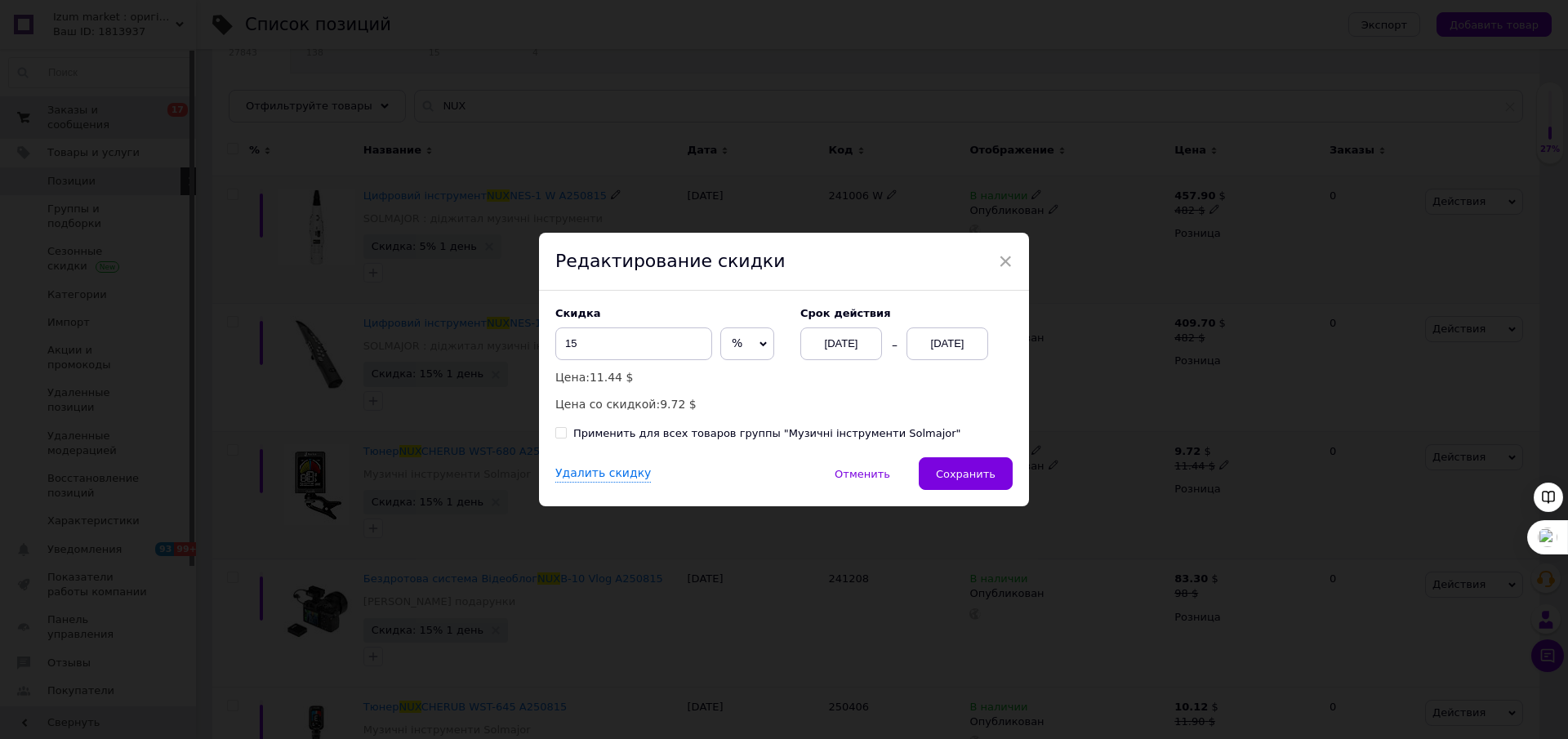
click at [560, 435] on input "Применить для всех товаров группы "Музичні інструменти Solmajor"" at bounding box center [560, 432] width 11 height 11
checkbox input "true"
drag, startPoint x: 583, startPoint y: 347, endPoint x: 554, endPoint y: 349, distance: 29.1
click at [555, 349] on input "15" at bounding box center [634, 344] width 157 height 33
type input "5"
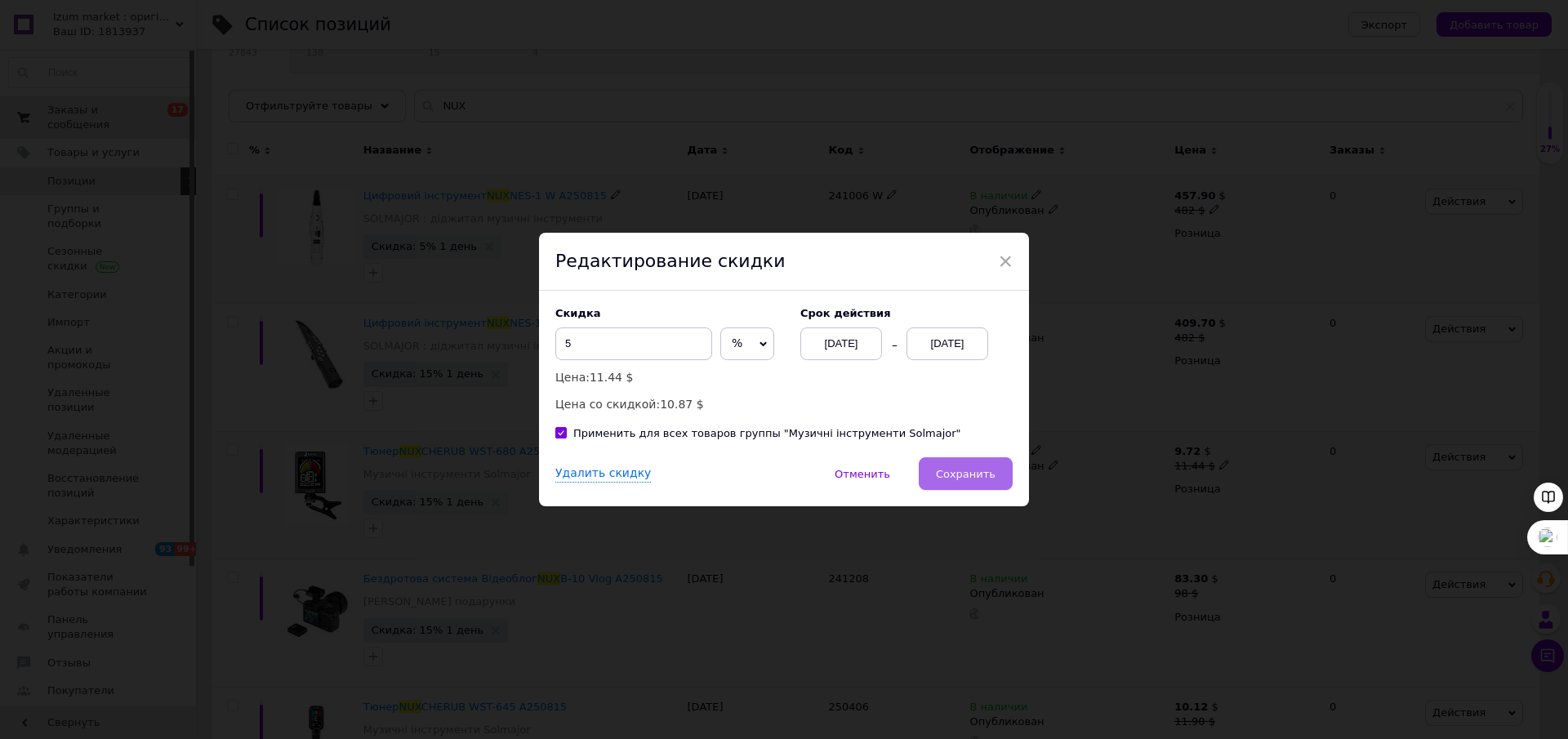
click at [965, 478] on span "Сохранить" at bounding box center [965, 474] width 60 height 12
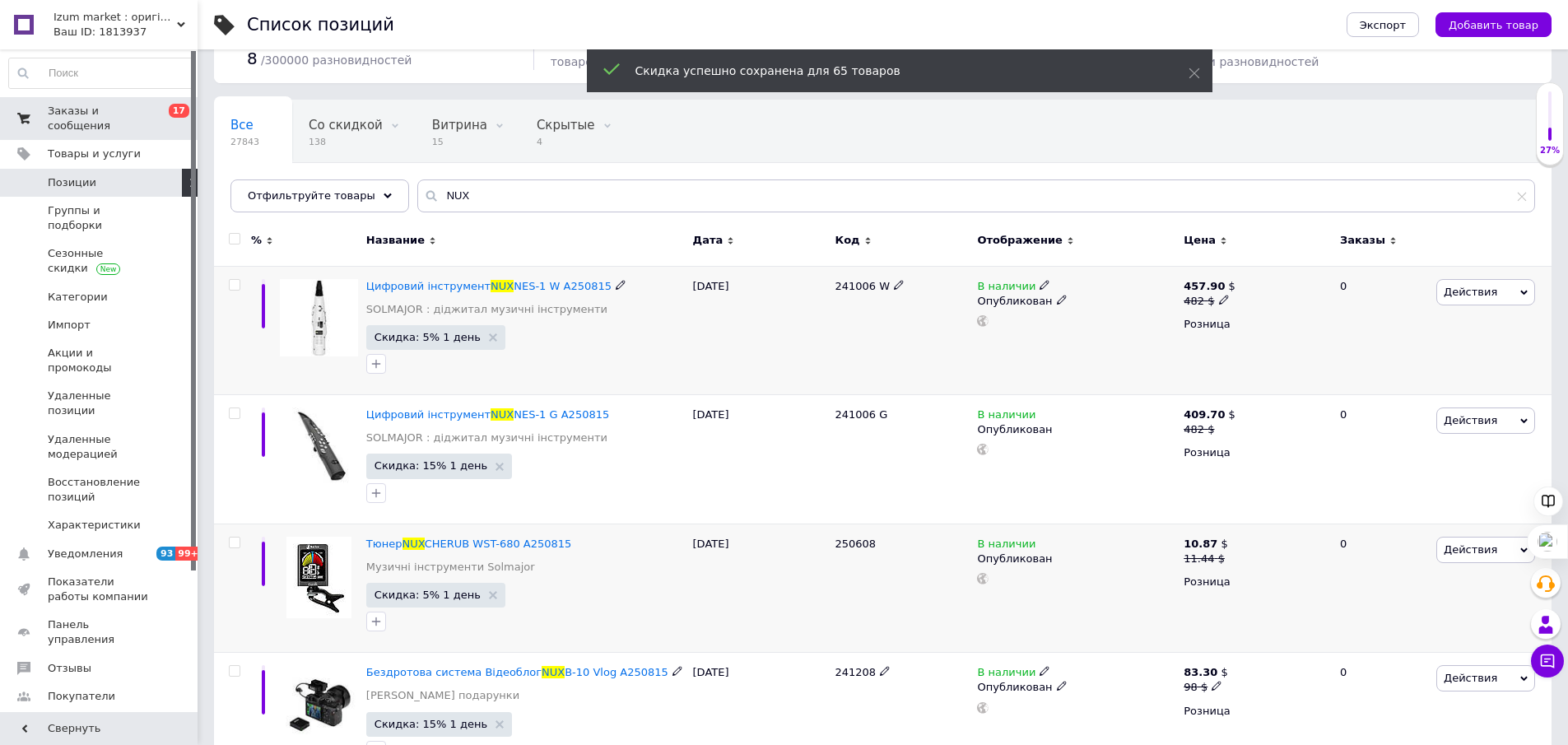
scroll to position [0, 0]
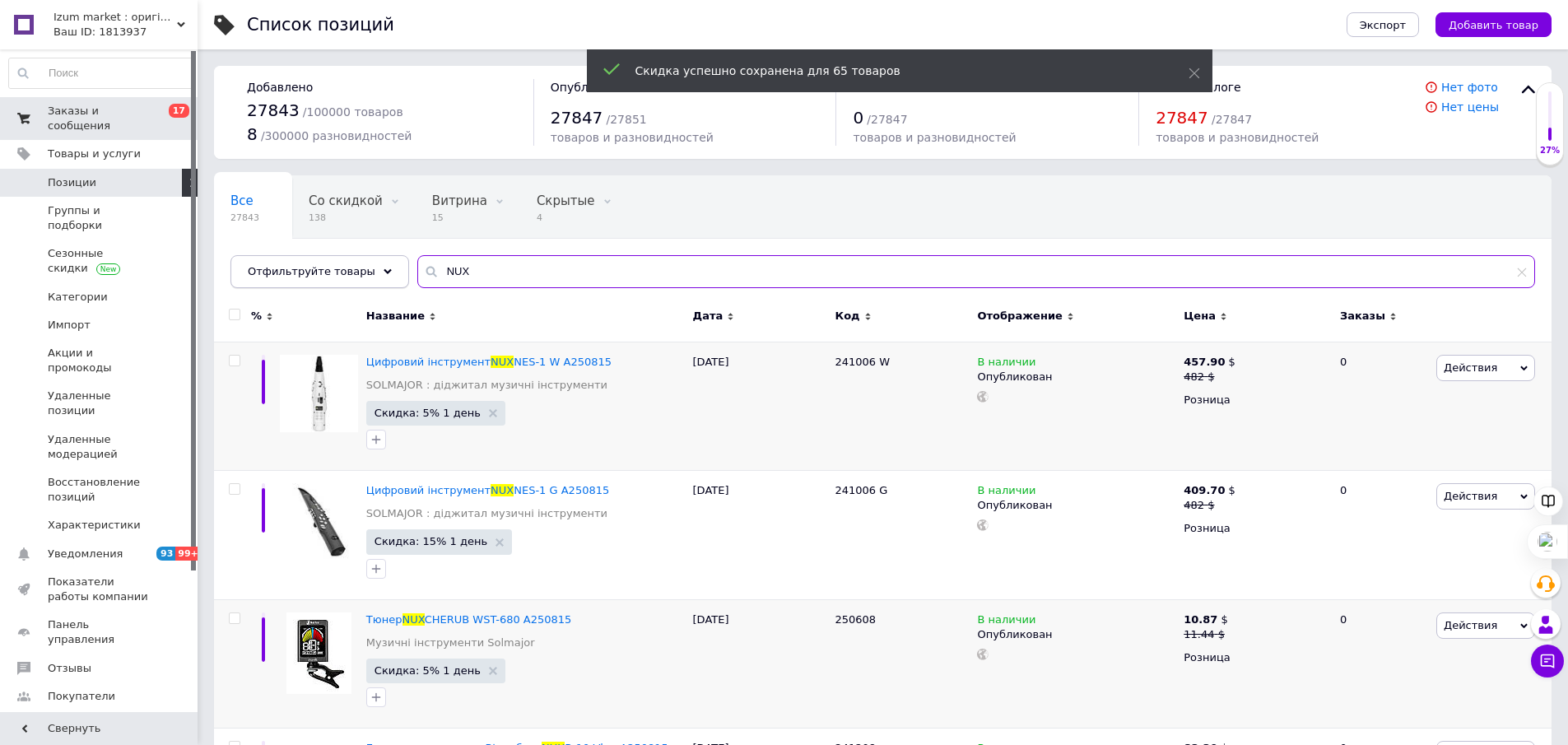
drag, startPoint x: 504, startPoint y: 266, endPoint x: 377, endPoint y: 265, distance: 127.0
click at [377, 265] on div "Отфильтруйте товары NUX" at bounding box center [883, 272] width 1305 height 33
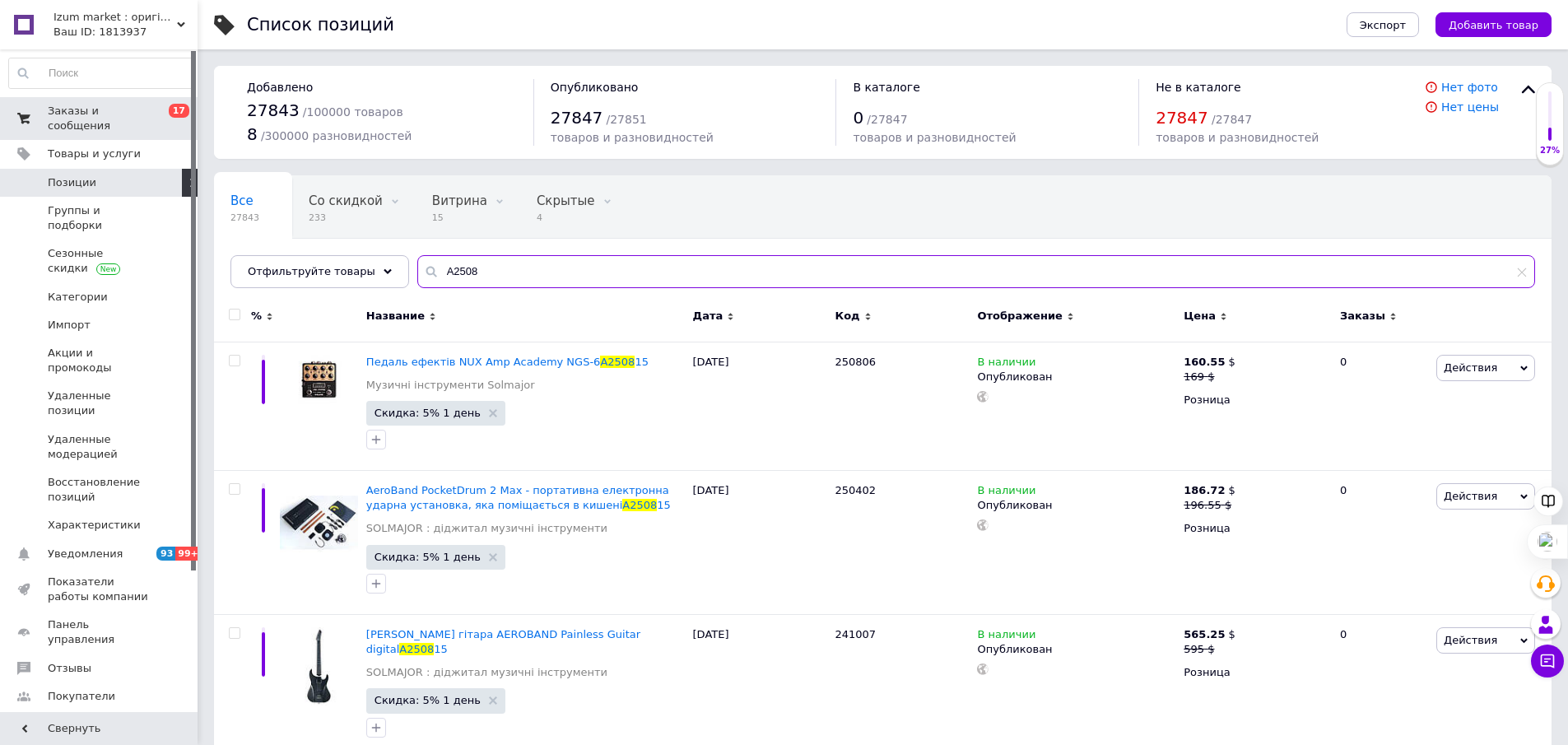
type input "A2508"
click at [237, 314] on input "checkbox" at bounding box center [234, 315] width 11 height 11
checkbox input "true"
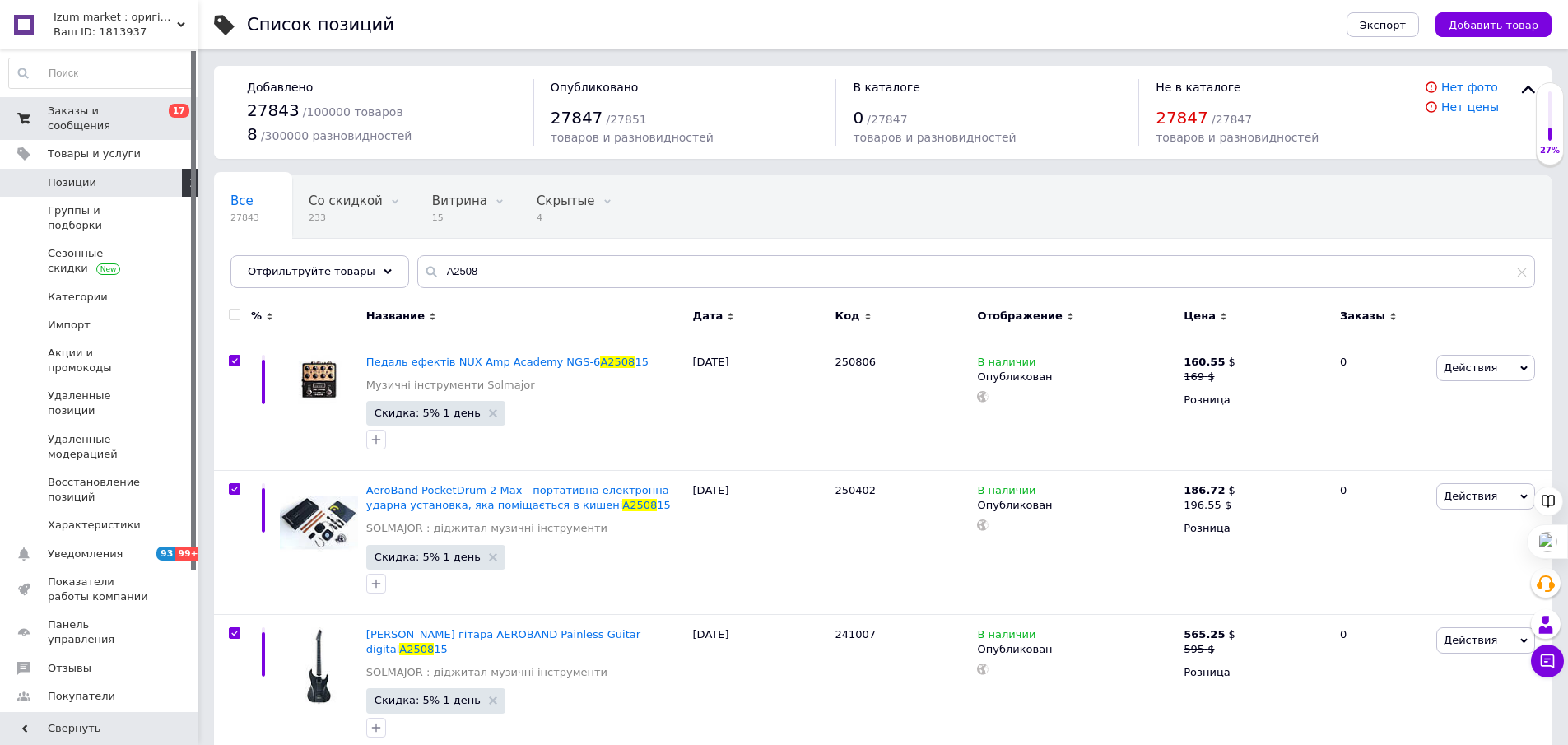
checkbox input "true"
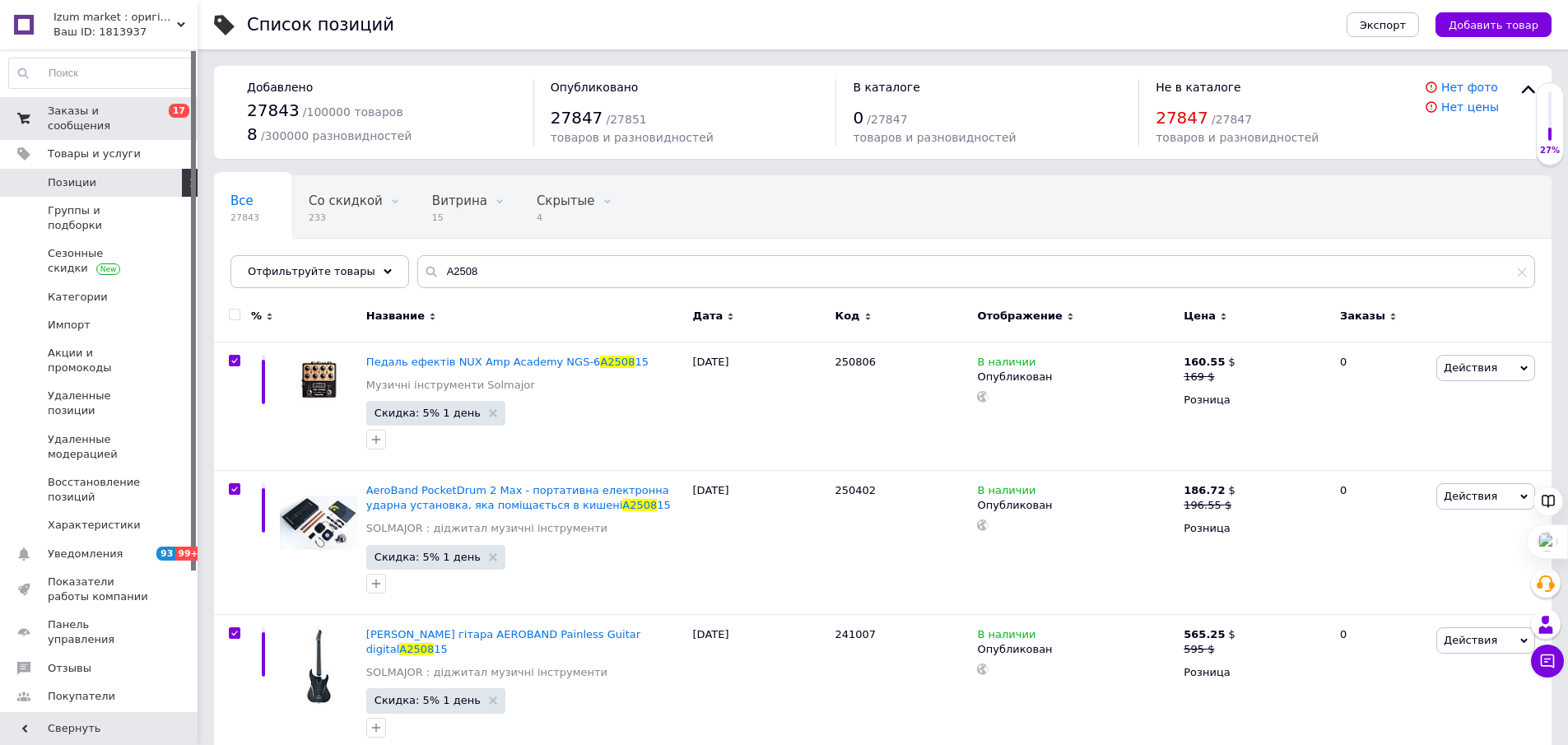
checkbox input "true"
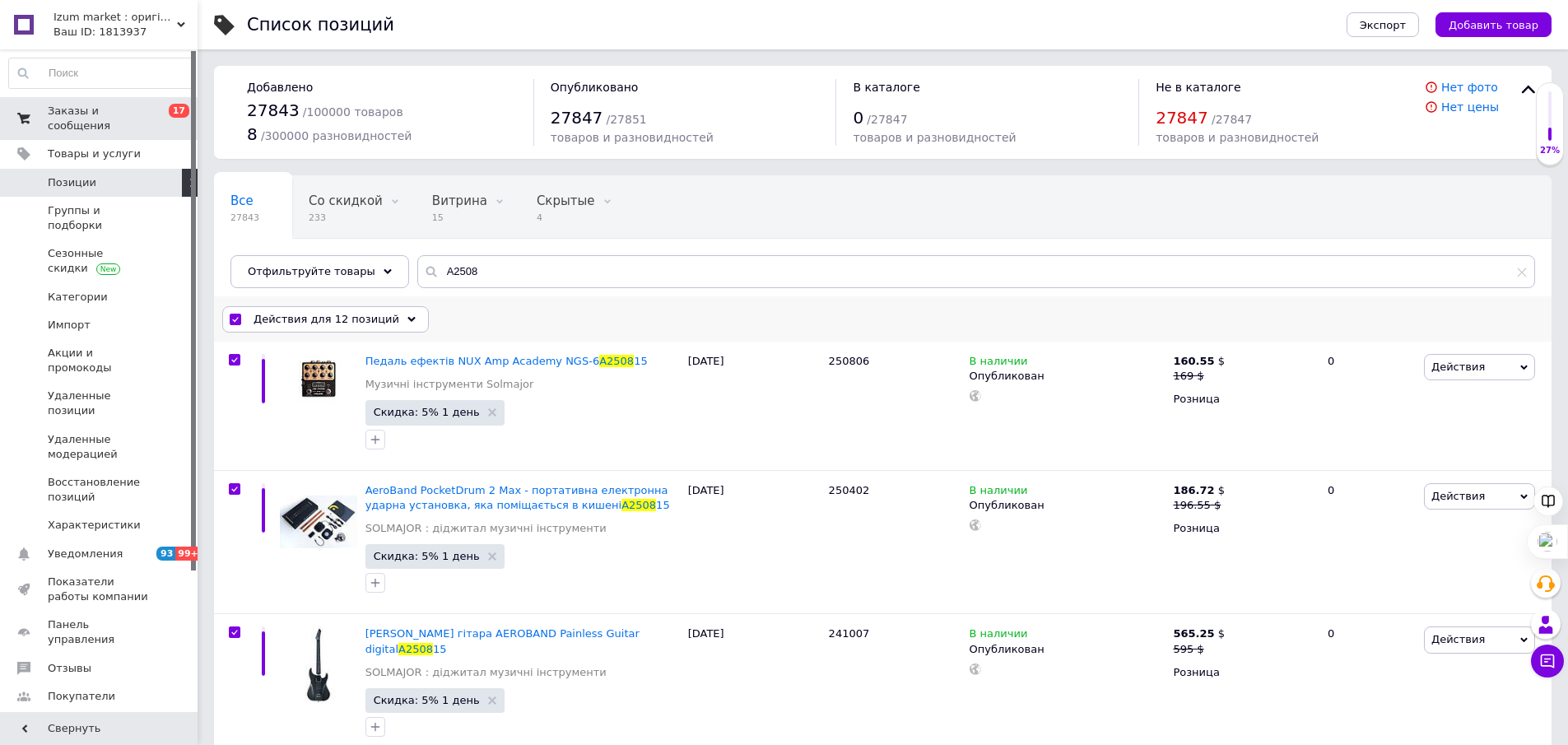
click at [407, 318] on use at bounding box center [412, 318] width 8 height 5
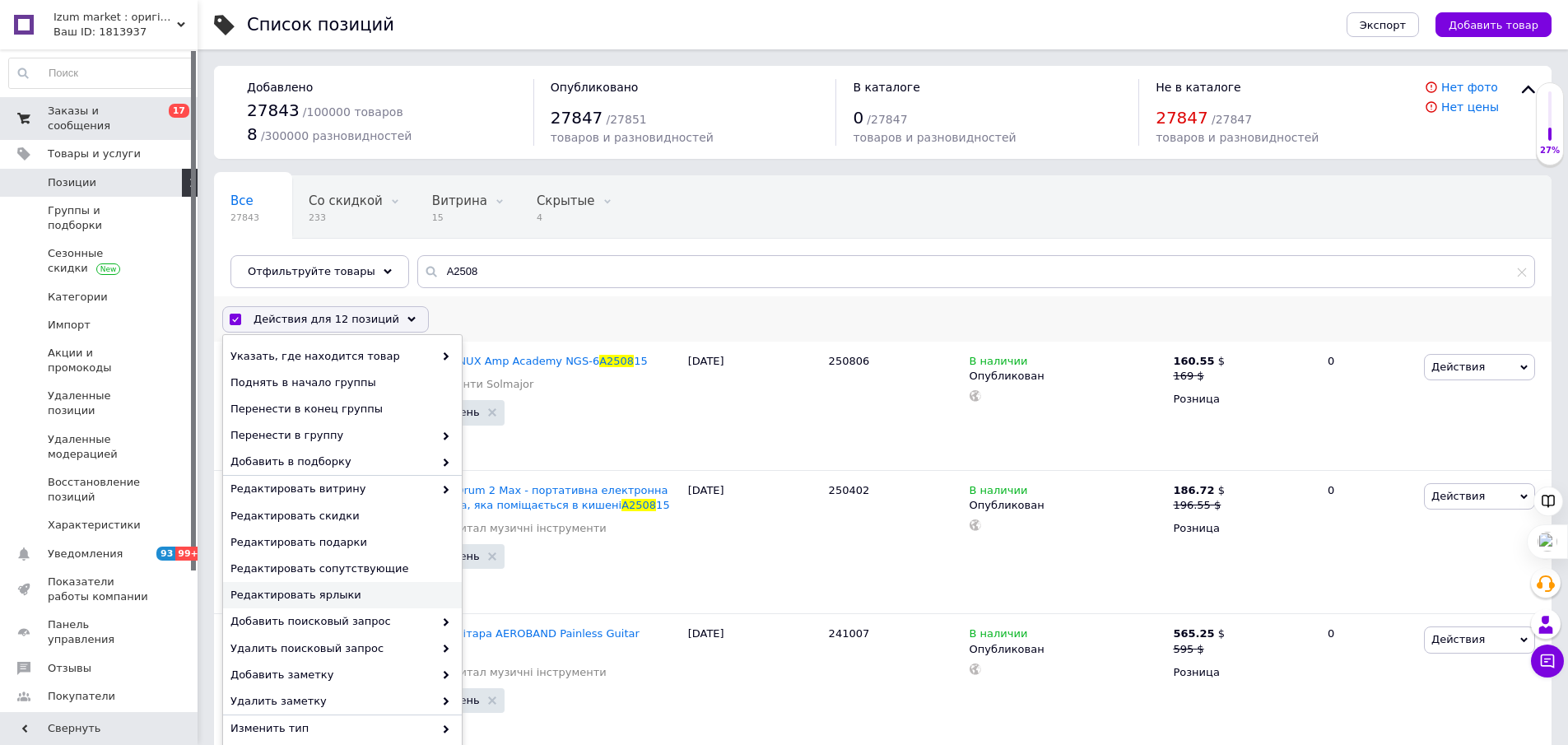
scroll to position [1, 0]
click at [377, 518] on span "Редактировать скидки" at bounding box center [341, 516] width 220 height 15
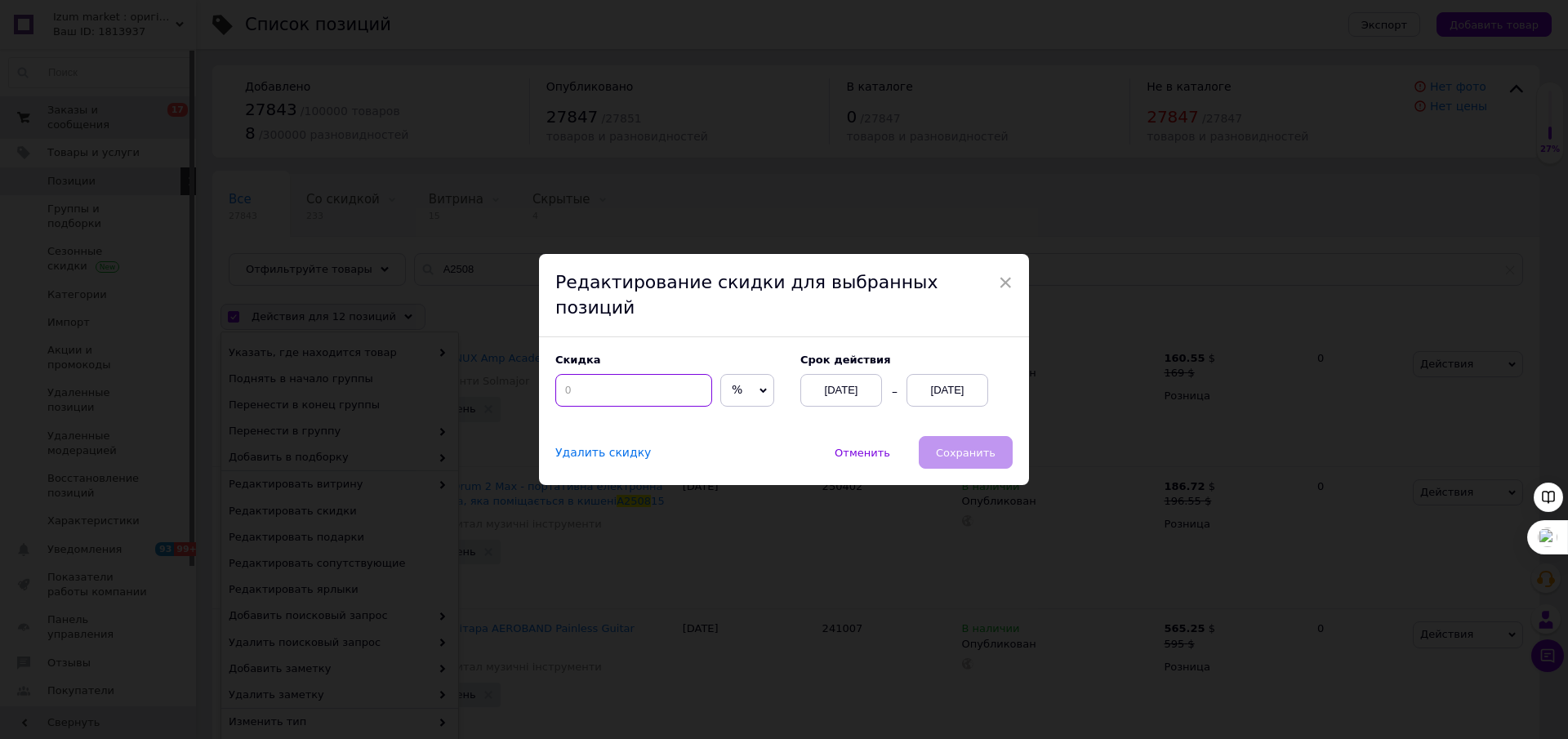
click at [597, 380] on input at bounding box center [634, 391] width 157 height 33
type input "15"
click at [994, 444] on button "Сохранить" at bounding box center [966, 453] width 94 height 33
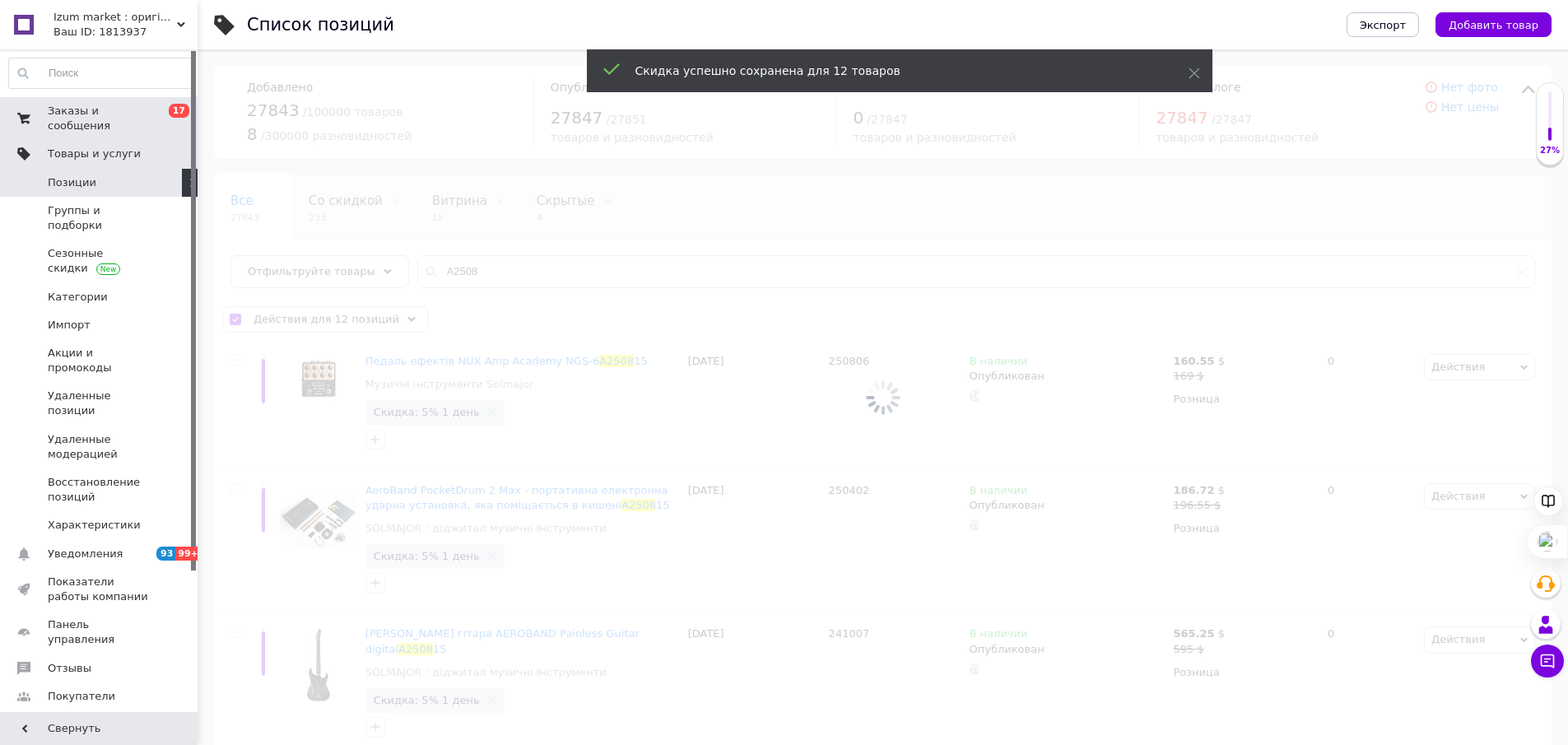
checkbox input "false"
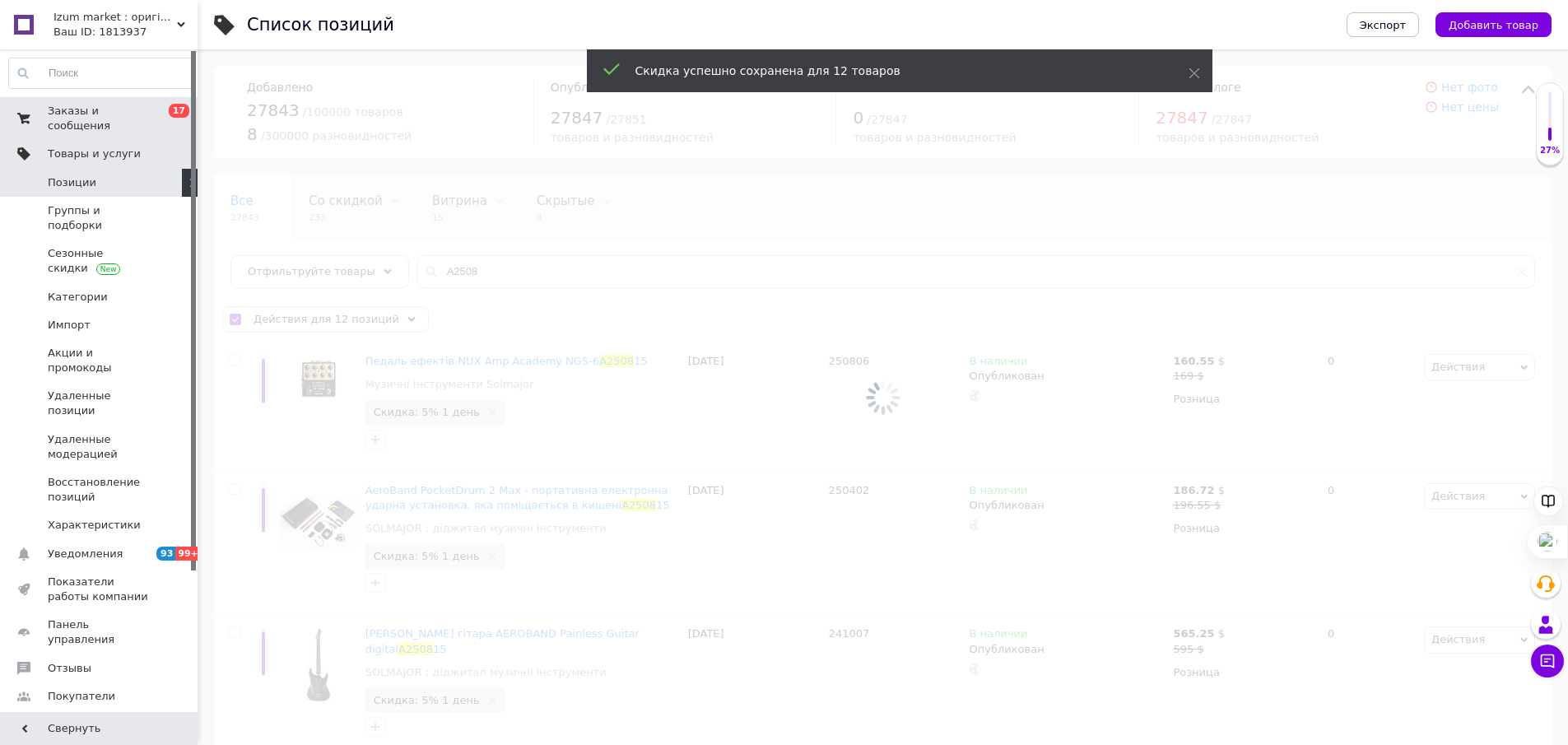
checkbox input "false"
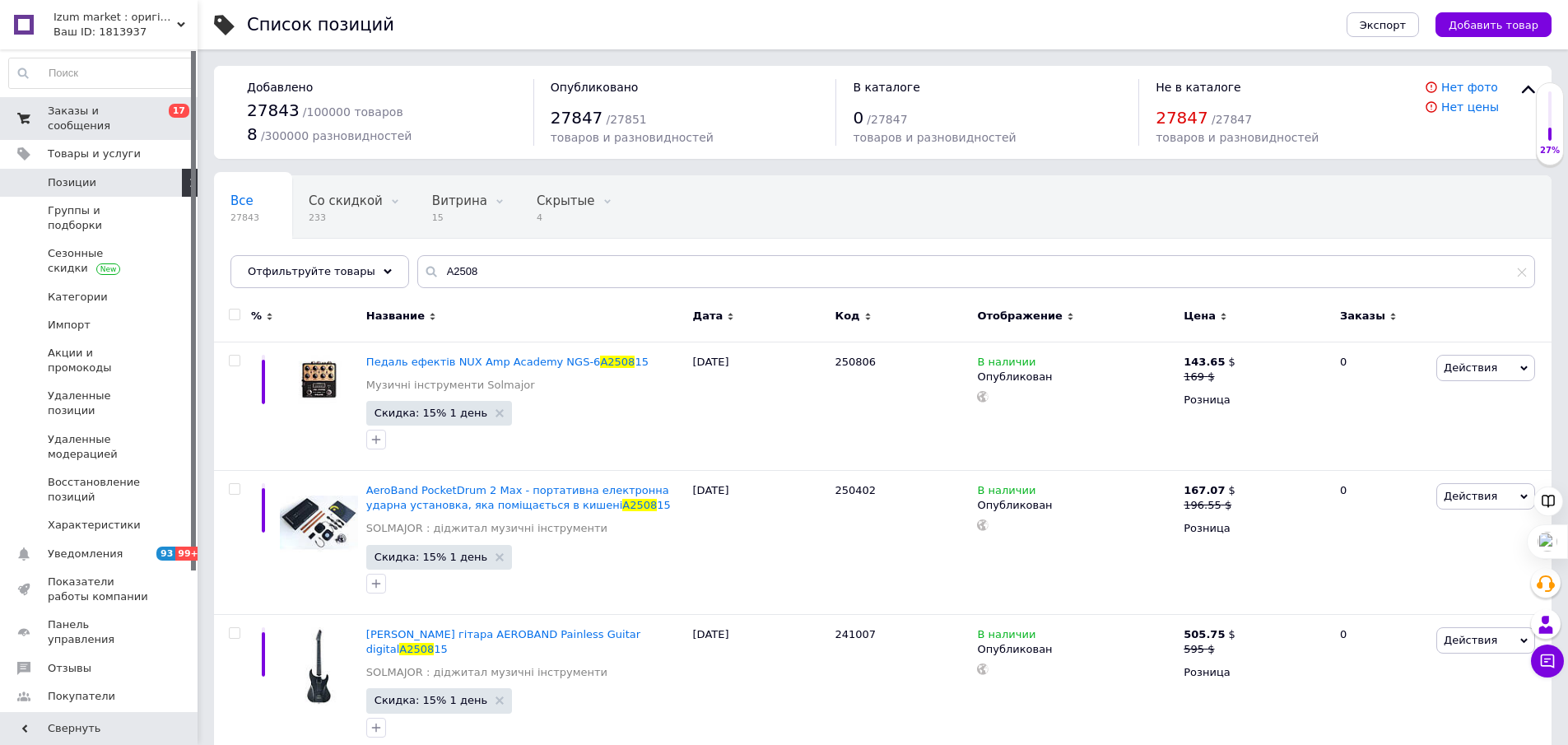
click at [128, 111] on span "Заказы и сообщения" at bounding box center [99, 119] width 104 height 30
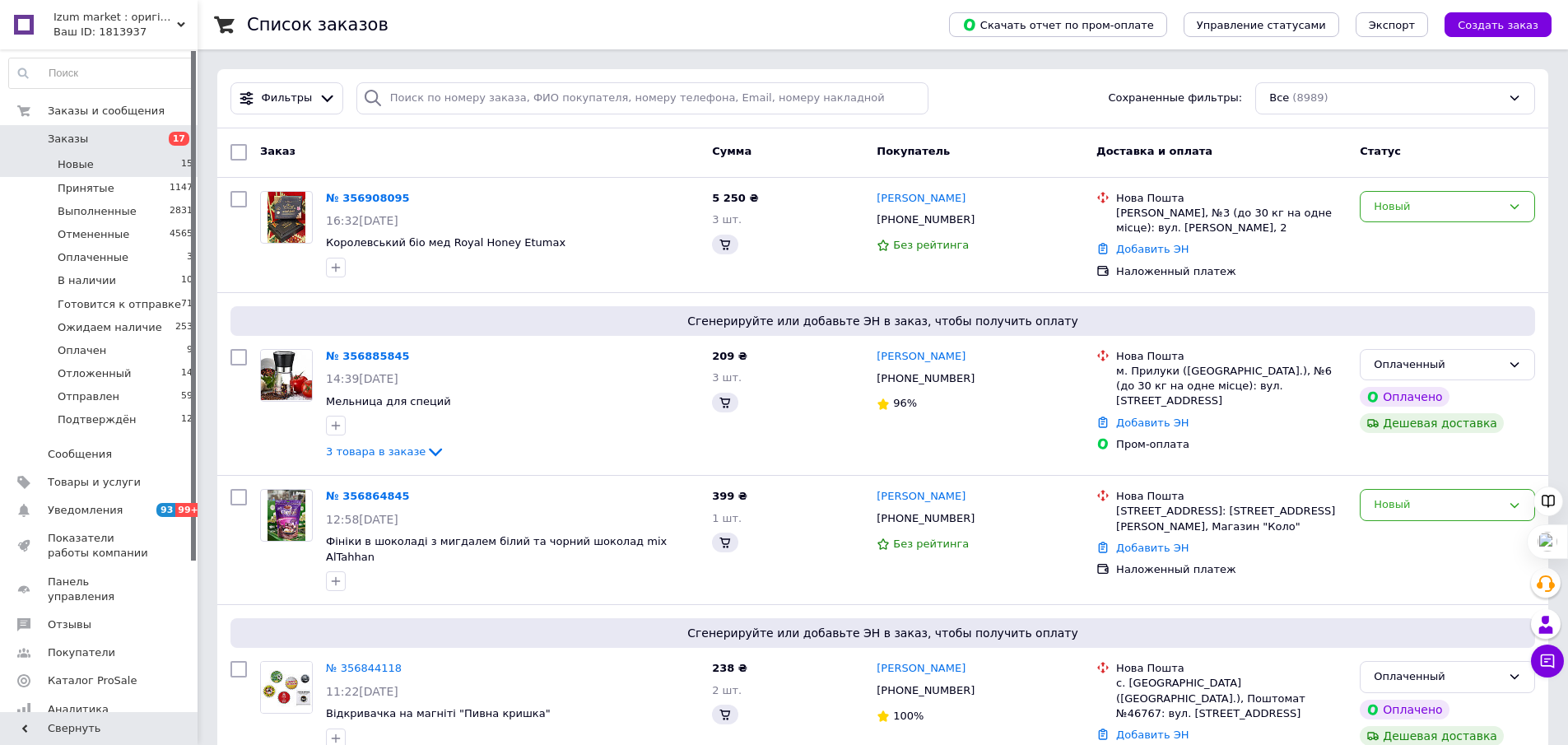
click at [164, 162] on li "Новые 15" at bounding box center [101, 165] width 202 height 23
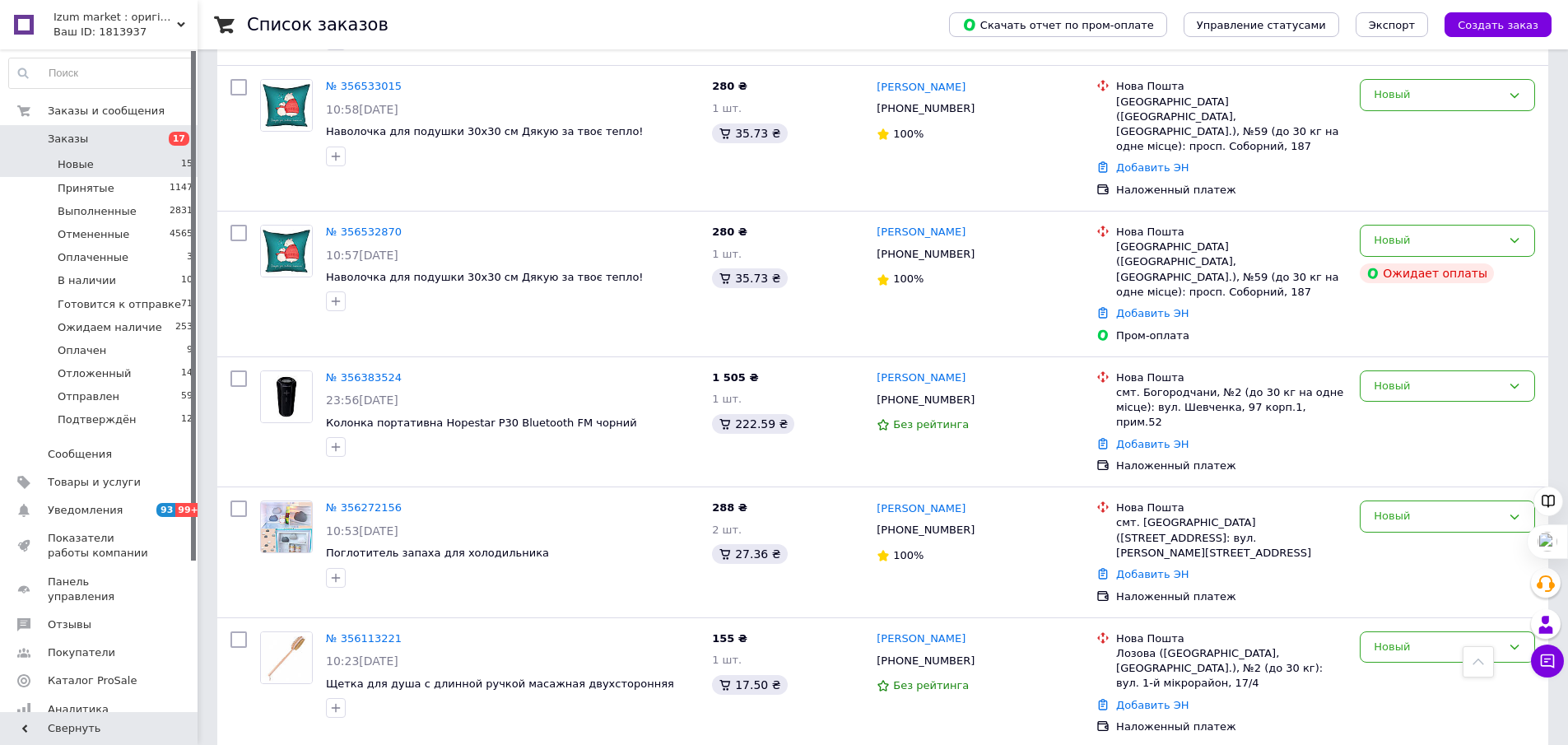
scroll to position [1131, 0]
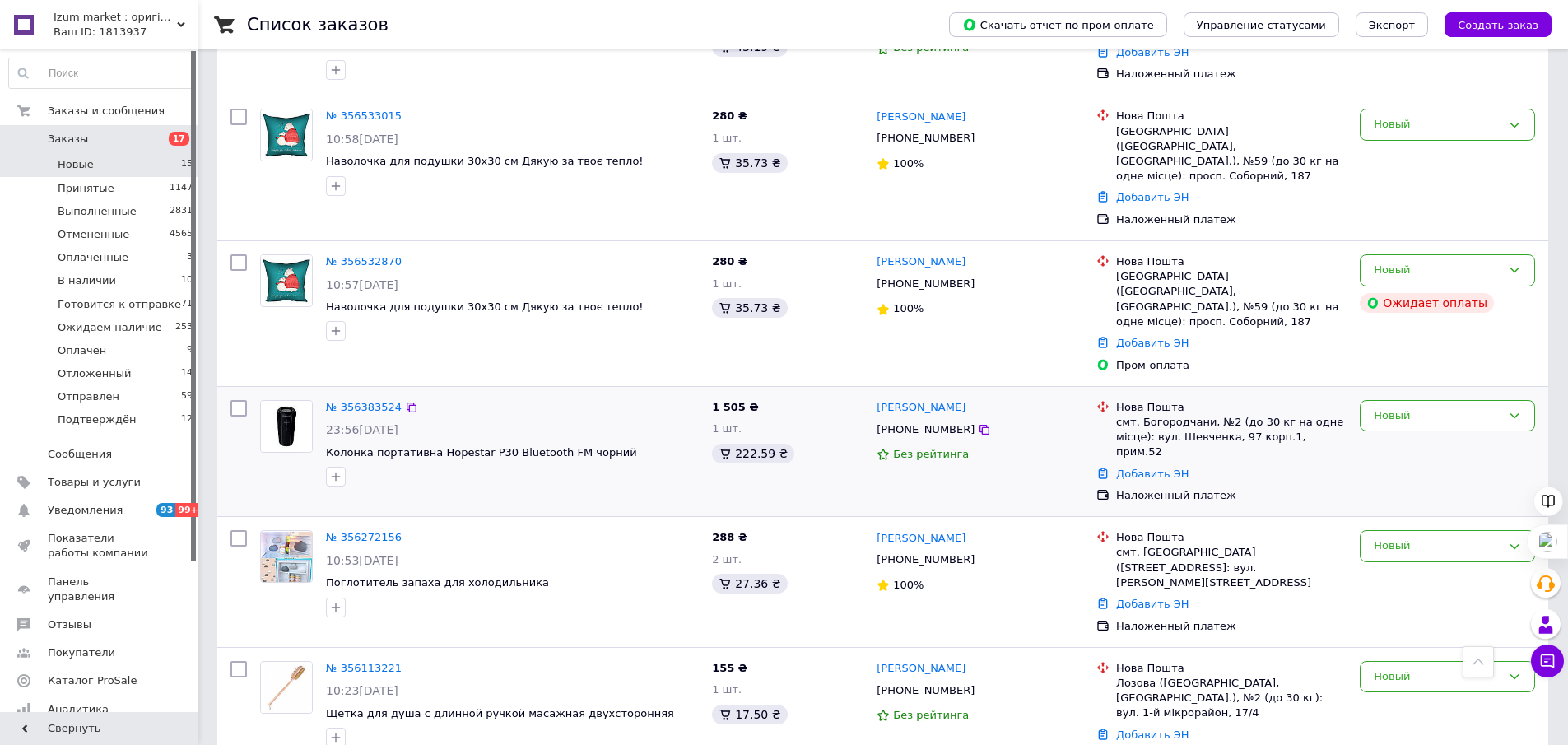
click at [382, 401] on link "№ 356383524" at bounding box center [363, 407] width 76 height 12
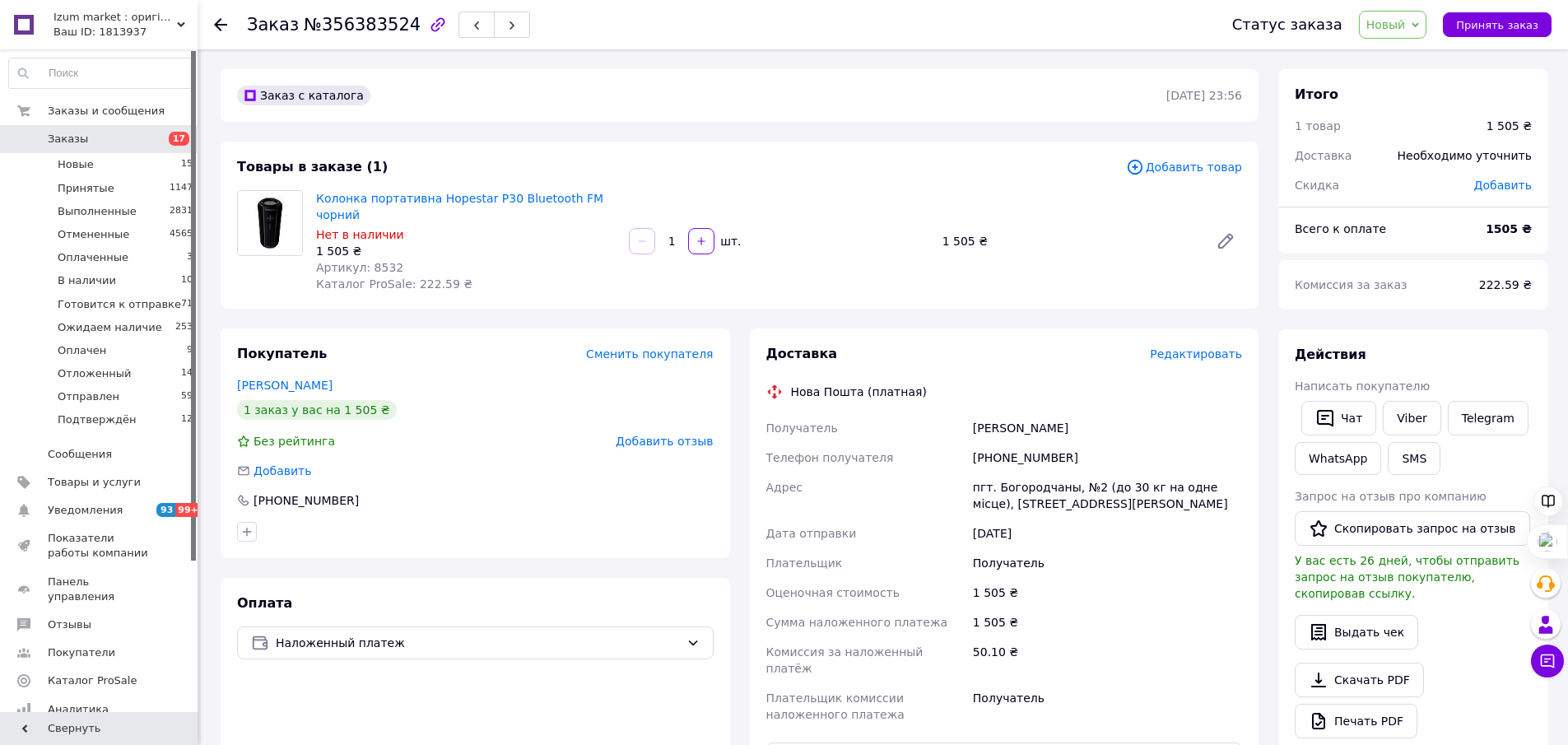
click at [683, 435] on span "Добавить отзыв" at bounding box center [664, 442] width 97 height 13
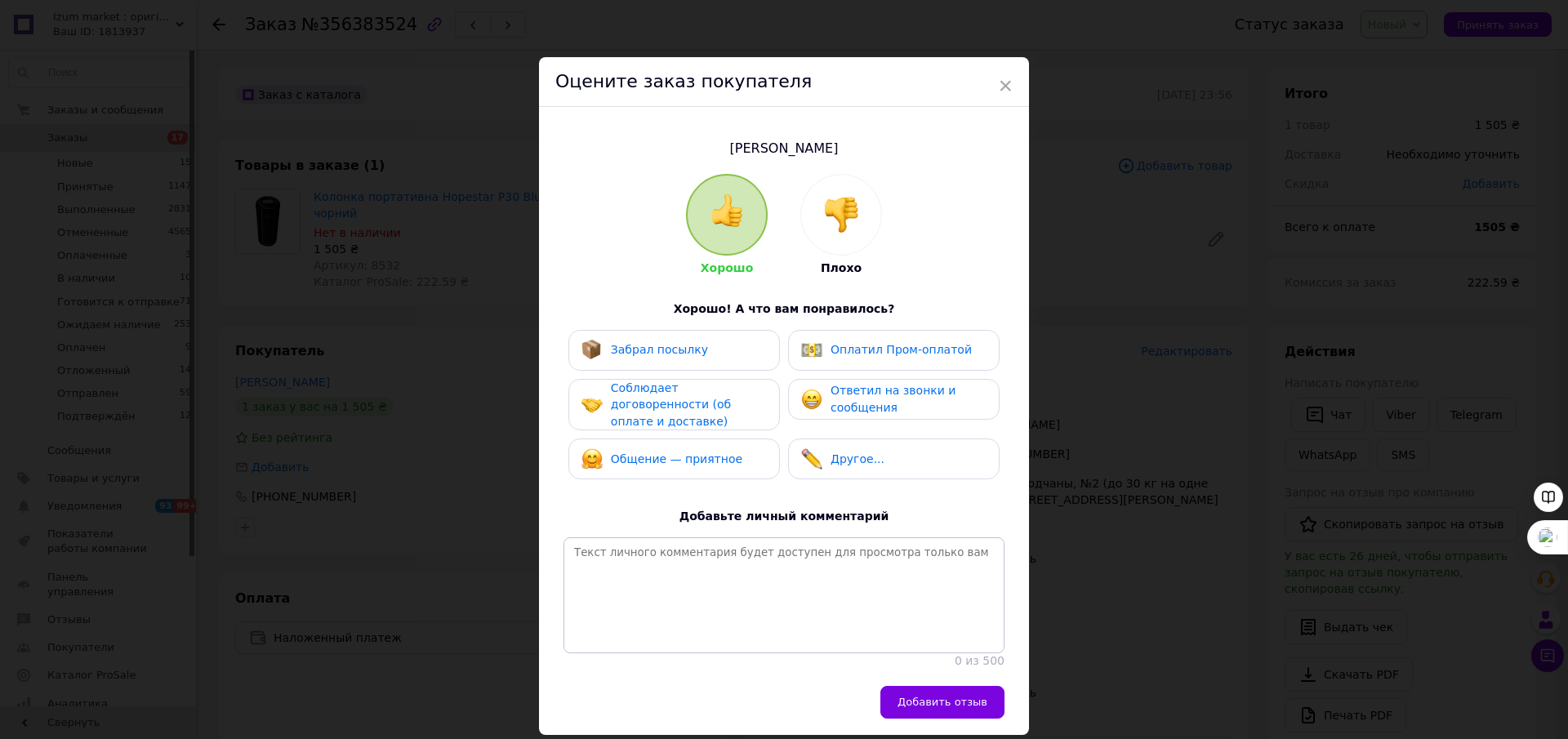
click at [699, 356] on div "Забрал посылку" at bounding box center [674, 350] width 185 height 21
click at [751, 350] on img at bounding box center [760, 350] width 20 height 20
click at [728, 451] on div "Общение — приятное" at bounding box center [674, 459] width 185 height 21
click at [864, 400] on span "Ответил на звонки и сообщения" at bounding box center [893, 398] width 125 height 31
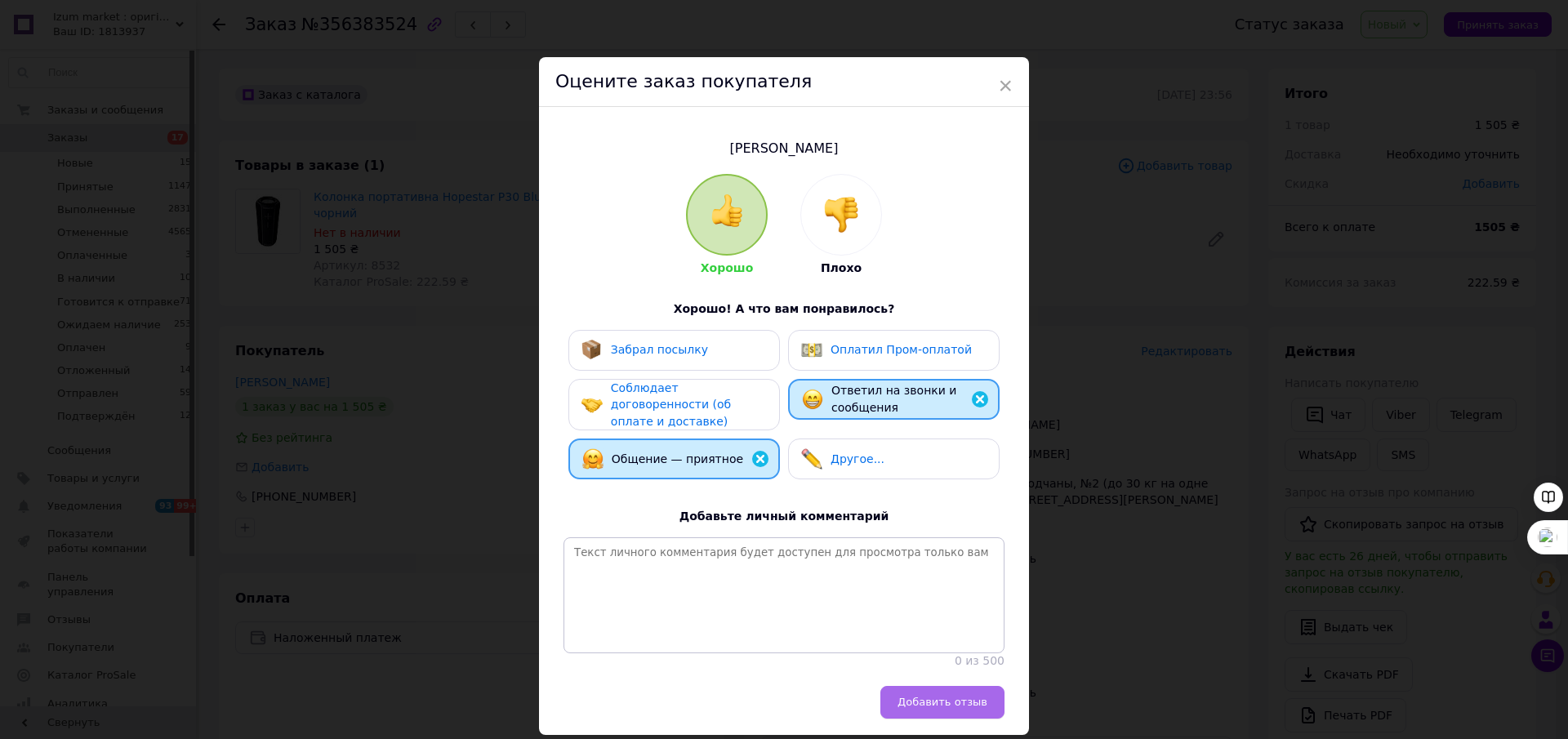
click at [946, 708] on span "Добавить отзыв" at bounding box center [942, 702] width 90 height 12
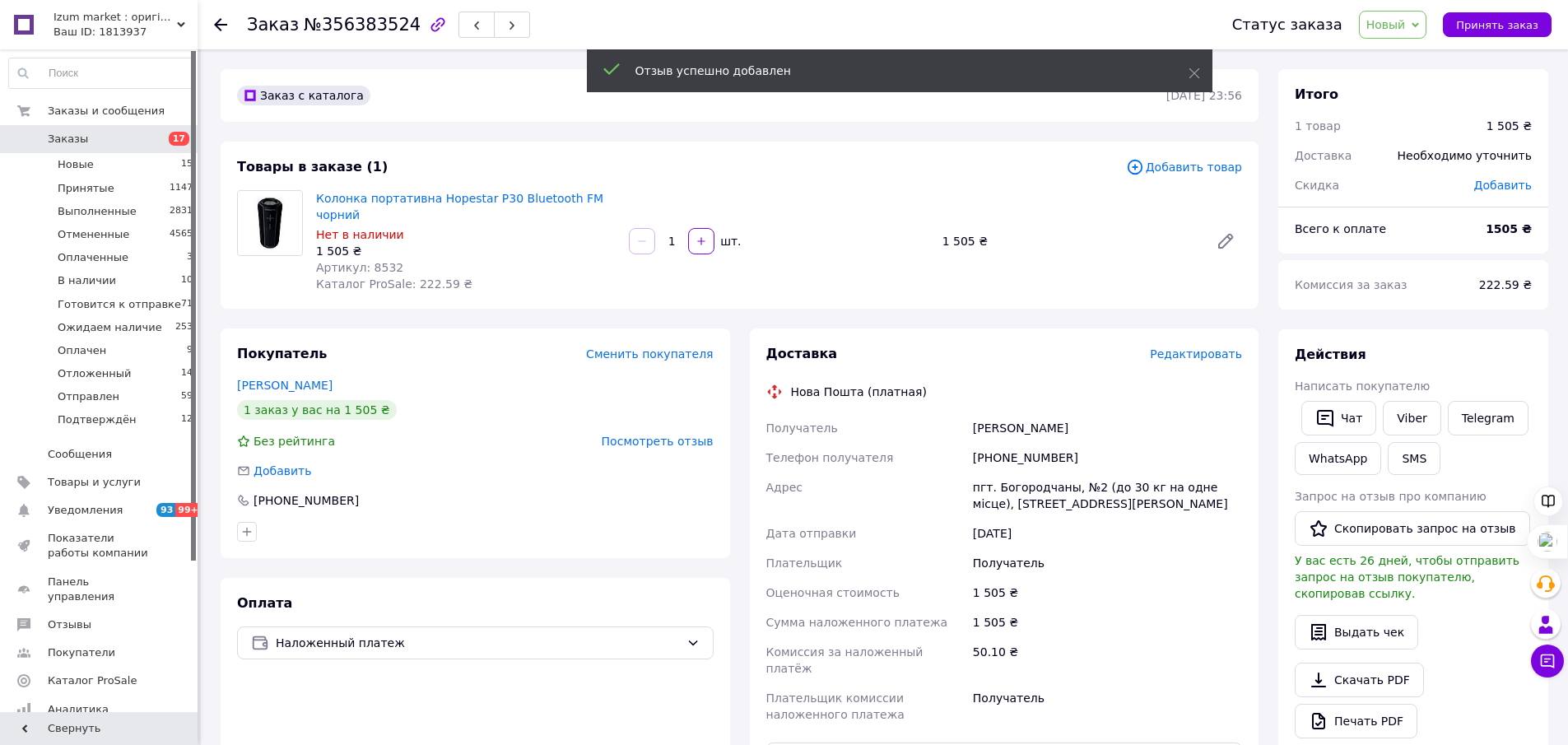
click at [1419, 23] on icon at bounding box center [1416, 25] width 7 height 8
click at [1399, 107] on li "Отменен" at bounding box center [1430, 108] width 140 height 25
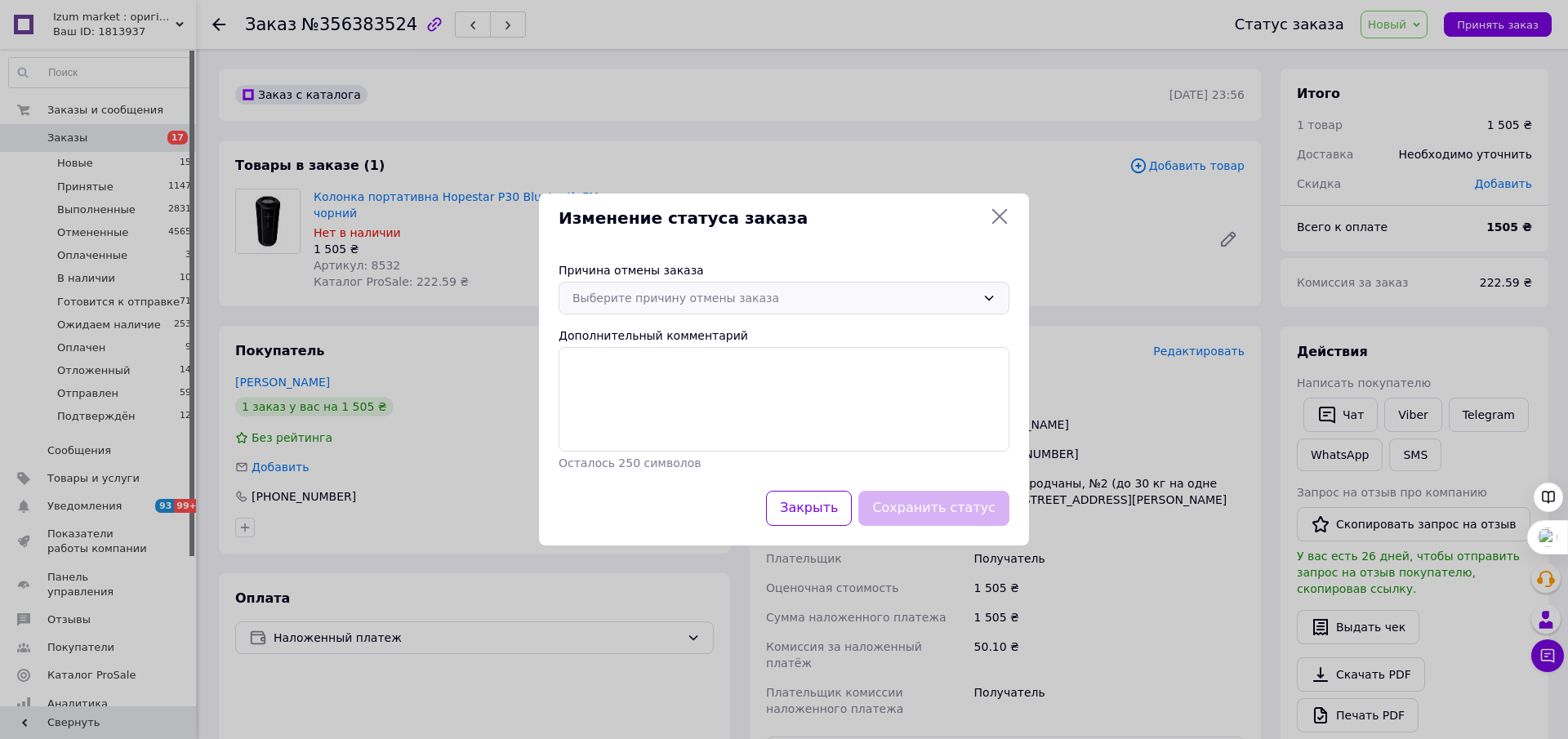
click at [983, 295] on icon at bounding box center [989, 298] width 13 height 13
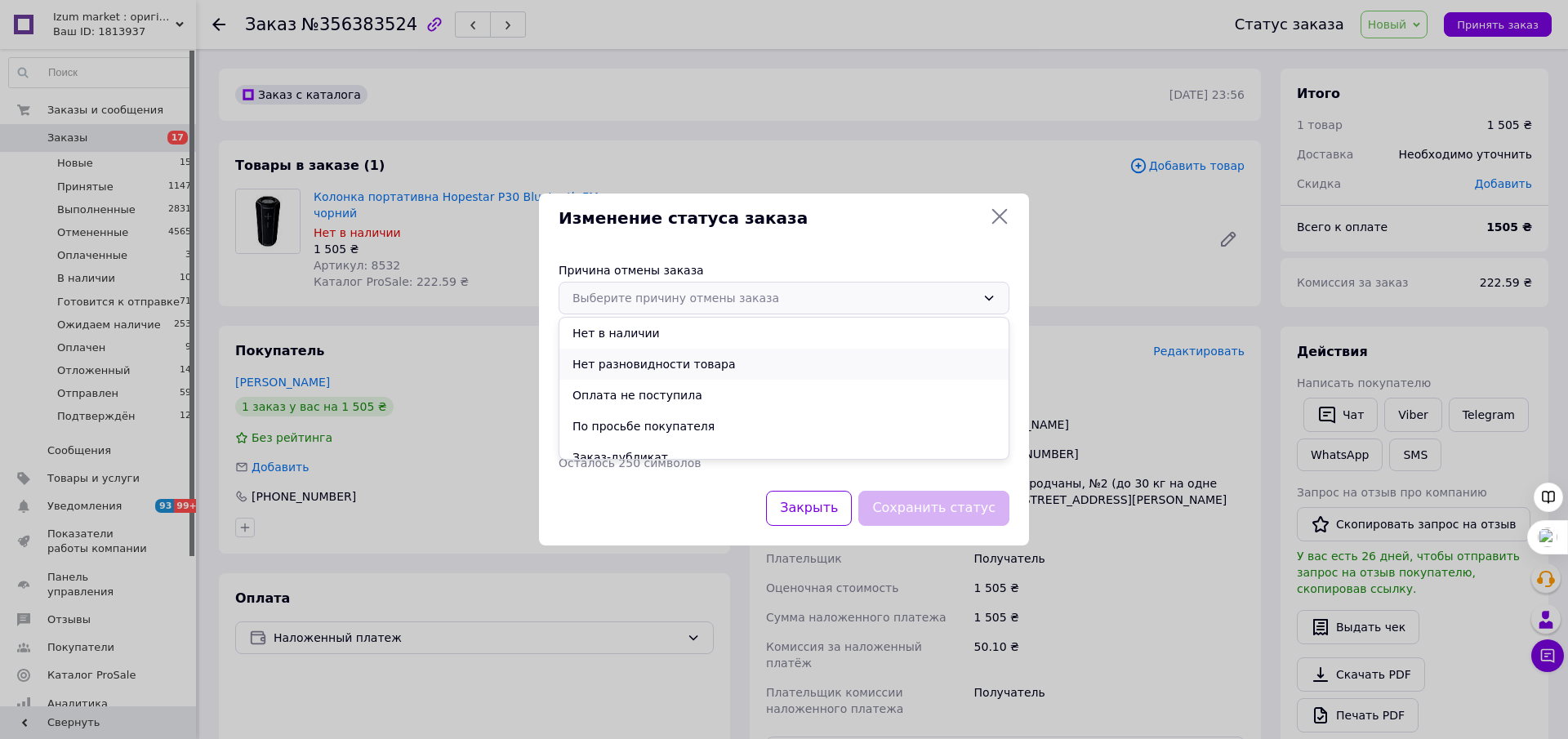
click at [718, 368] on li "Нет разновидности товара" at bounding box center [784, 365] width 449 height 31
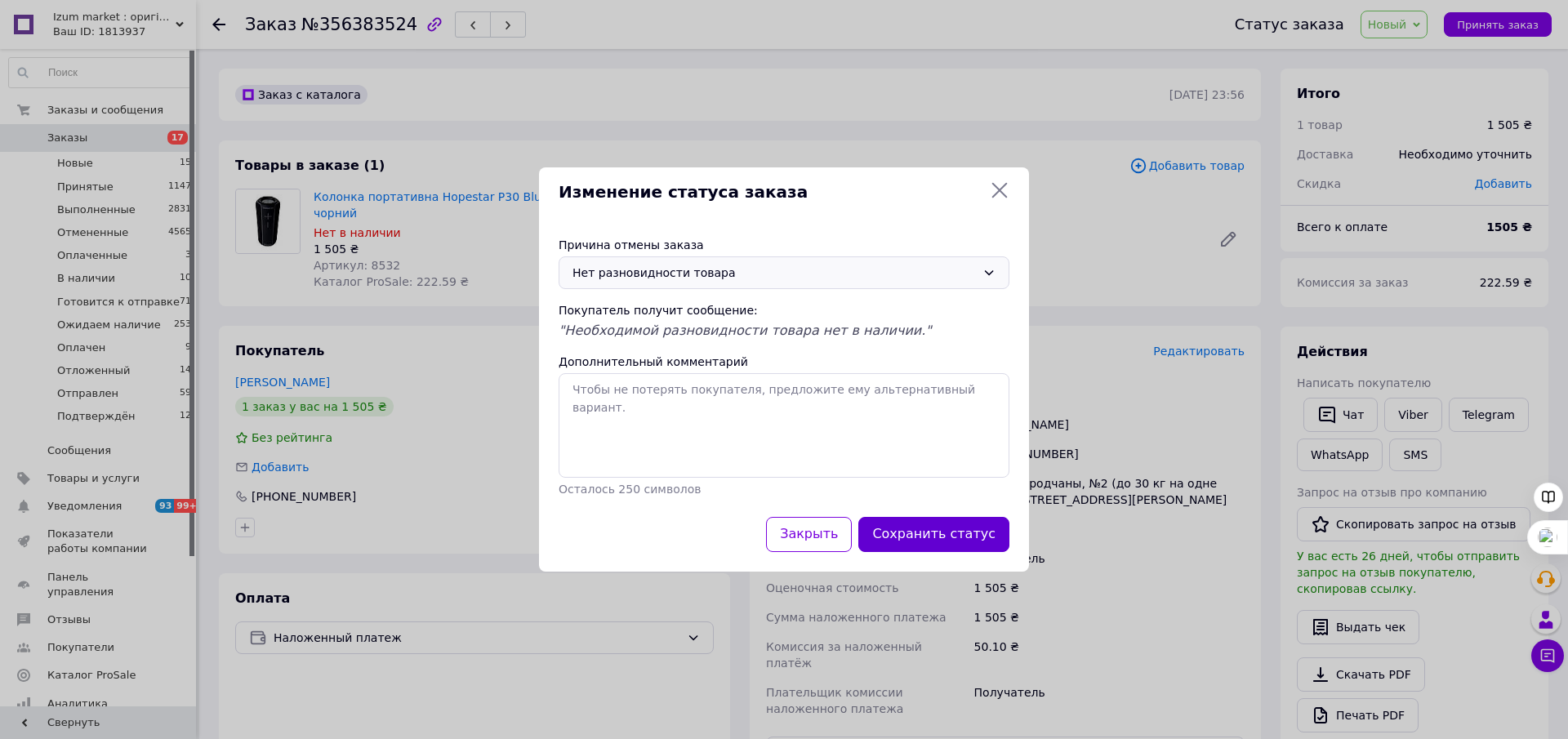
click at [951, 532] on button "Сохранить статус" at bounding box center [934, 534] width 151 height 35
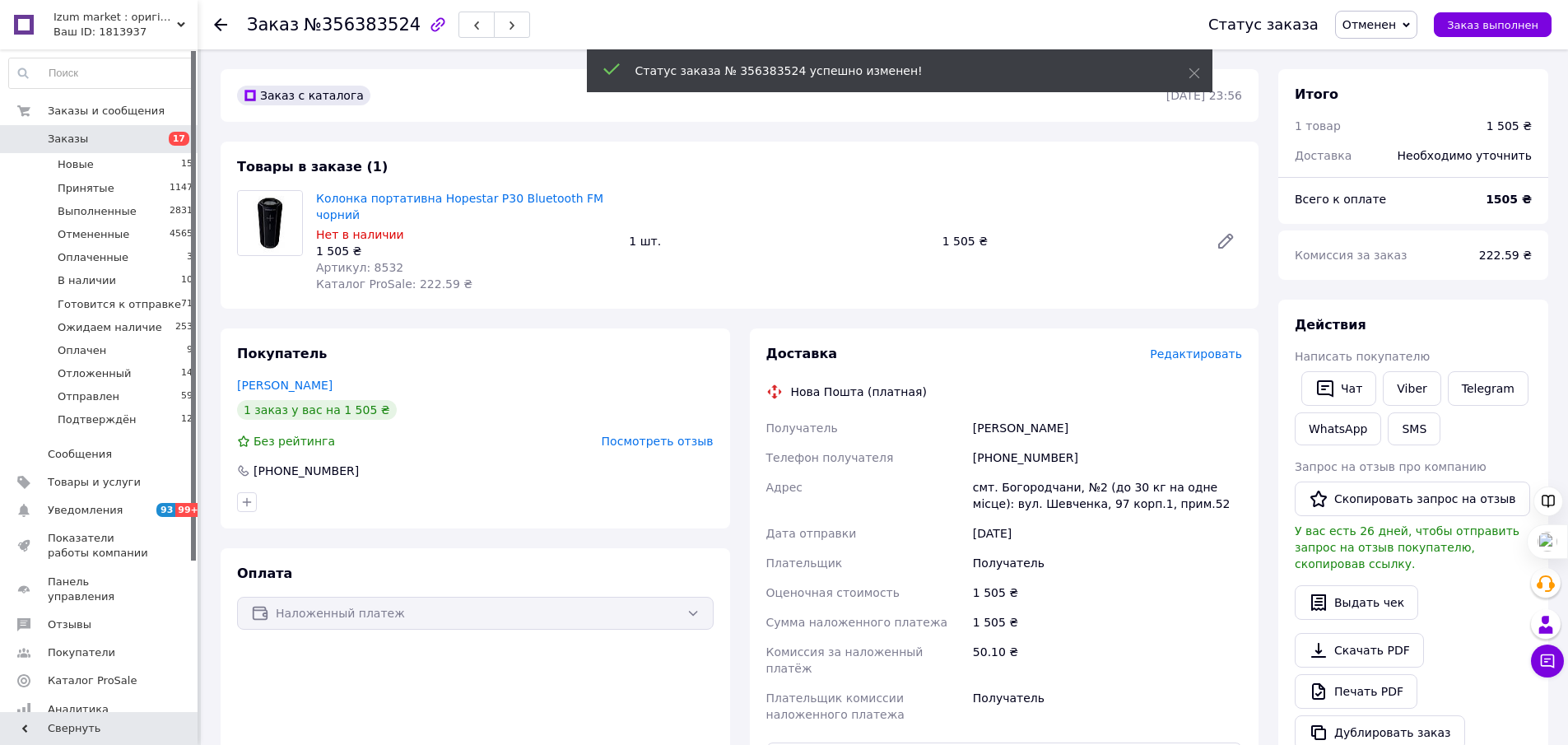
click at [127, 135] on span "Заказы" at bounding box center [99, 139] width 104 height 15
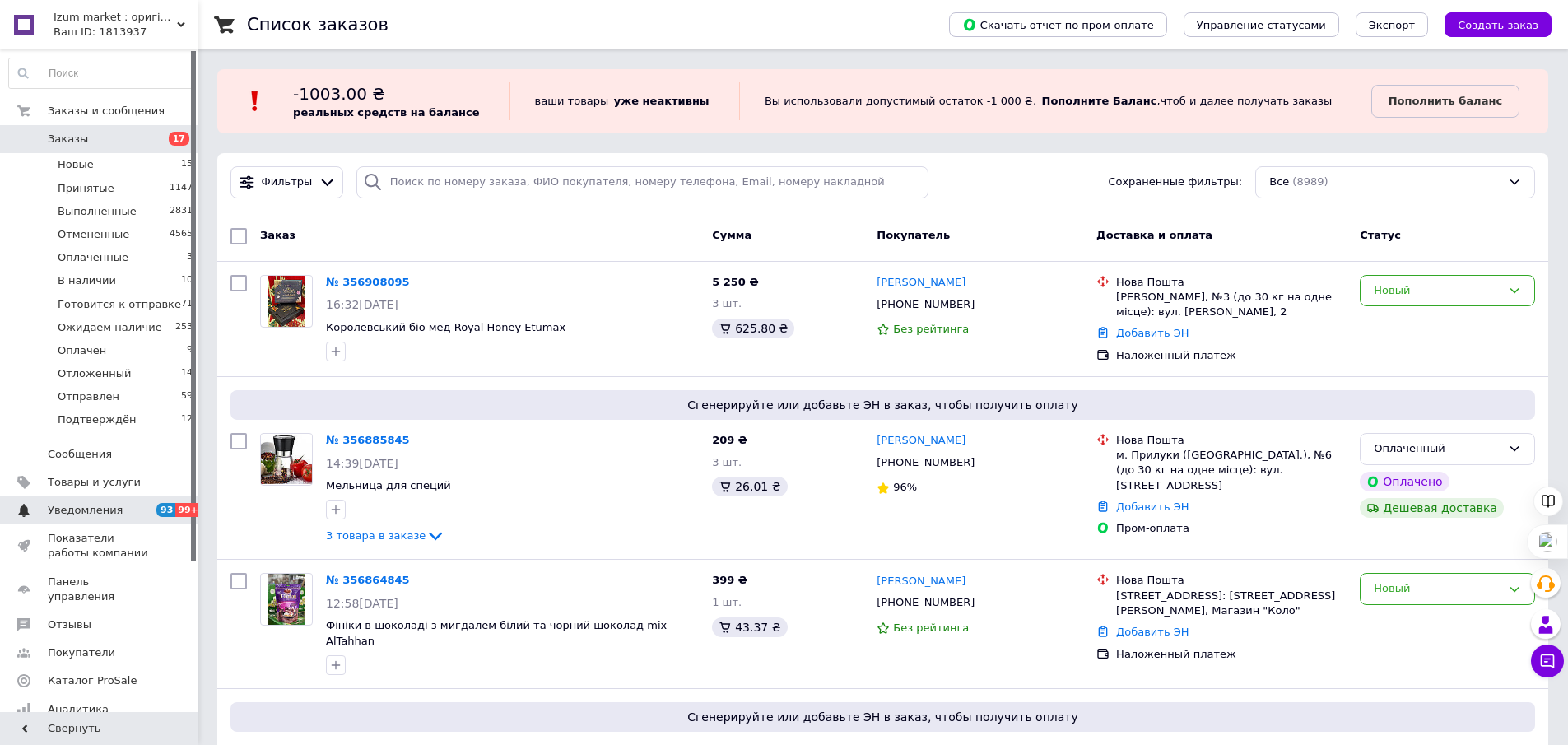
click at [144, 509] on span "Уведомления" at bounding box center [99, 511] width 104 height 15
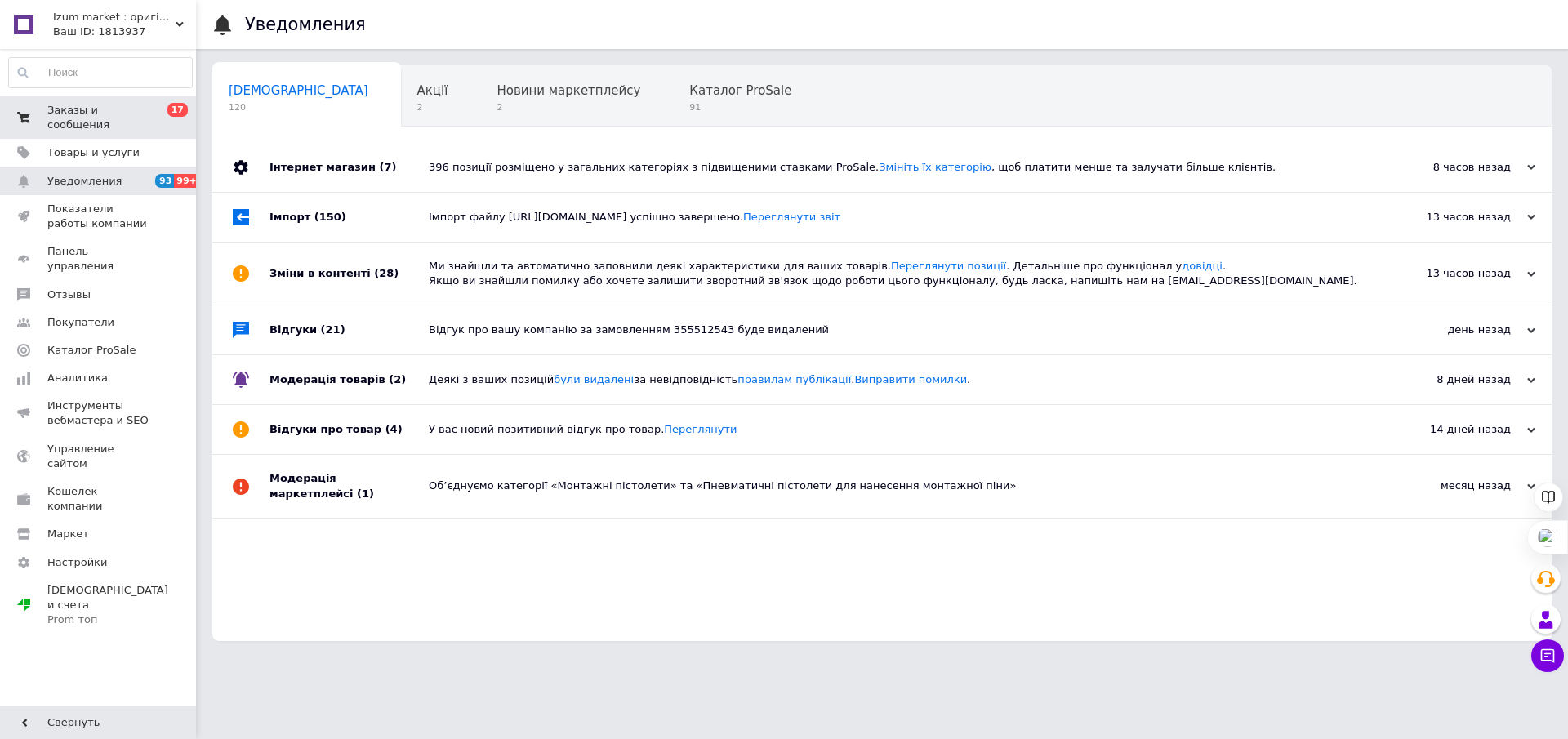
click at [130, 101] on link "Заказы и сообщения 0 17" at bounding box center [100, 117] width 201 height 42
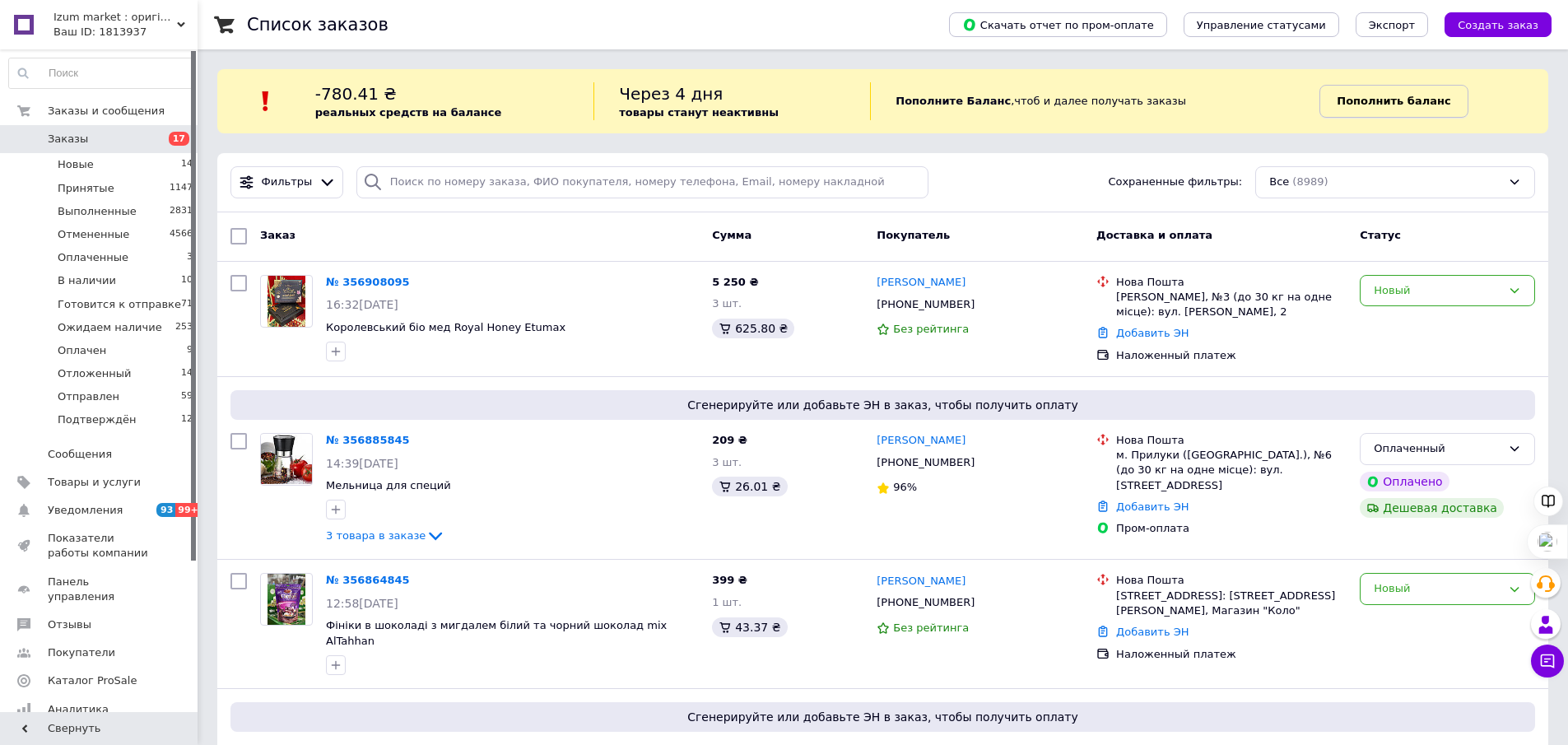
click at [1343, 100] on b "Пополнить баланс" at bounding box center [1394, 101] width 113 height 12
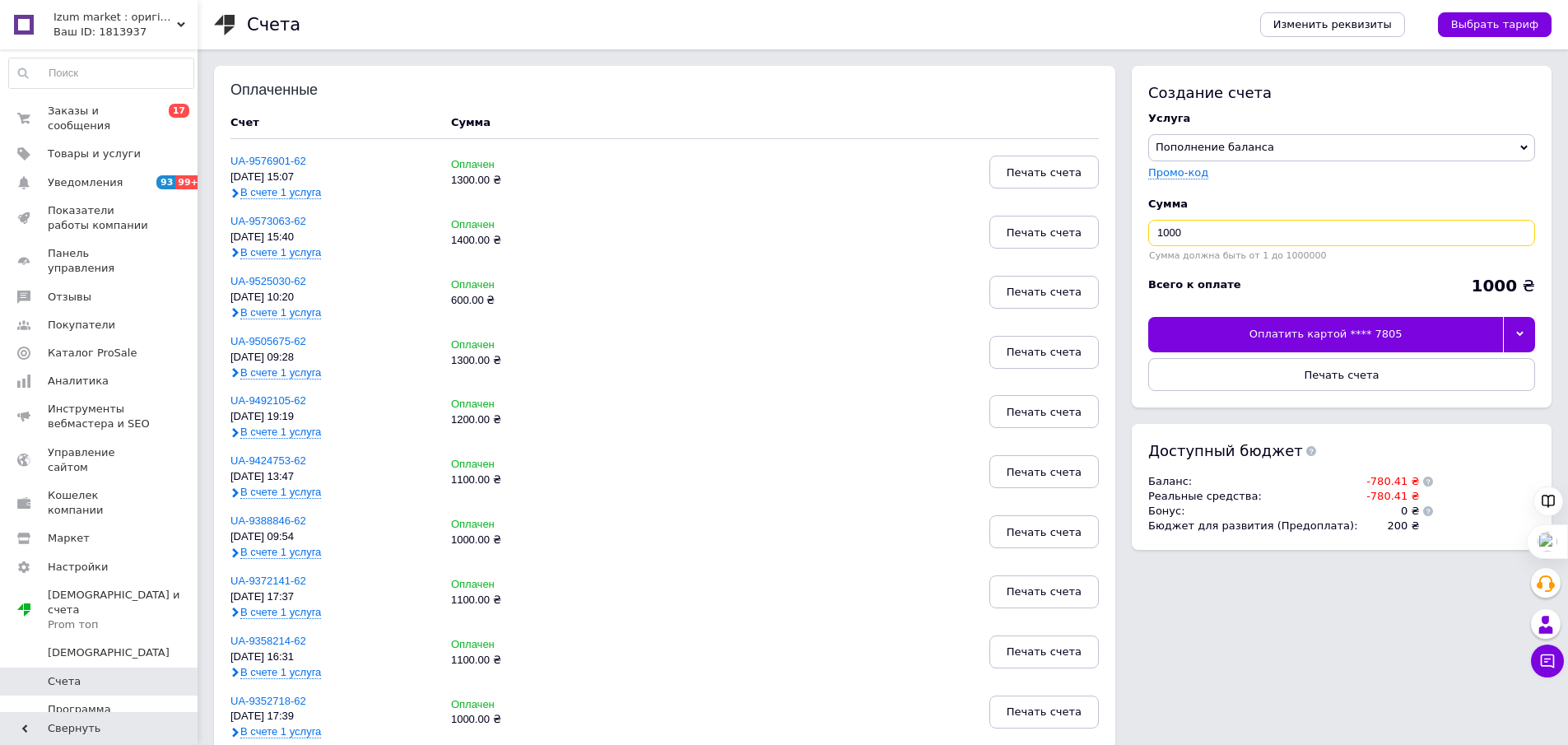
click at [959, 251] on div "Оплаченные Счет Сумма UA-9576901-62 [DATE] 15:07 В счете 1 услуга Оплачен 1300.…" at bounding box center [883, 754] width 1338 height 1378
type input "800"
click at [1525, 335] on div at bounding box center [1519, 334] width 32 height 35
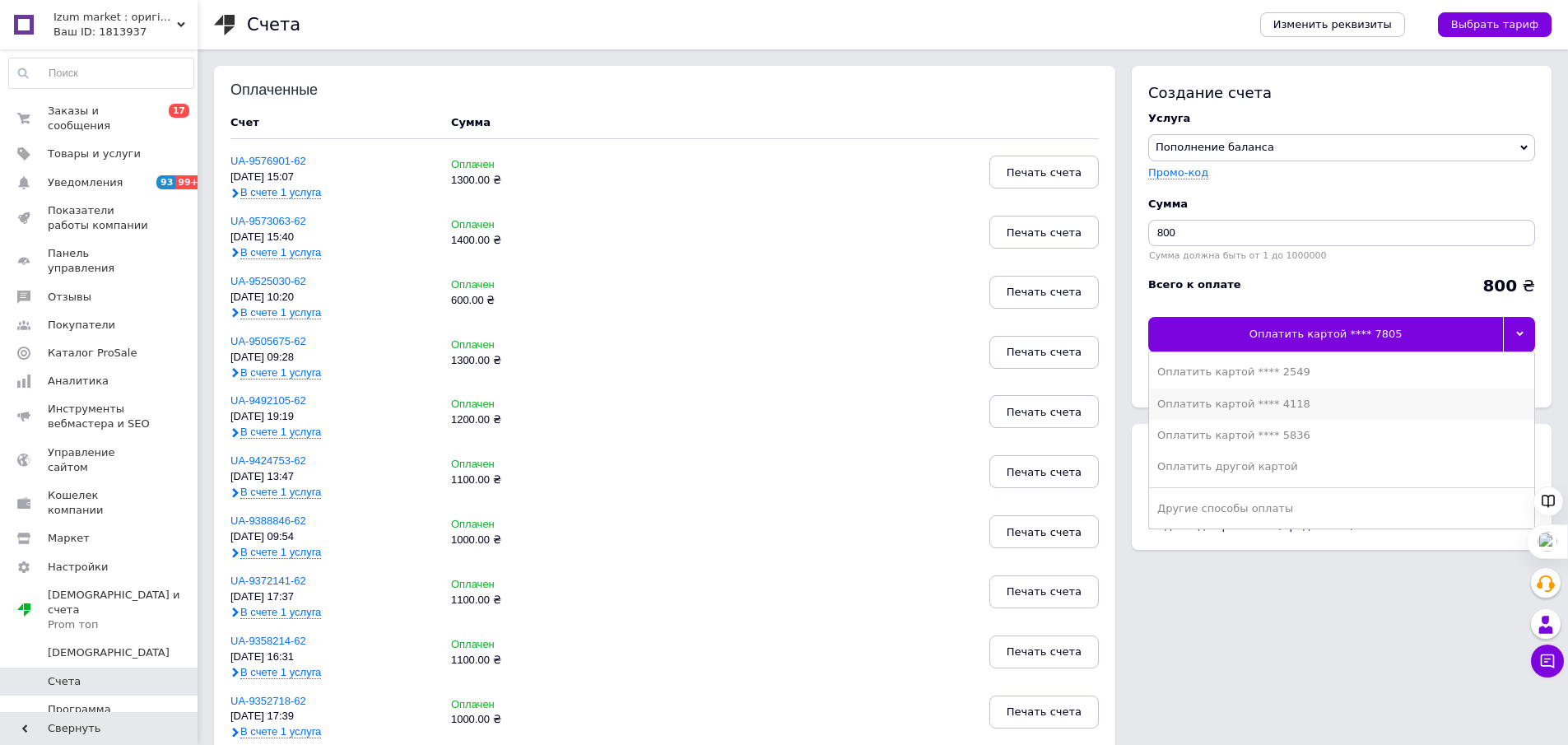
click at [1306, 404] on div "Оплатить картой **** 4118" at bounding box center [1341, 404] width 369 height 15
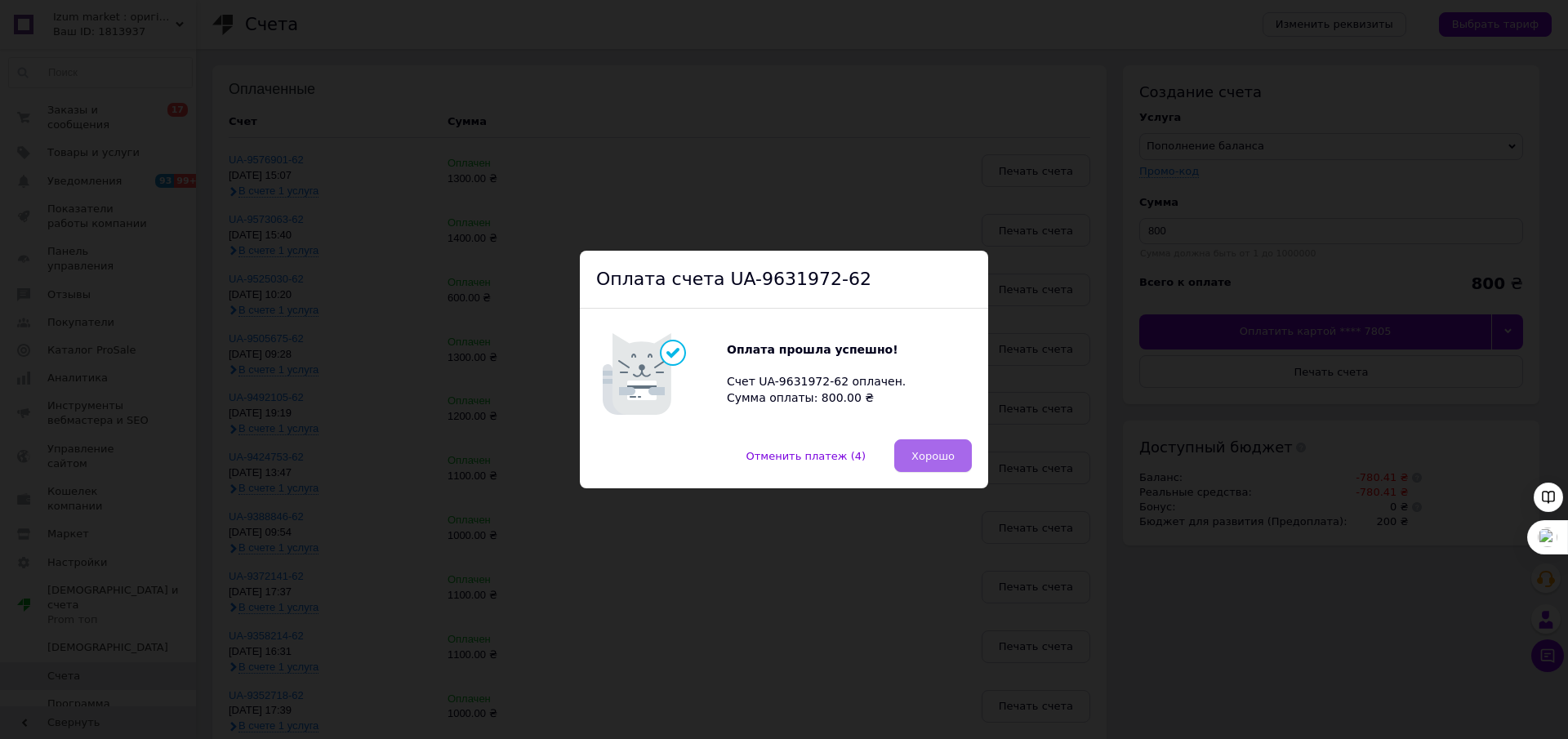
click at [941, 455] on span "Хорошо" at bounding box center [933, 455] width 43 height 12
